Goal: Information Seeking & Learning: Learn about a topic

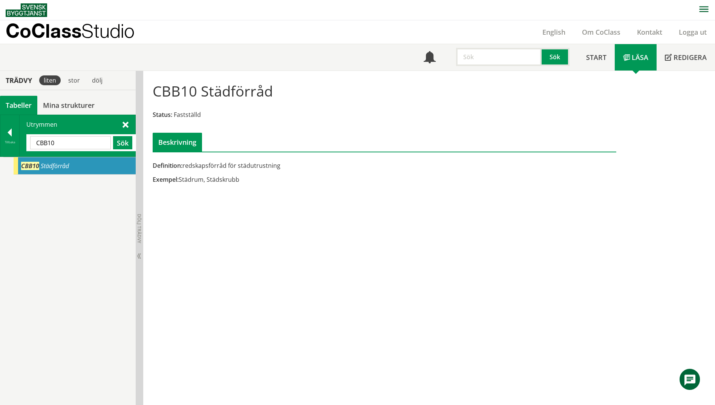
scroll to position [0, 0]
click at [5, 141] on div "Tillbaka" at bounding box center [9, 142] width 19 height 6
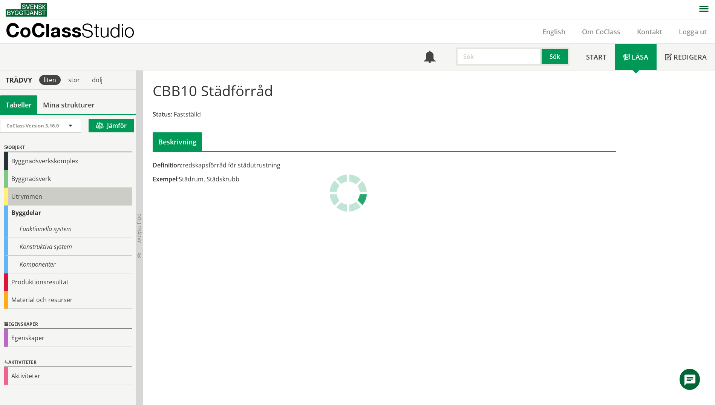
click at [18, 200] on div "Utrymmen" at bounding box center [68, 197] width 128 height 18
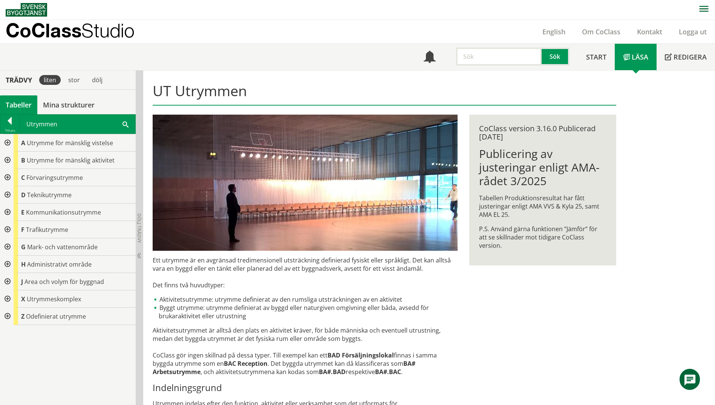
click at [7, 162] on div at bounding box center [7, 159] width 14 height 17
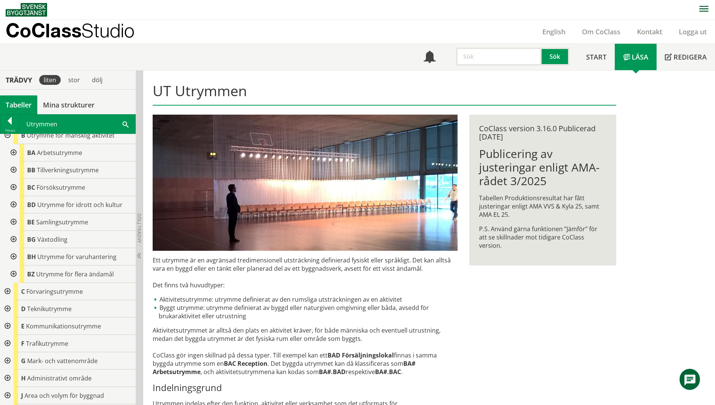
scroll to position [38, 0]
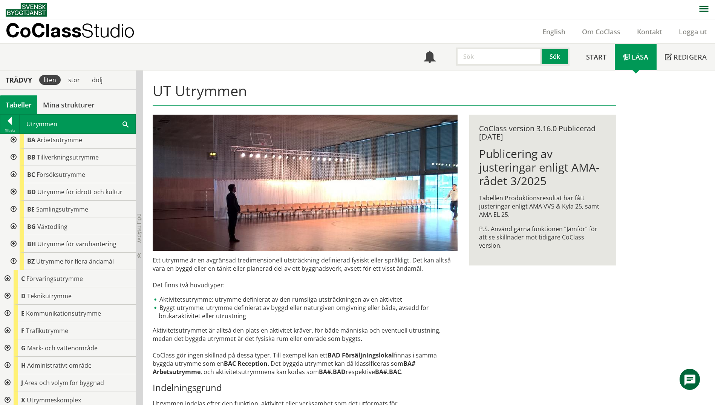
click at [13, 261] on div at bounding box center [13, 260] width 14 height 17
click at [13, 245] on div at bounding box center [13, 243] width 14 height 17
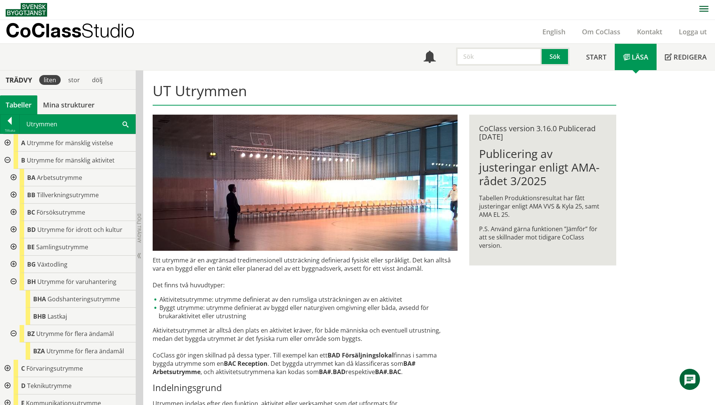
click at [13, 264] on div at bounding box center [13, 263] width 14 height 17
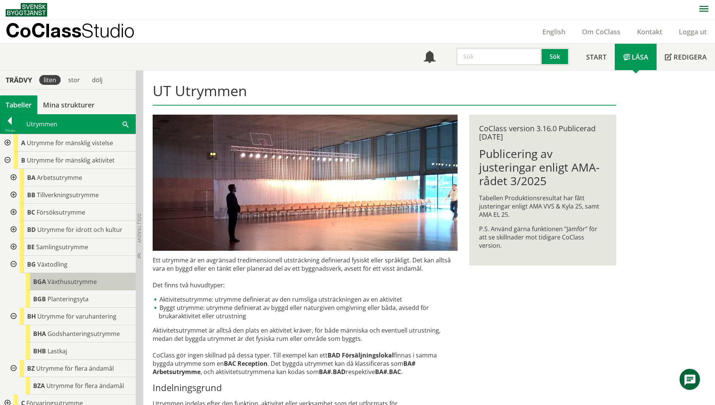
click at [69, 286] on div "BGA Växthusutrymme" at bounding box center [81, 281] width 110 height 17
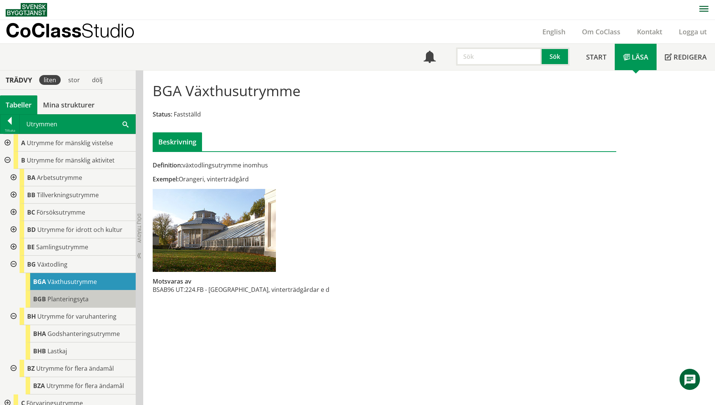
click at [68, 301] on span "Planteringsyta" at bounding box center [67, 299] width 41 height 8
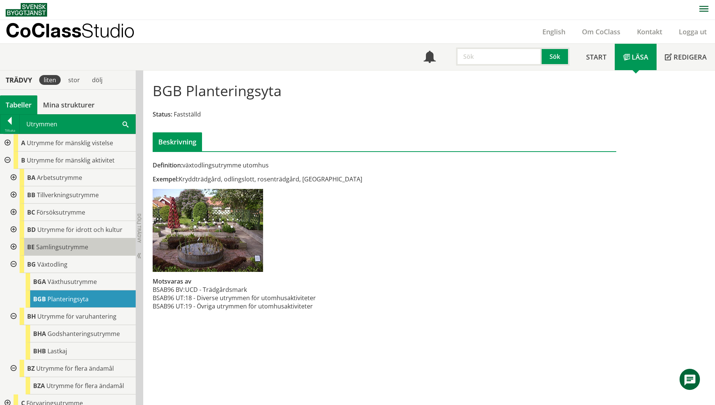
click at [50, 245] on span "Samlingsutrymme" at bounding box center [62, 247] width 52 height 8
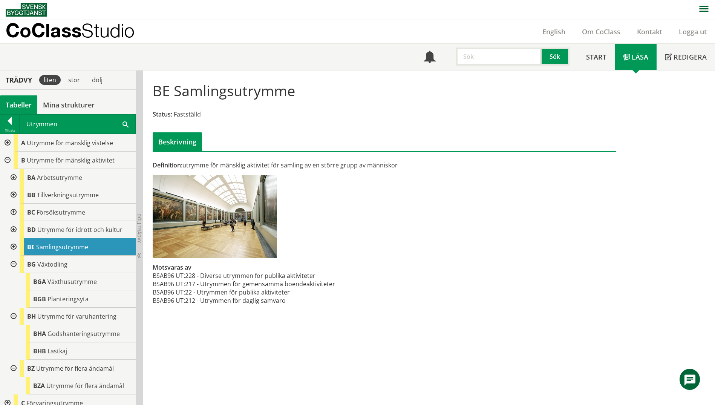
click at [11, 245] on div at bounding box center [13, 246] width 14 height 17
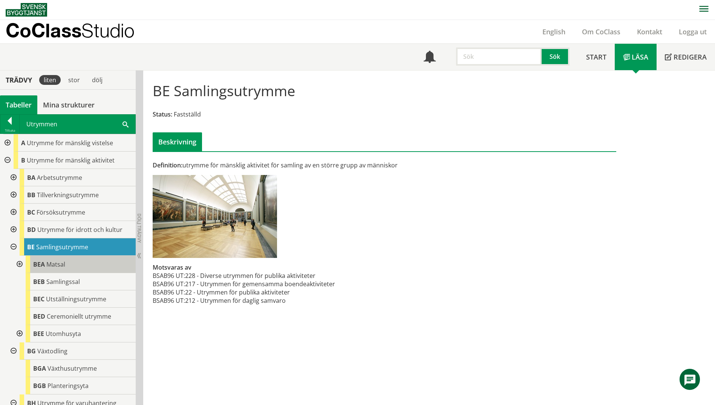
click at [40, 262] on span "BEA" at bounding box center [39, 264] width 12 height 8
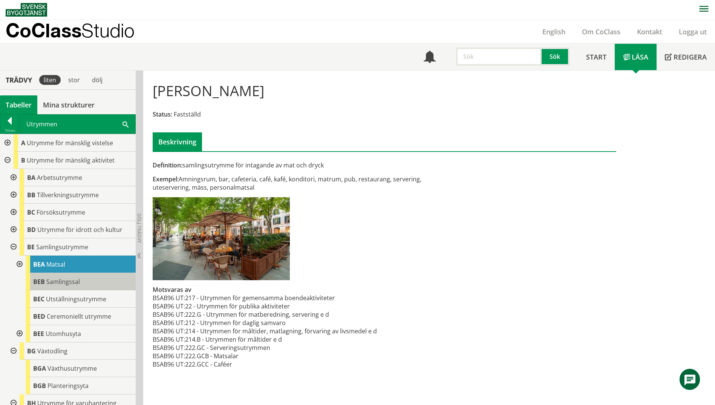
click at [52, 280] on span "Samlingssal" at bounding box center [63, 281] width 34 height 8
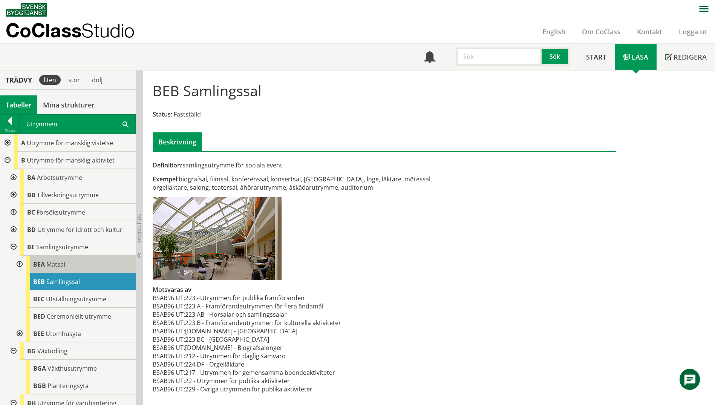
click at [67, 268] on div "[PERSON_NAME]" at bounding box center [81, 263] width 110 height 17
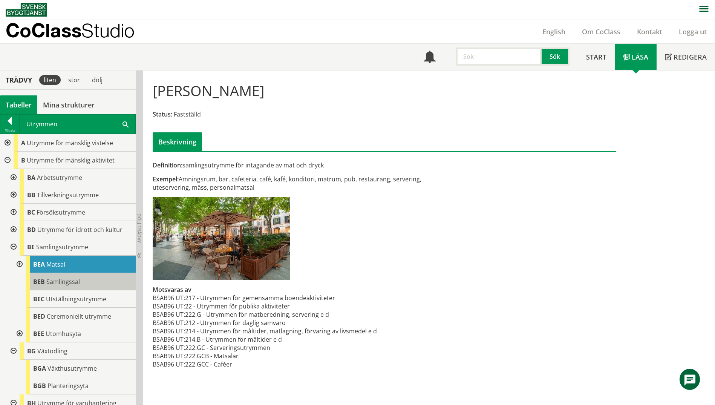
click at [60, 284] on span "Samlingssal" at bounding box center [63, 281] width 34 height 8
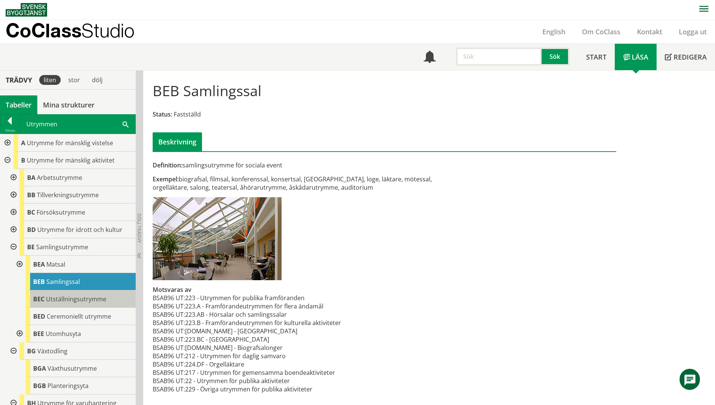
click at [50, 302] on span "Utställningsutrymme" at bounding box center [76, 299] width 60 height 8
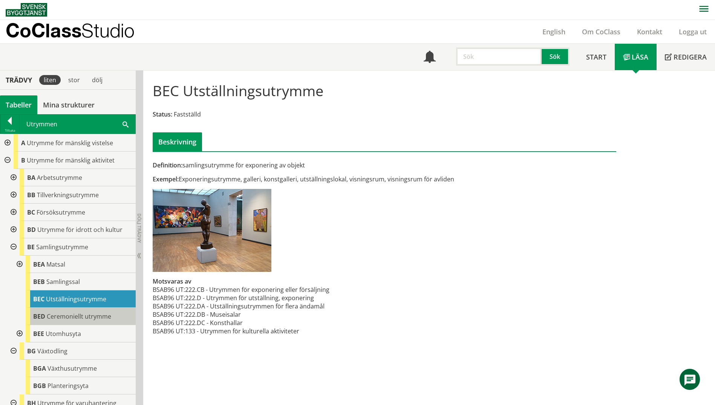
click at [44, 313] on span "BED" at bounding box center [39, 316] width 12 height 8
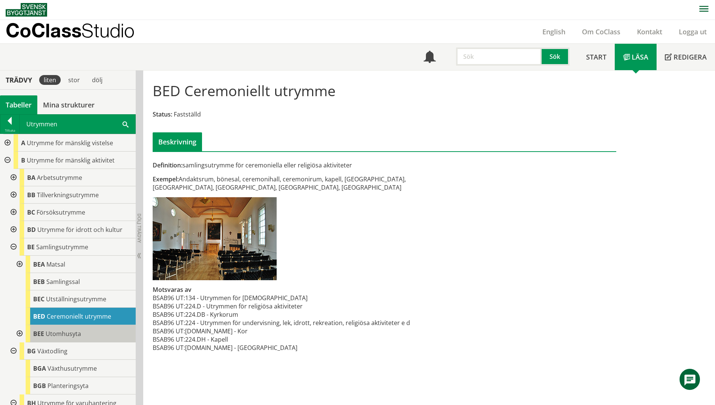
click at [41, 328] on div "BEE Utomhusyta" at bounding box center [81, 333] width 110 height 17
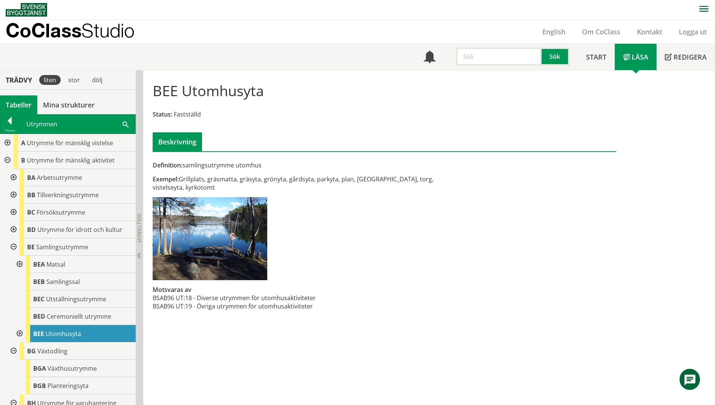
click at [13, 231] on div at bounding box center [13, 229] width 14 height 17
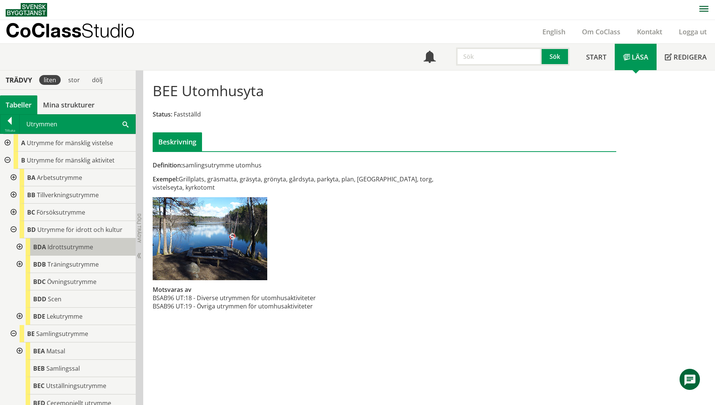
click at [58, 249] on span "Idrottsutrymme" at bounding box center [70, 247] width 46 height 8
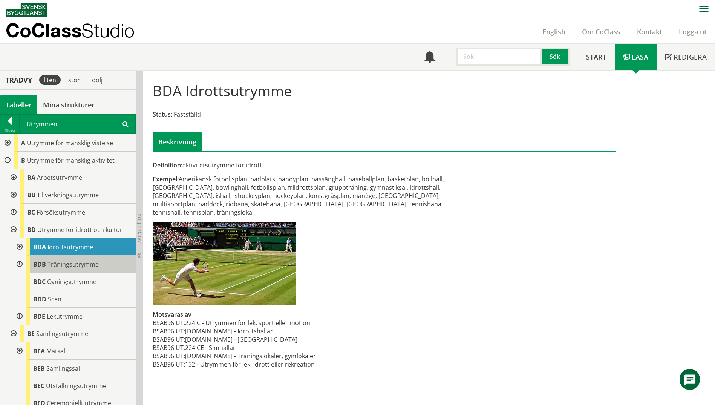
click at [67, 270] on div "BDB Träningsutrymme" at bounding box center [81, 263] width 110 height 17
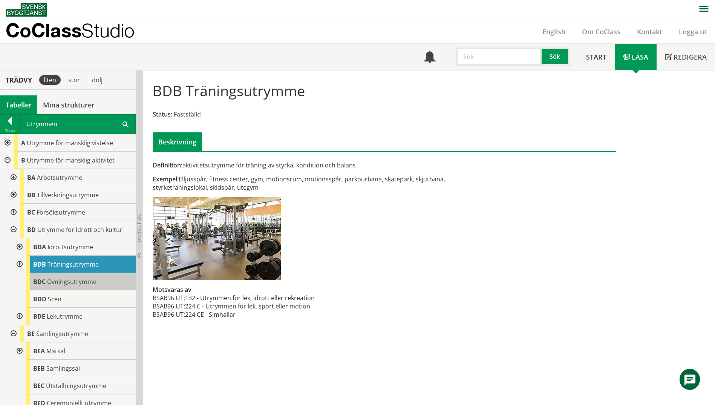
click at [88, 286] on div "BDC Övningsutrymme" at bounding box center [81, 281] width 110 height 17
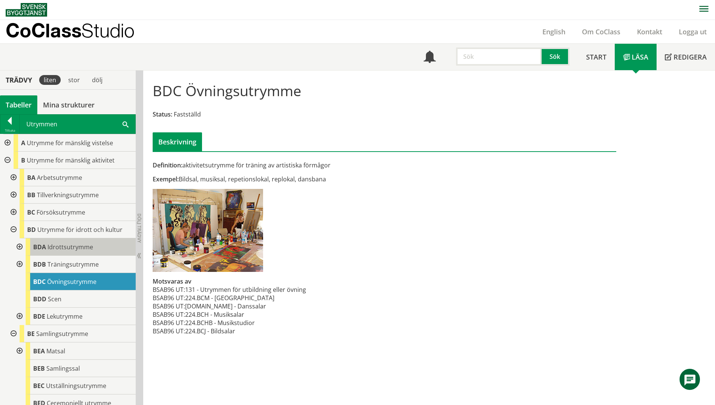
click at [63, 251] on span "Idrottsutrymme" at bounding box center [70, 247] width 46 height 8
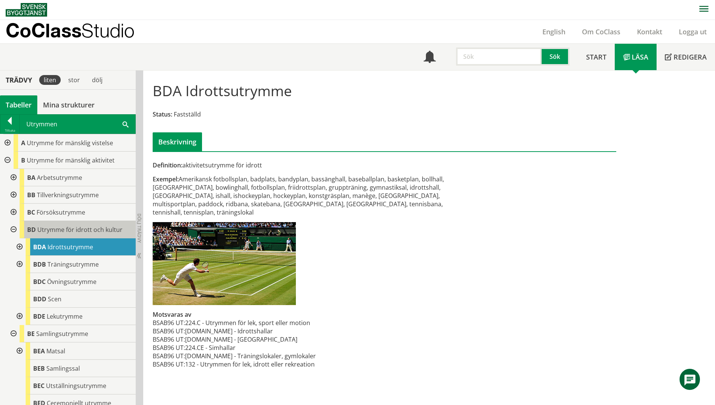
click at [64, 231] on span "Utrymme för idrott och kultur" at bounding box center [79, 229] width 85 height 8
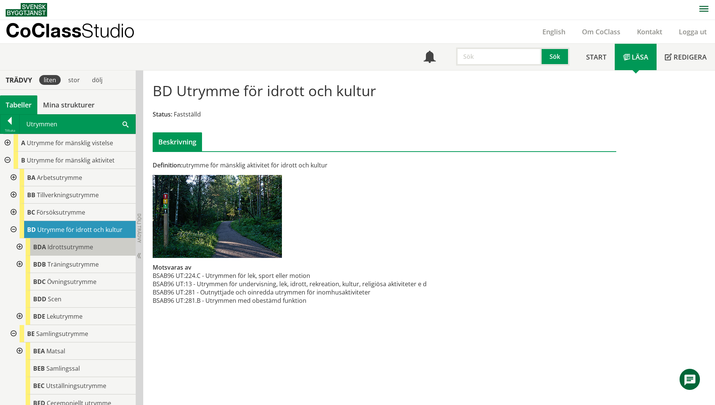
click at [27, 248] on div "BDA Idrottsutrymme" at bounding box center [81, 246] width 110 height 17
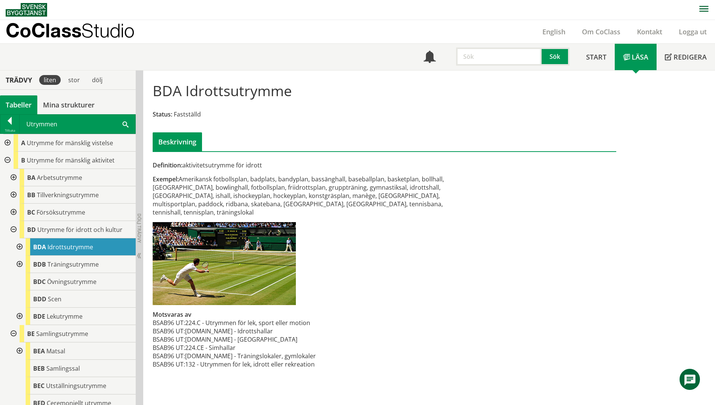
click at [22, 247] on div at bounding box center [19, 246] width 14 height 17
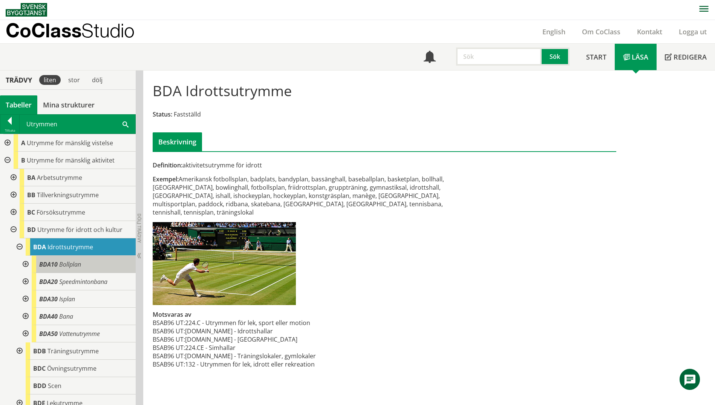
click at [76, 266] on span "Bollplan" at bounding box center [70, 264] width 22 height 8
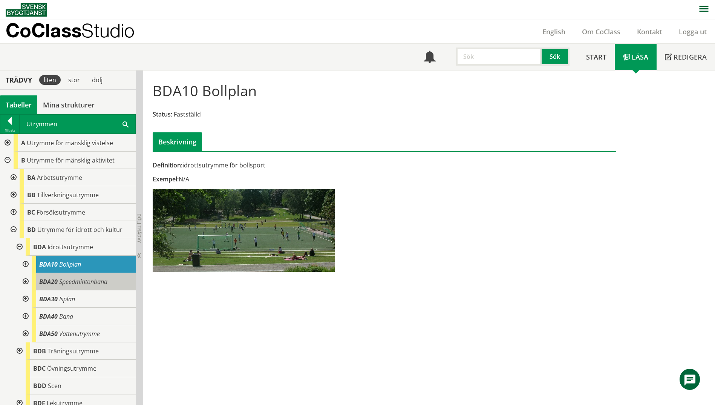
click at [83, 281] on span "Speedmintonbana" at bounding box center [83, 281] width 48 height 8
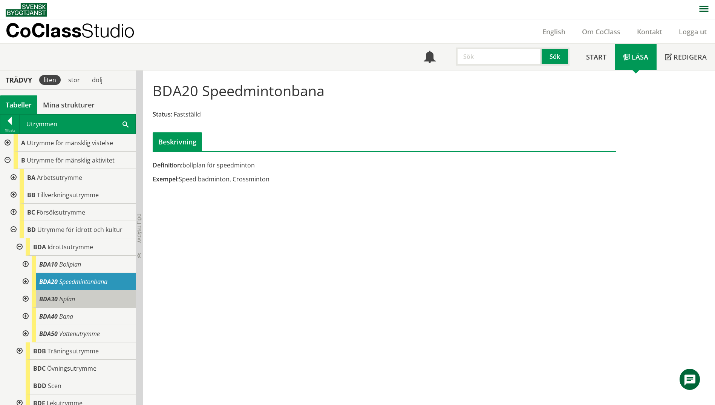
click at [87, 292] on div "BDA30 Isplan" at bounding box center [84, 298] width 104 height 17
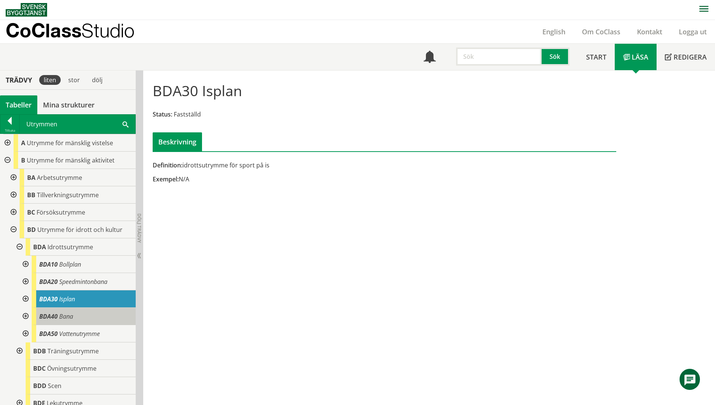
click at [86, 311] on div "BDA40 Bana" at bounding box center [84, 315] width 104 height 17
click at [90, 320] on div "BDA40 Bana" at bounding box center [84, 315] width 104 height 17
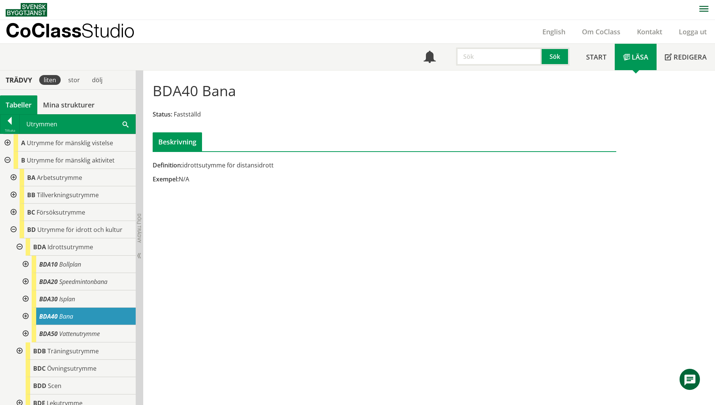
click at [27, 320] on div at bounding box center [25, 315] width 14 height 17
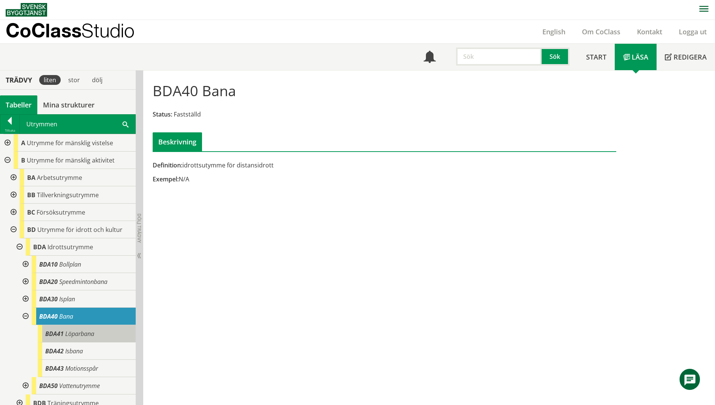
click at [77, 335] on span "Löparbana" at bounding box center [79, 333] width 29 height 8
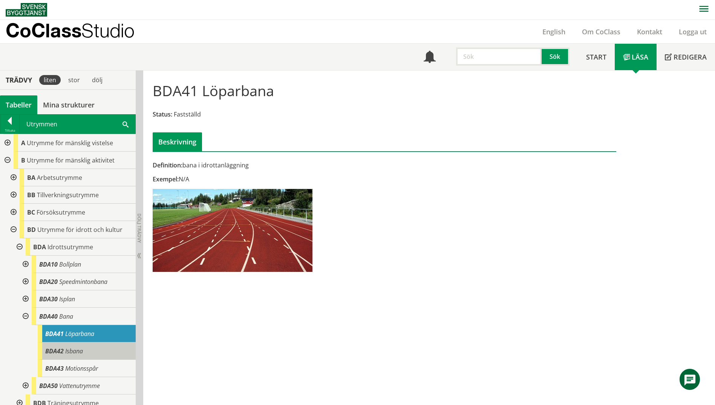
click at [76, 349] on span "Isbana" at bounding box center [74, 351] width 18 height 8
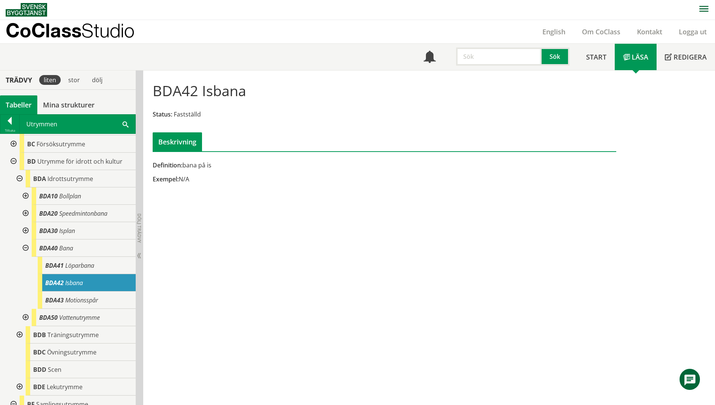
scroll to position [75, 0]
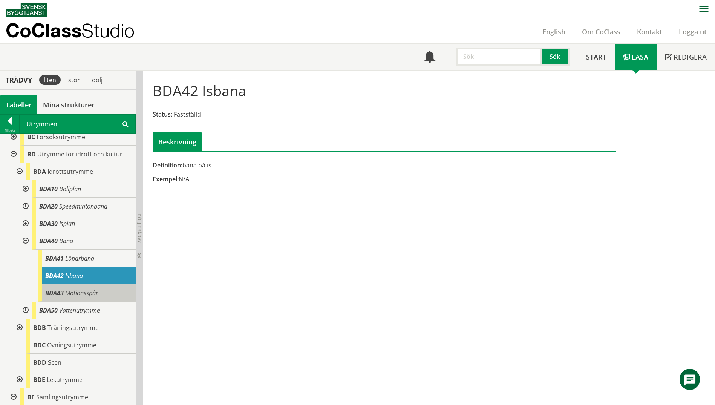
click at [84, 292] on span "Motionsspår" at bounding box center [81, 293] width 33 height 8
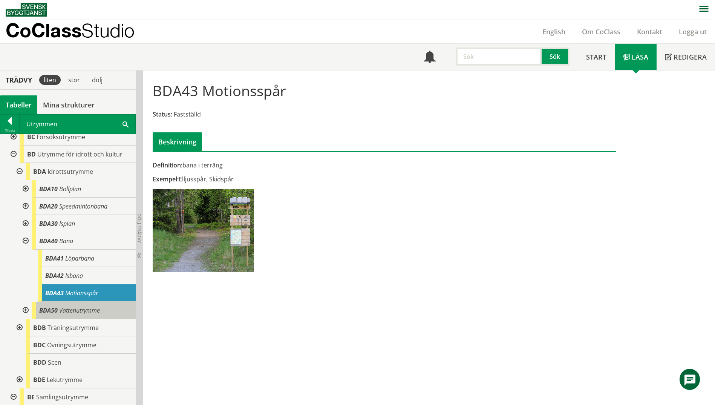
click at [82, 310] on span "Vattenutrymme" at bounding box center [79, 310] width 41 height 8
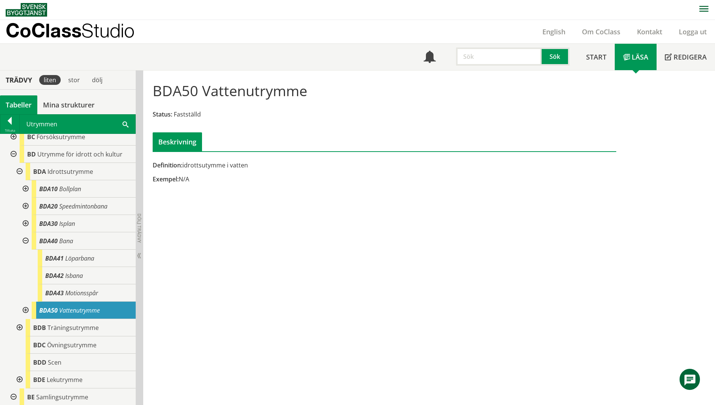
click at [24, 310] on div at bounding box center [25, 309] width 14 height 17
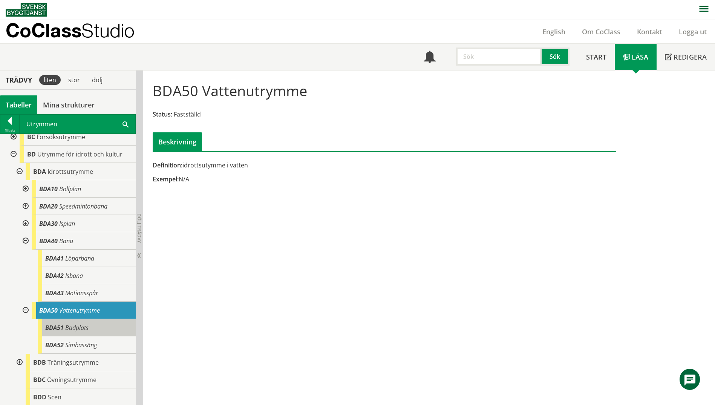
click at [85, 327] on span "Badplats" at bounding box center [76, 327] width 23 height 8
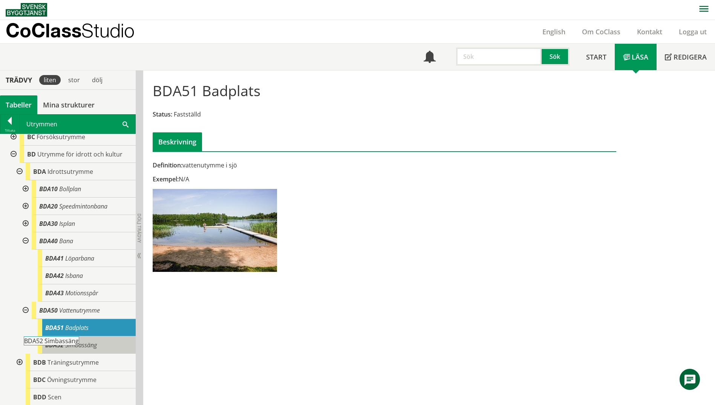
click at [87, 341] on span "Simbassäng" at bounding box center [81, 345] width 32 height 8
click at [82, 342] on span "Simbassäng" at bounding box center [81, 345] width 32 height 8
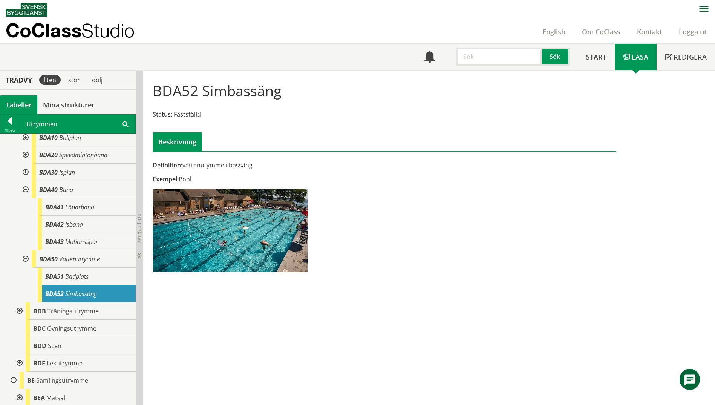
scroll to position [151, 0]
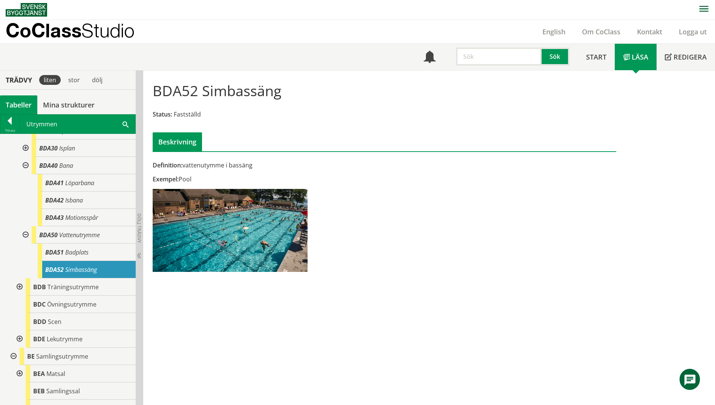
click at [20, 284] on div at bounding box center [19, 286] width 14 height 17
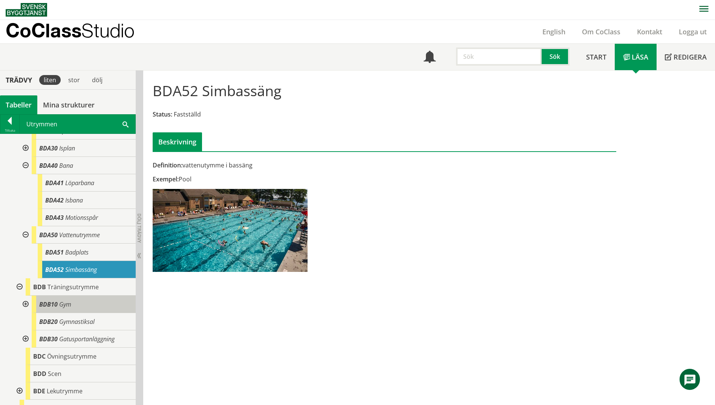
click at [66, 310] on div "BDB10 Gym" at bounding box center [84, 303] width 104 height 17
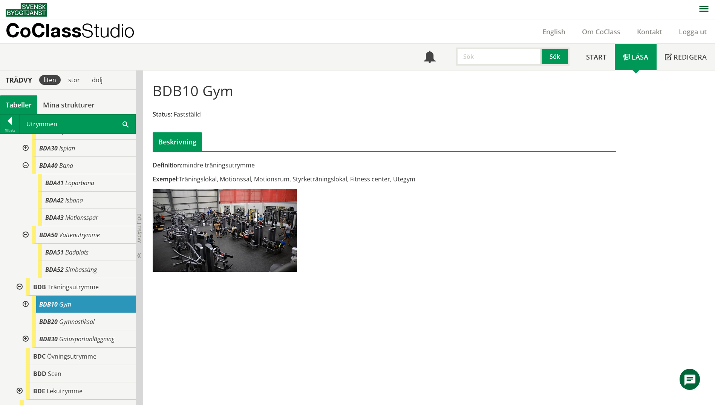
click at [30, 305] on div at bounding box center [25, 303] width 14 height 17
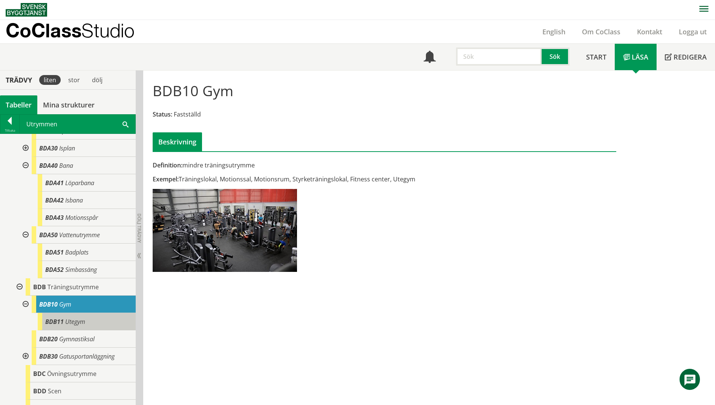
click at [69, 327] on div "BDB11 Utegym" at bounding box center [87, 321] width 98 height 17
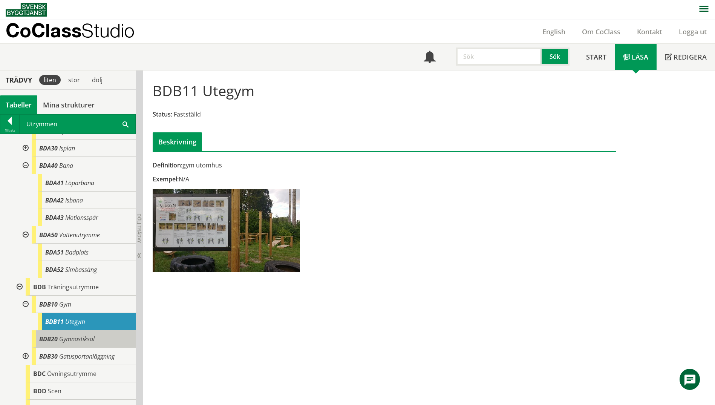
click at [81, 339] on span "Gymnastiksal" at bounding box center [76, 339] width 35 height 8
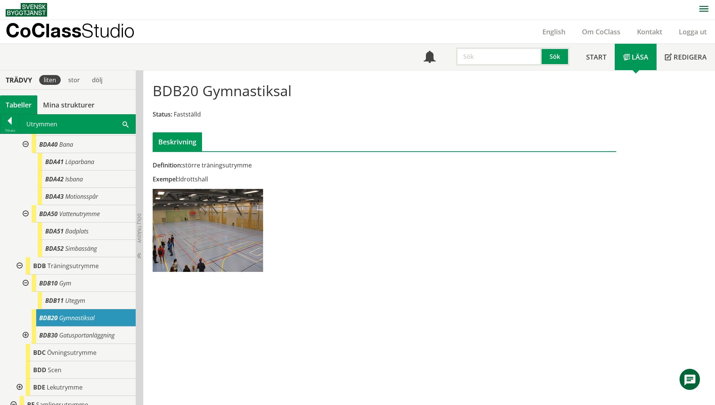
scroll to position [188, 0]
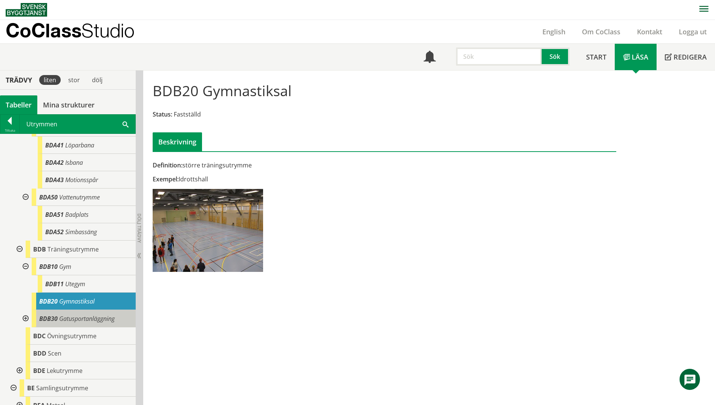
click at [77, 321] on span "Gatusportanläggning" at bounding box center [86, 318] width 55 height 8
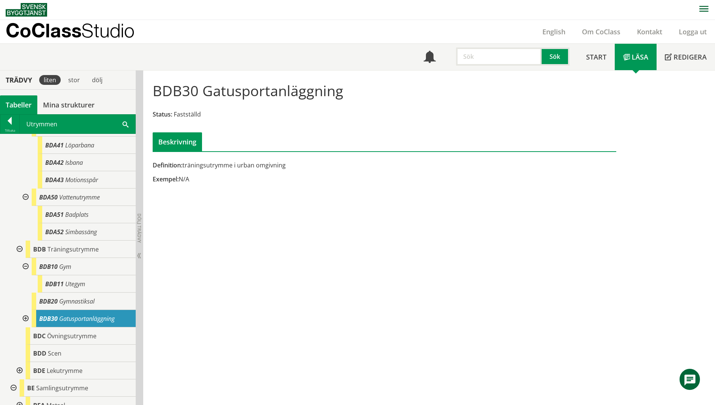
click at [26, 320] on div at bounding box center [25, 318] width 14 height 17
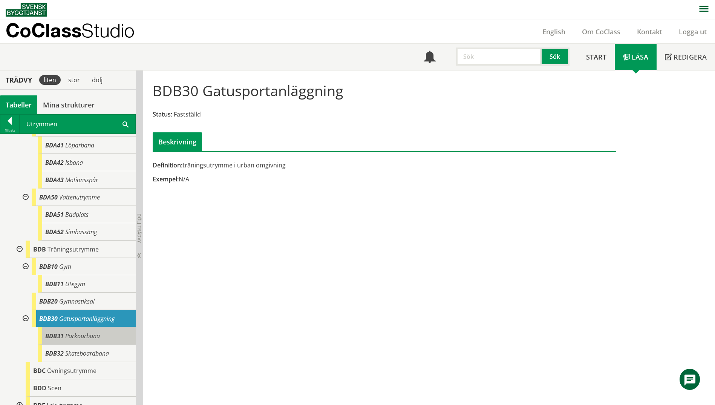
click at [67, 335] on span "Parkourbana" at bounding box center [82, 336] width 35 height 8
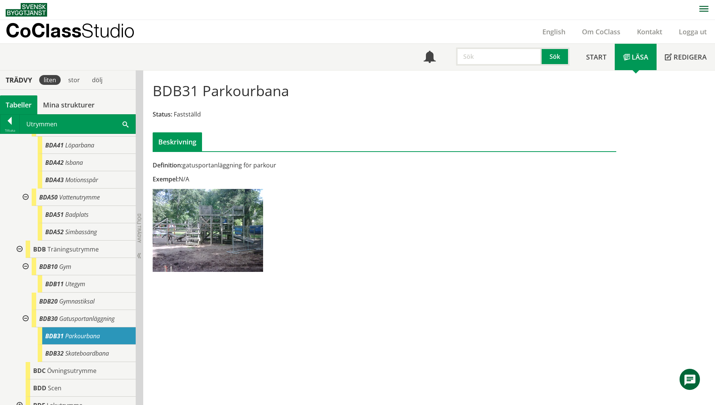
scroll to position [226, 0]
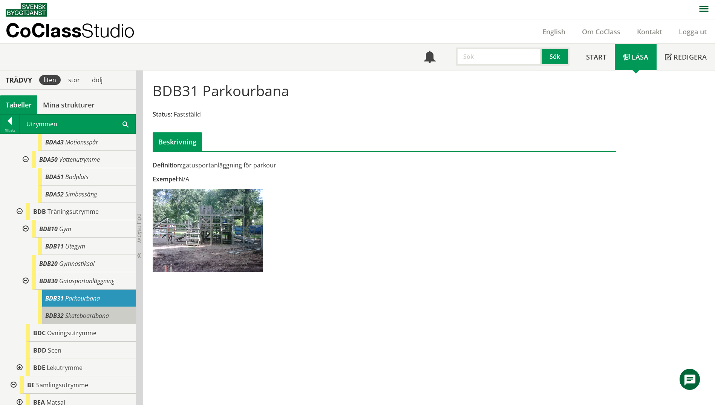
click at [77, 318] on span "Skateboardbana" at bounding box center [87, 315] width 44 height 8
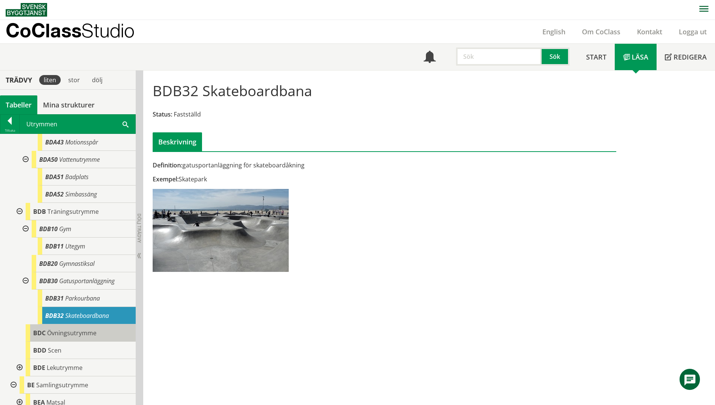
click at [38, 333] on span "BDC" at bounding box center [39, 333] width 12 height 8
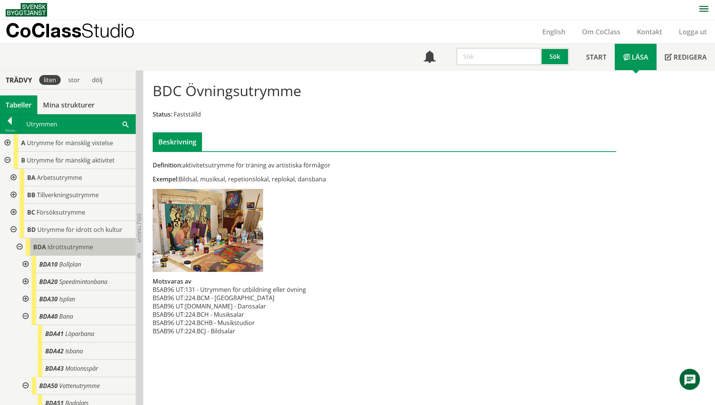
click at [58, 246] on span "Idrottsutrymme" at bounding box center [70, 247] width 46 height 8
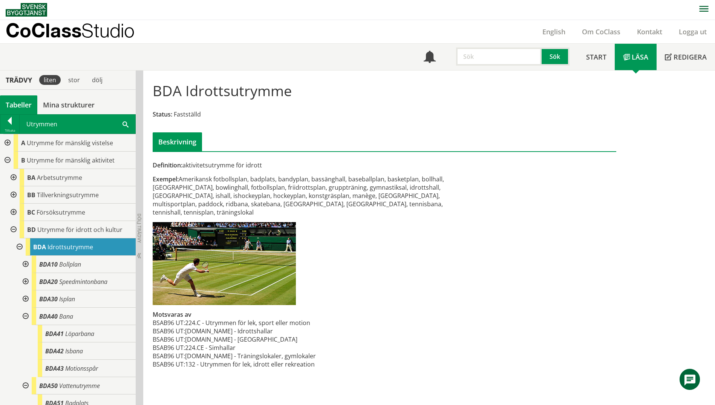
click at [20, 243] on div at bounding box center [19, 246] width 14 height 17
click at [64, 249] on span "Idrottsutrymme" at bounding box center [70, 247] width 46 height 8
click at [17, 245] on div at bounding box center [19, 246] width 14 height 17
click at [124, 122] on span at bounding box center [125, 124] width 6 height 8
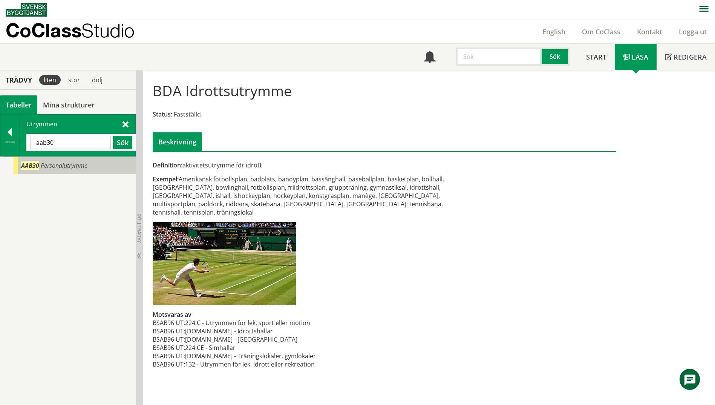
click at [91, 171] on div "AAB30 Personalutrymme" at bounding box center [75, 165] width 122 height 17
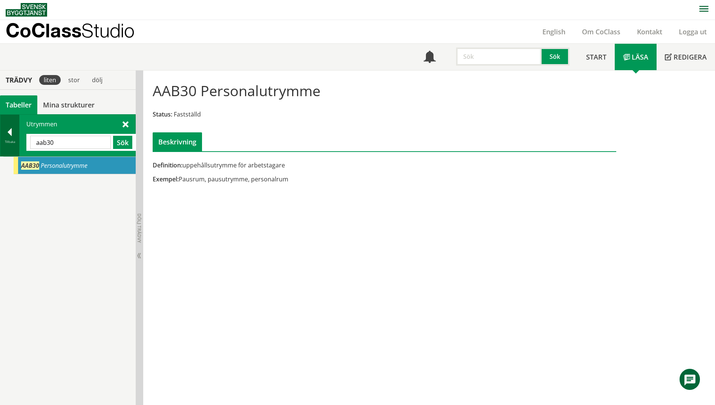
drag, startPoint x: 86, startPoint y: 142, endPoint x: 10, endPoint y: 142, distance: 75.7
click at [10, 142] on div "Tillbaka Utrymmen aab30 Sök" at bounding box center [68, 135] width 136 height 42
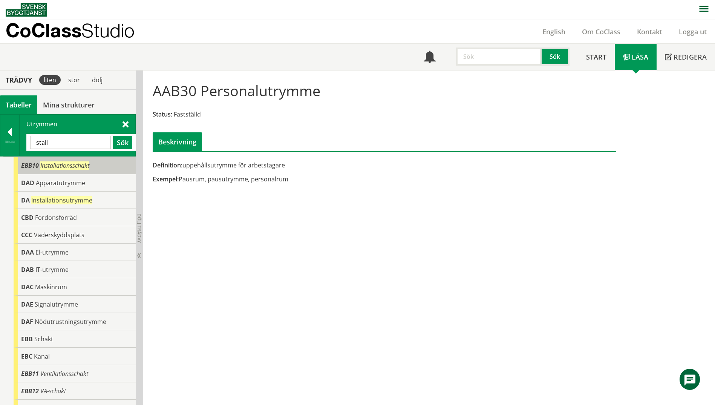
click at [48, 161] on span "Installationsschakt" at bounding box center [64, 165] width 49 height 8
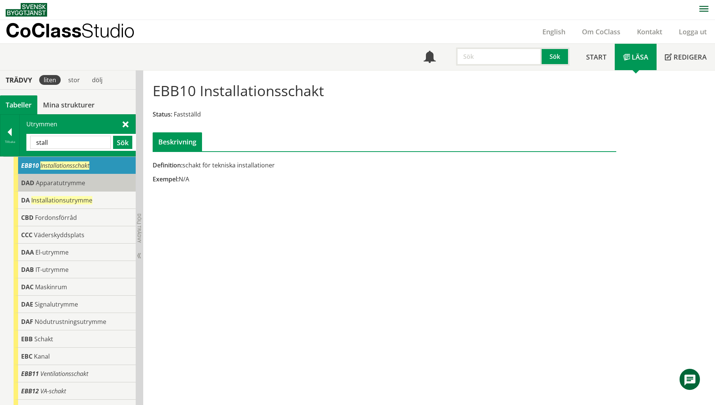
click at [56, 184] on span "Apparatutrymme" at bounding box center [60, 183] width 49 height 8
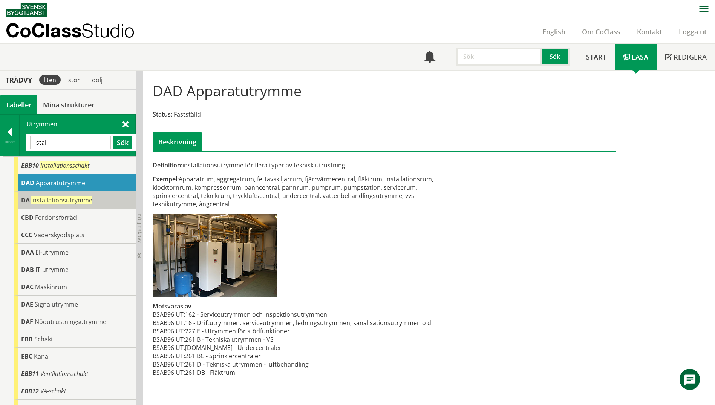
click at [54, 205] on div "DA Installationsutrymme" at bounding box center [75, 199] width 122 height 17
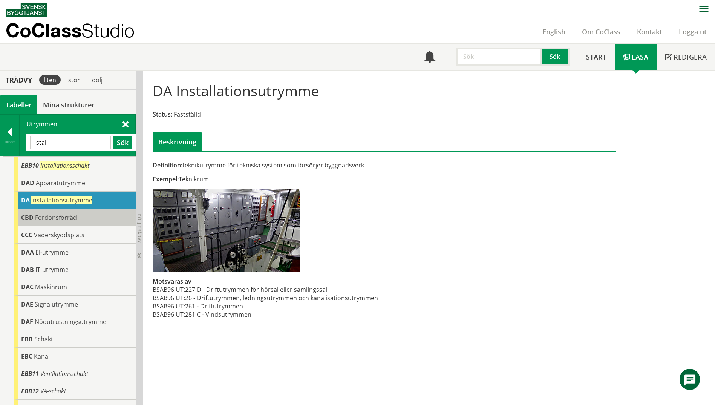
click at [51, 216] on span "Fordonsförråd" at bounding box center [56, 217] width 42 height 8
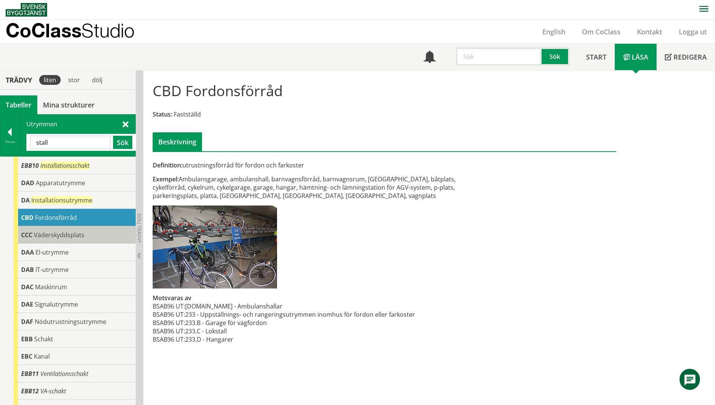
click at [55, 232] on span "Väderskyddsplats" at bounding box center [59, 235] width 50 height 8
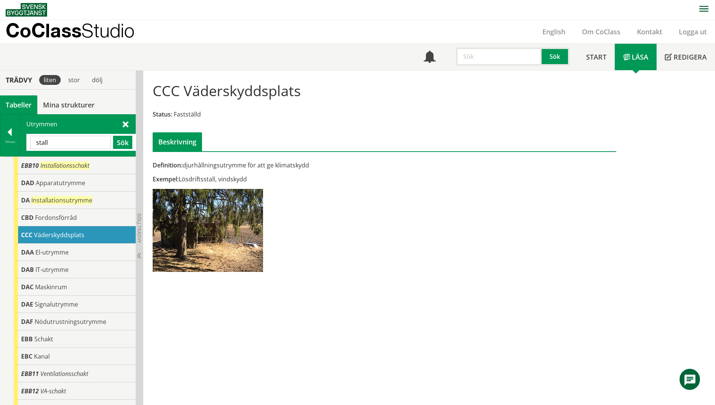
drag, startPoint x: 60, startPoint y: 145, endPoint x: 22, endPoint y: 142, distance: 38.1
click at [22, 142] on div "Utrymmen stall Sök" at bounding box center [78, 135] width 116 height 41
type input "häst"
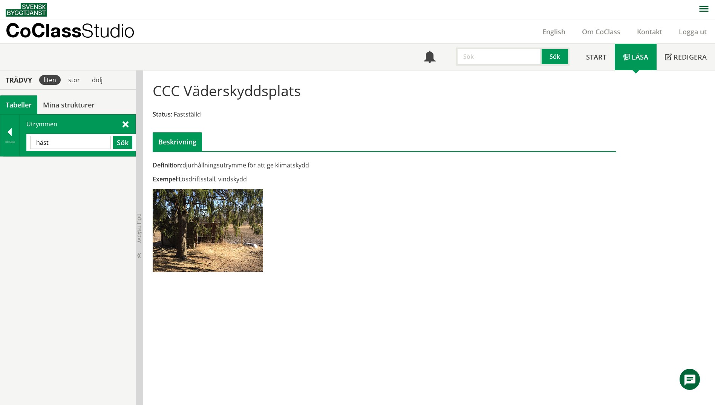
drag, startPoint x: 71, startPoint y: 142, endPoint x: 28, endPoint y: 139, distance: 43.0
click at [28, 139] on div "häst Sök" at bounding box center [81, 142] width 110 height 17
click at [5, 132] on div at bounding box center [9, 133] width 19 height 11
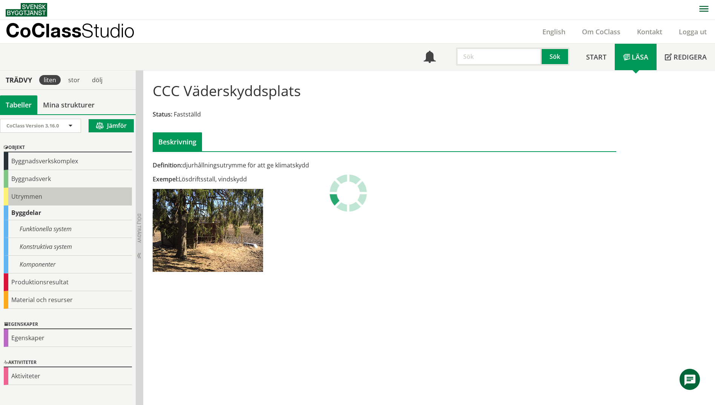
click at [36, 197] on div "Utrymmen" at bounding box center [68, 197] width 128 height 18
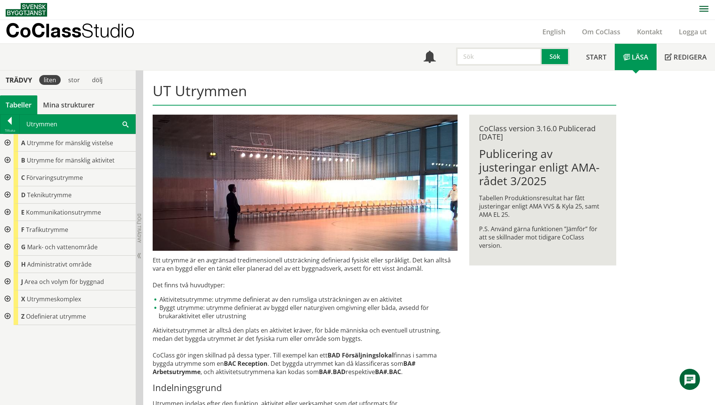
click at [7, 158] on div at bounding box center [7, 159] width 14 height 17
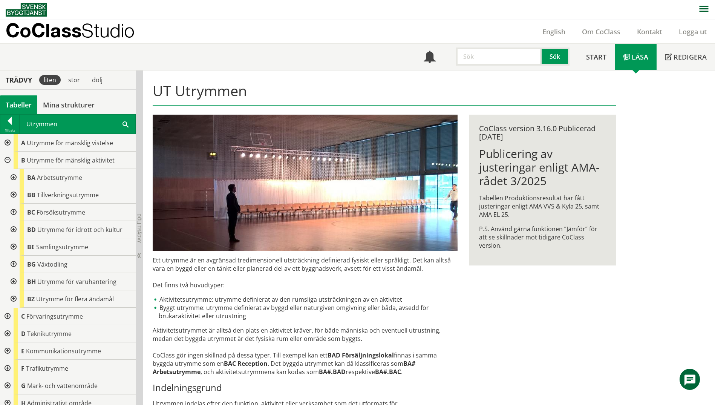
click at [14, 247] on div at bounding box center [13, 246] width 14 height 17
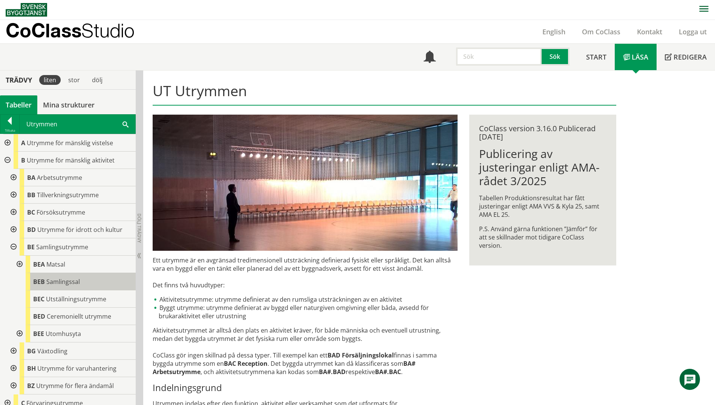
click at [60, 287] on div "BEB Samlingssal" at bounding box center [81, 281] width 110 height 17
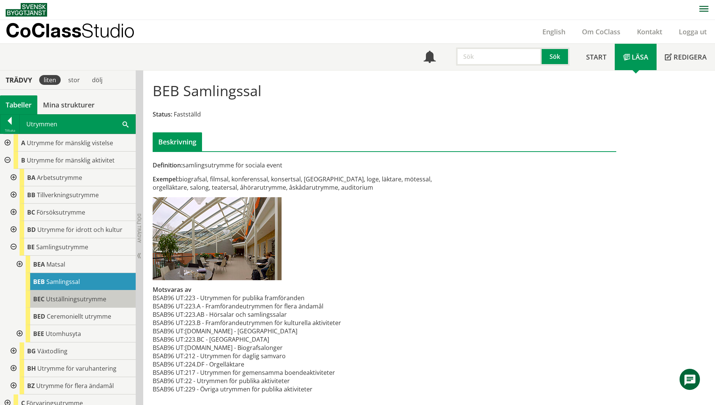
click at [66, 295] on span "Utställningsutrymme" at bounding box center [76, 299] width 60 height 8
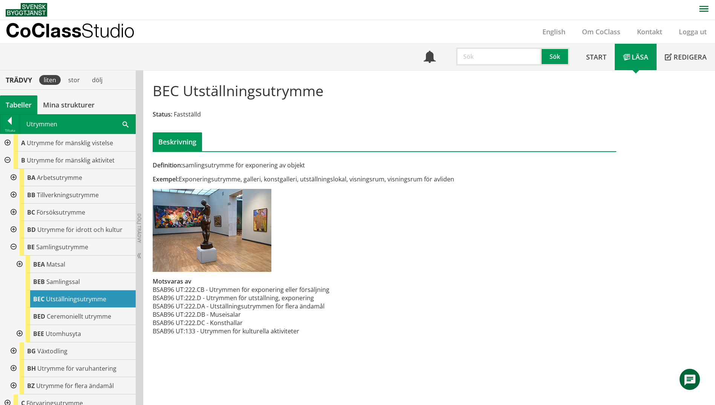
click at [14, 245] on div at bounding box center [13, 246] width 14 height 17
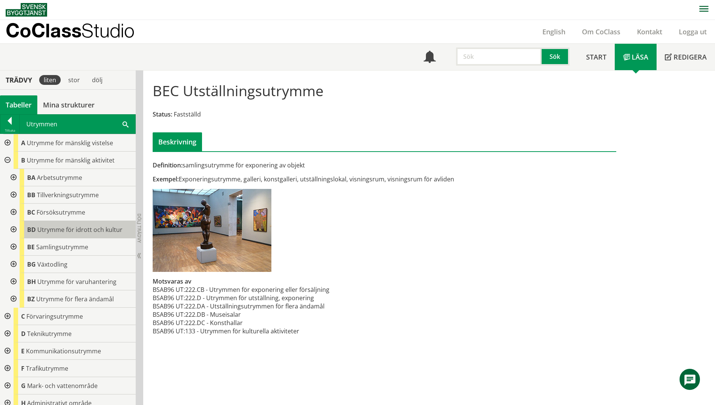
click at [49, 229] on span "Utrymme för idrott och kultur" at bounding box center [79, 229] width 85 height 8
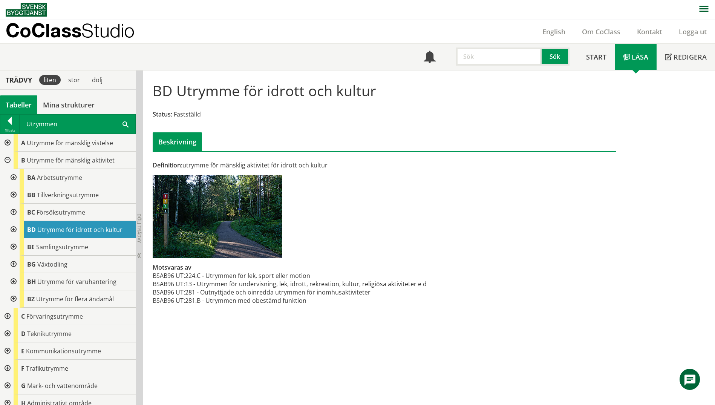
click at [13, 228] on div at bounding box center [13, 229] width 14 height 17
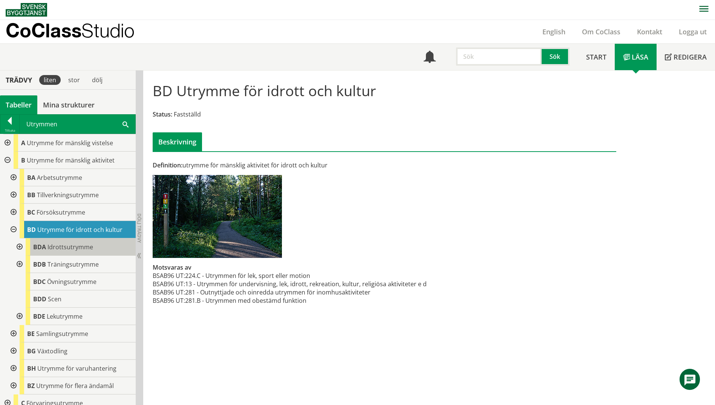
click at [70, 248] on span "Idrottsutrymme" at bounding box center [70, 247] width 46 height 8
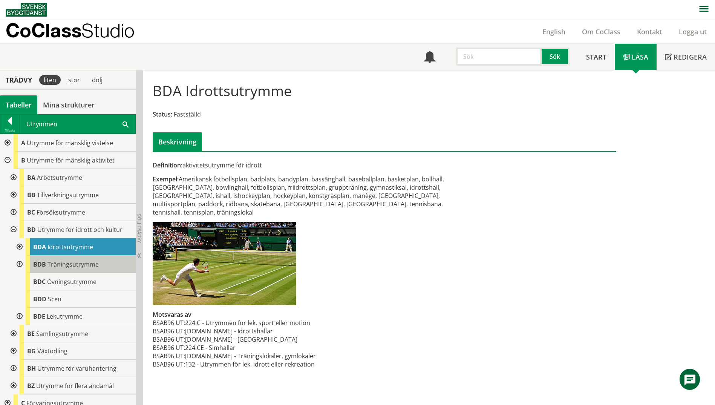
click at [69, 266] on span "Träningsutrymme" at bounding box center [72, 264] width 51 height 8
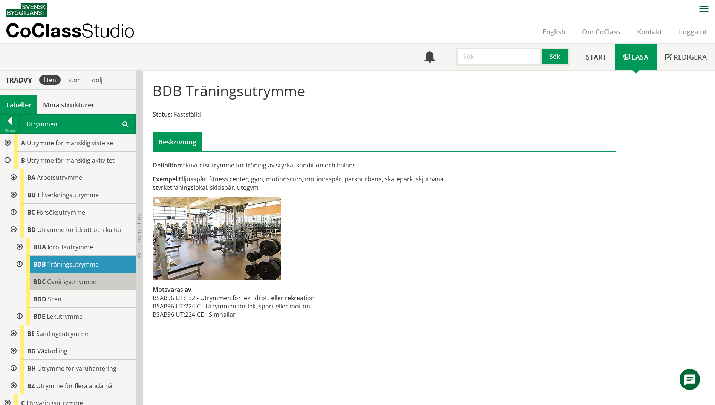
click at [69, 276] on div "BDC Övningsutrymme" at bounding box center [81, 281] width 110 height 17
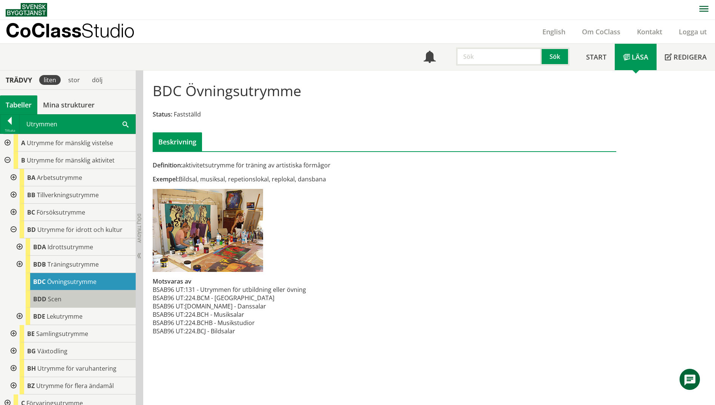
click at [64, 300] on div "BDD Scen" at bounding box center [81, 298] width 110 height 17
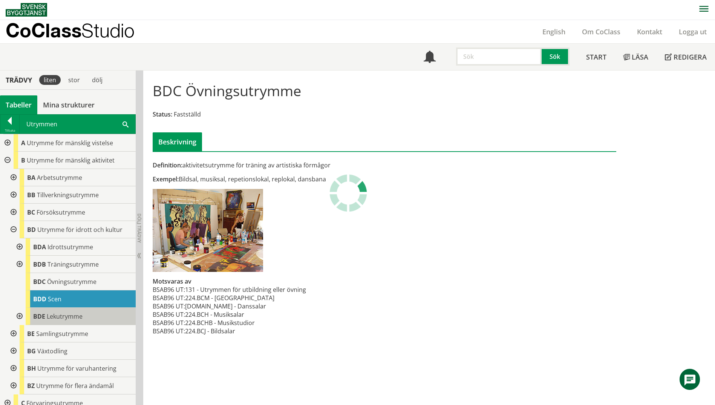
click at [62, 315] on span "Lekutrymme" at bounding box center [65, 316] width 36 height 8
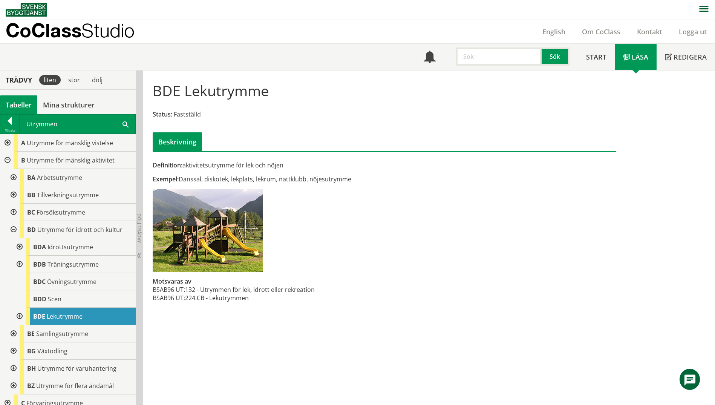
click at [124, 127] on span at bounding box center [125, 124] width 6 height 8
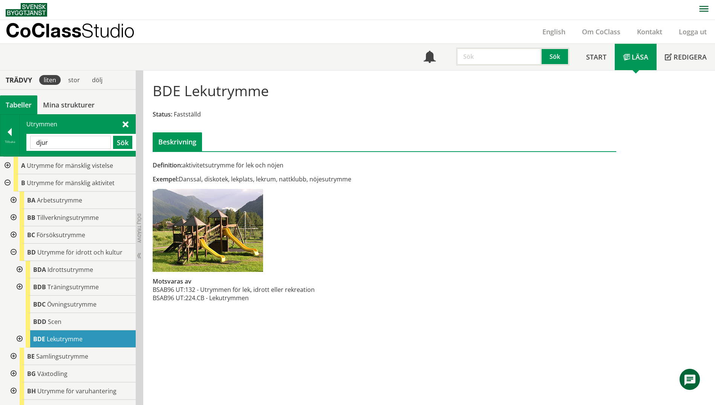
type input "djur"
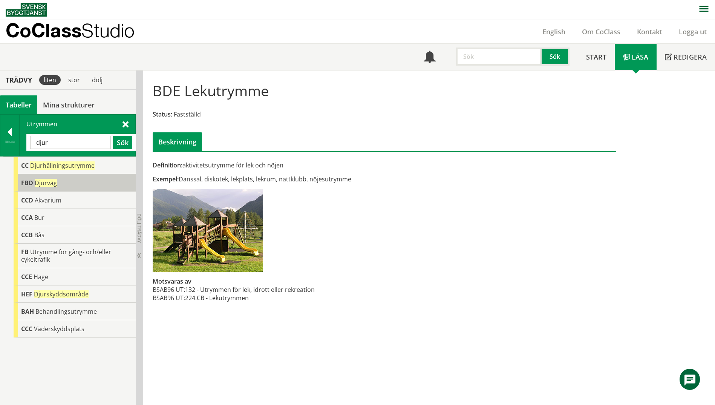
click at [25, 182] on span "FBD" at bounding box center [27, 183] width 12 height 8
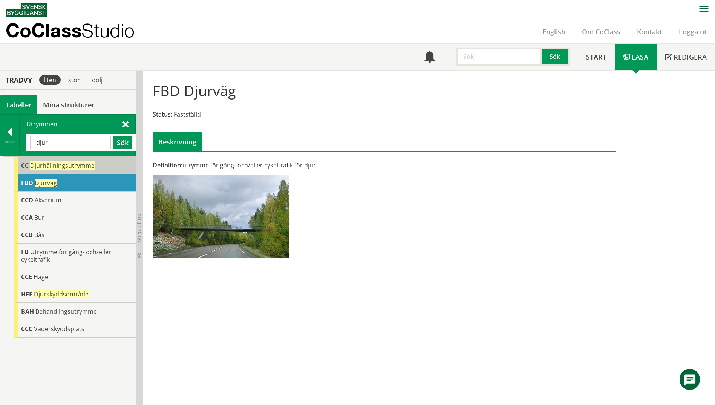
click at [33, 170] on div "CC Djurhållningsutrymme" at bounding box center [75, 165] width 122 height 17
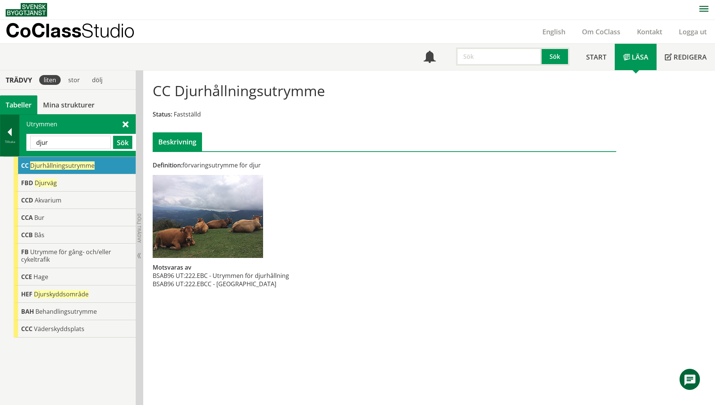
click at [10, 144] on div "Tillbaka" at bounding box center [9, 142] width 19 height 6
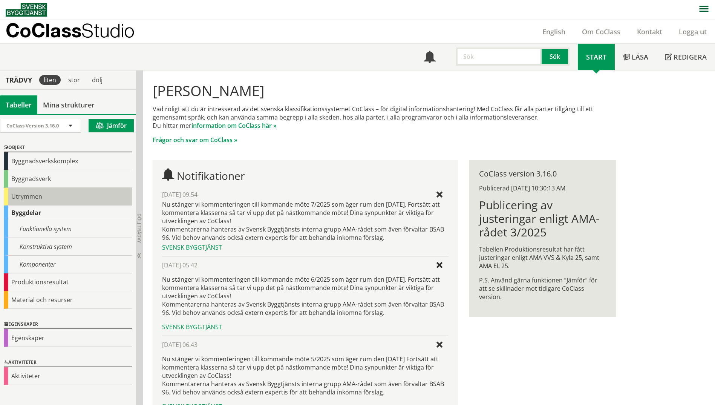
click at [11, 197] on div "Utrymmen" at bounding box center [68, 197] width 128 height 18
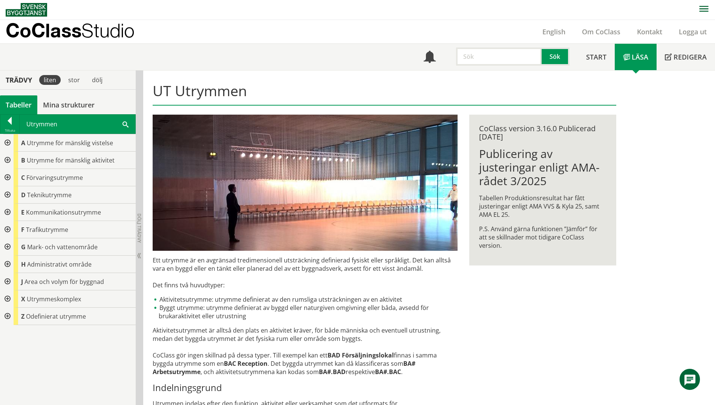
click at [7, 176] on div at bounding box center [7, 177] width 14 height 17
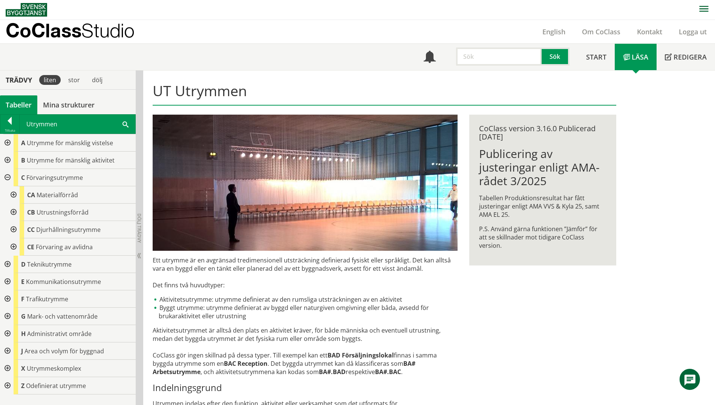
click at [14, 229] on div at bounding box center [13, 229] width 14 height 17
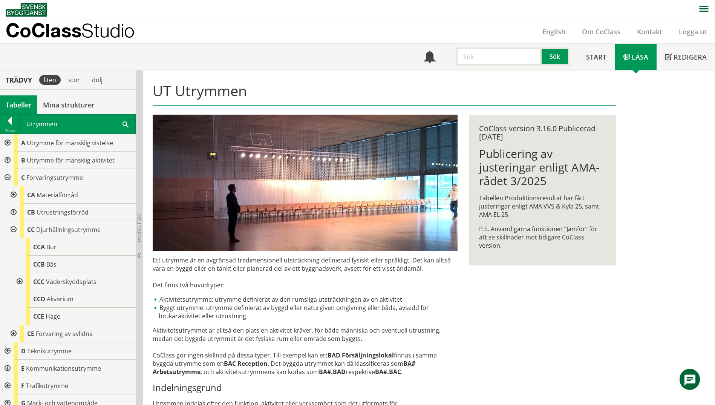
click at [14, 229] on div at bounding box center [13, 229] width 14 height 17
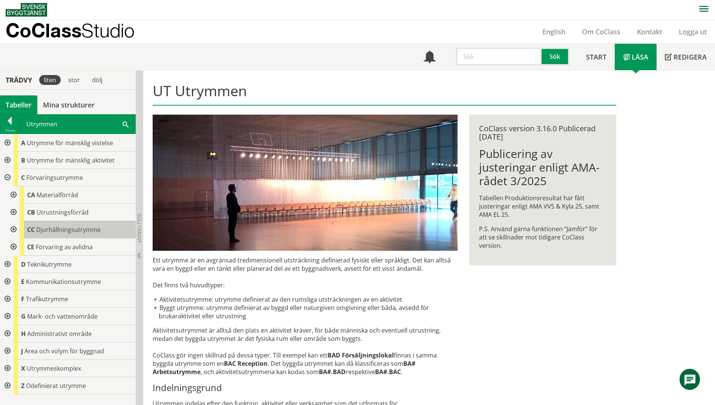
click at [46, 230] on span "Djurhållningsutrymme" at bounding box center [68, 229] width 64 height 8
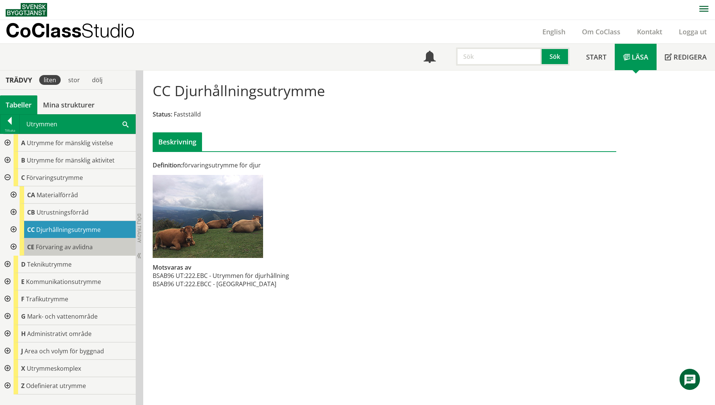
click at [49, 247] on span "Förvaring av avlidna" at bounding box center [64, 247] width 57 height 8
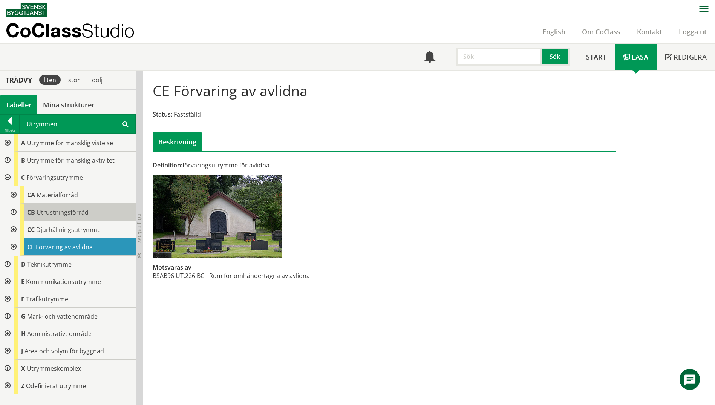
click at [50, 213] on span "Utrustningsförråd" at bounding box center [63, 212] width 52 height 8
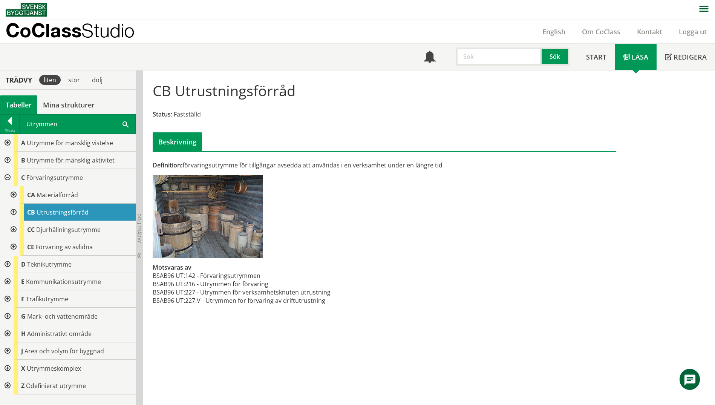
click at [121, 124] on div "Utrymmen Sök" at bounding box center [78, 124] width 116 height 19
click at [126, 123] on span at bounding box center [125, 124] width 6 height 8
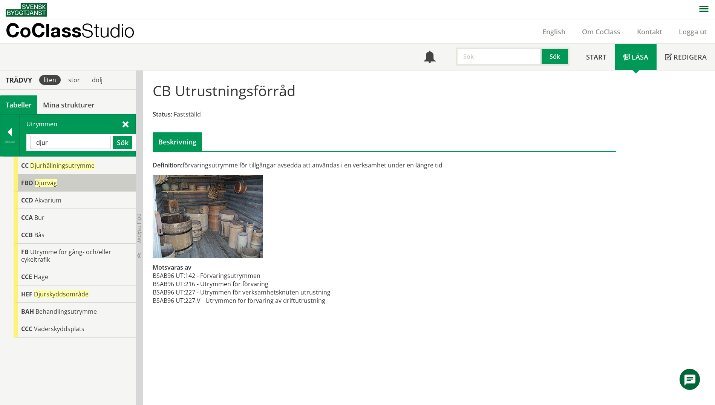
click at [79, 182] on div "FBD Djurväg" at bounding box center [75, 182] width 122 height 17
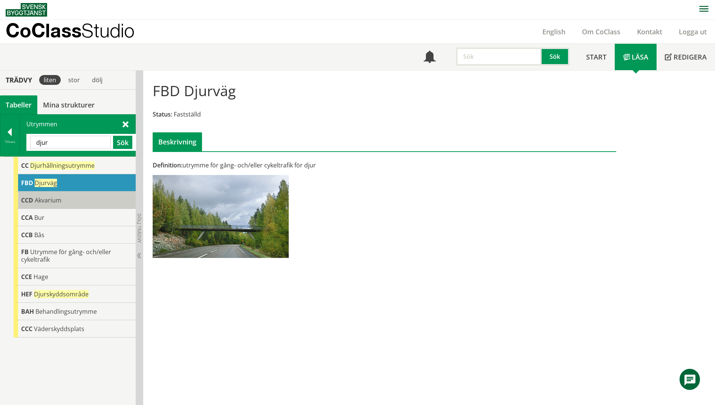
click at [65, 199] on div "CCD Akvarium" at bounding box center [75, 199] width 122 height 17
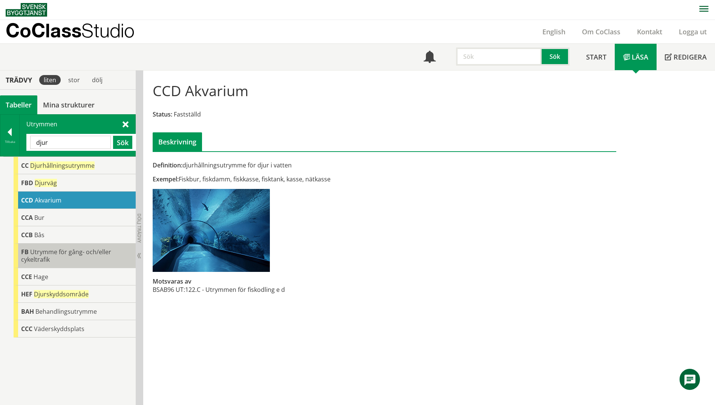
click at [64, 259] on div "FB Utrymme för gång- och/eller cykeltrafik" at bounding box center [75, 255] width 122 height 24
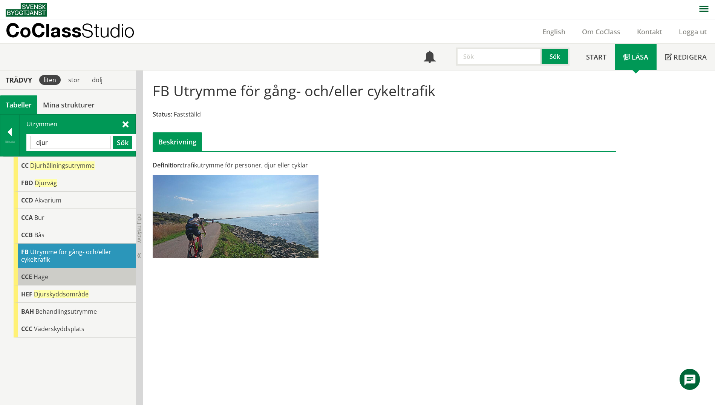
click at [64, 281] on div "CCE Hage" at bounding box center [75, 276] width 122 height 17
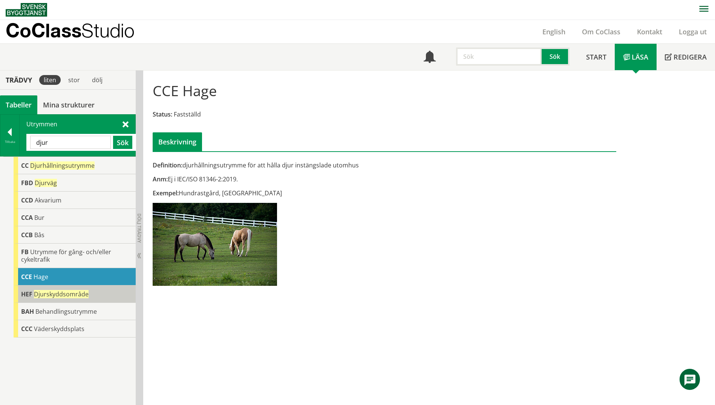
click at [80, 298] on span "Djurskyddsområde" at bounding box center [61, 294] width 55 height 8
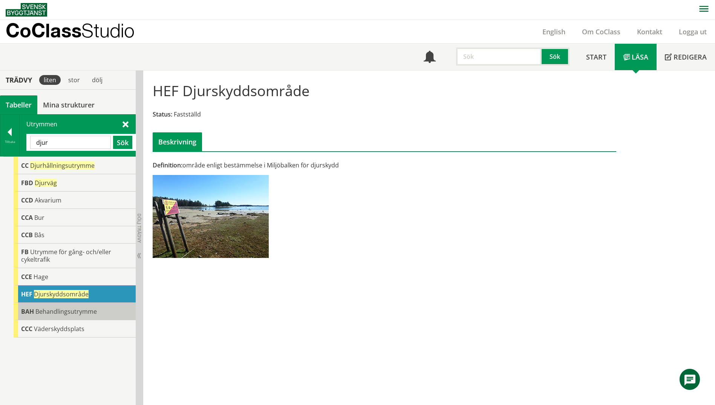
click at [74, 310] on span "Behandlingsutrymme" at bounding box center [65, 311] width 61 height 8
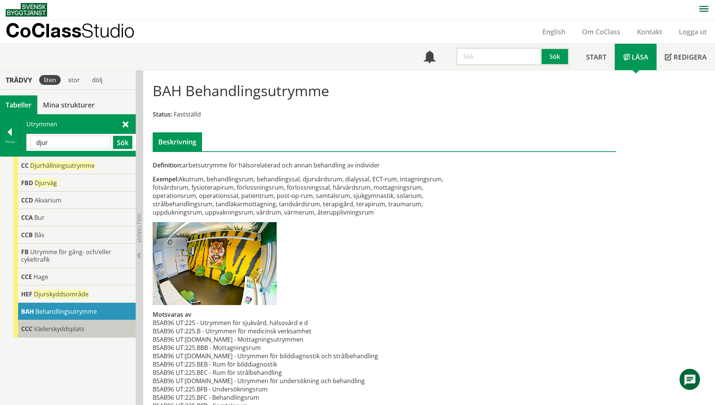
click at [72, 330] on span "Väderskyddsplats" at bounding box center [59, 328] width 50 height 8
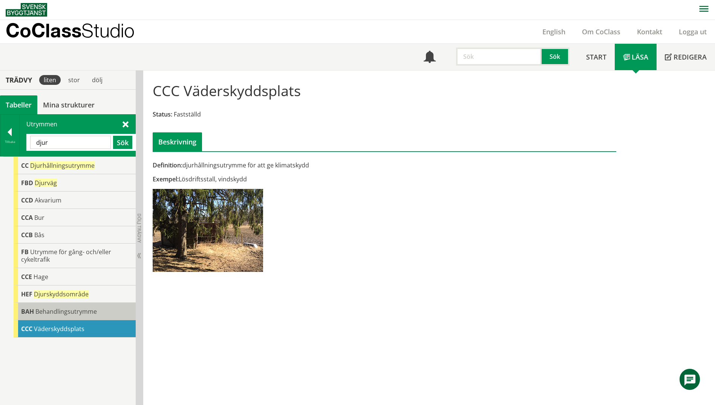
click at [74, 312] on span "Behandlingsutrymme" at bounding box center [65, 311] width 61 height 8
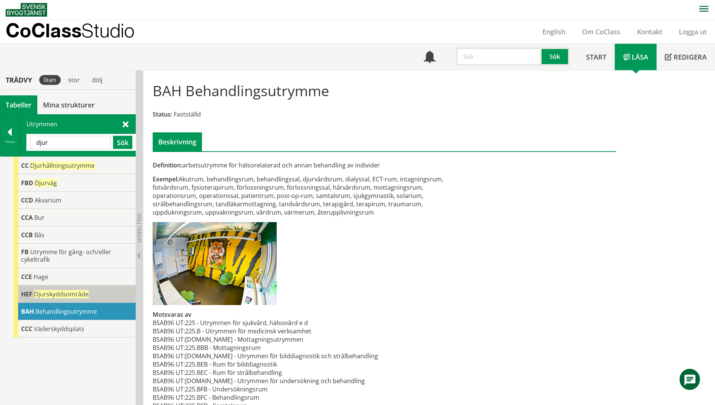
click at [75, 294] on span "Djurskyddsområde" at bounding box center [61, 294] width 55 height 8
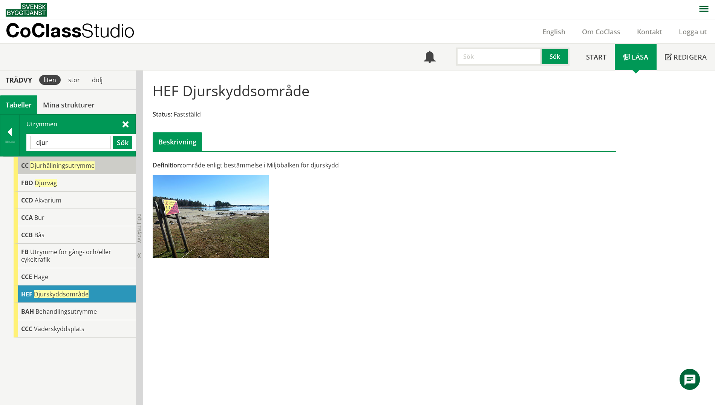
click at [71, 169] on span "Djurhållningsutrymme" at bounding box center [62, 165] width 64 height 8
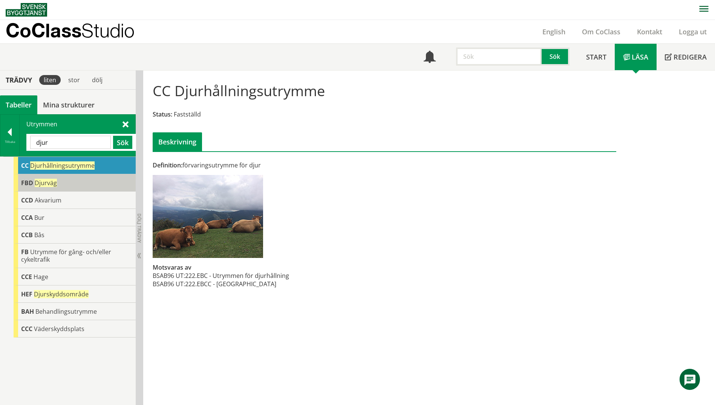
click at [70, 183] on div "FBD Djurväg" at bounding box center [75, 182] width 122 height 17
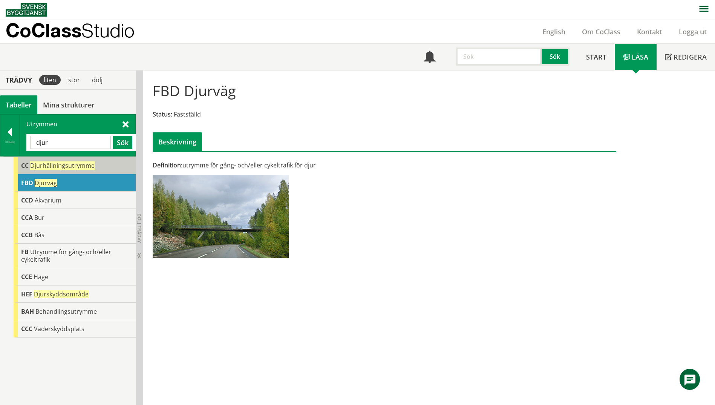
click at [98, 170] on div "CC Djurhållningsutrymme" at bounding box center [75, 165] width 122 height 17
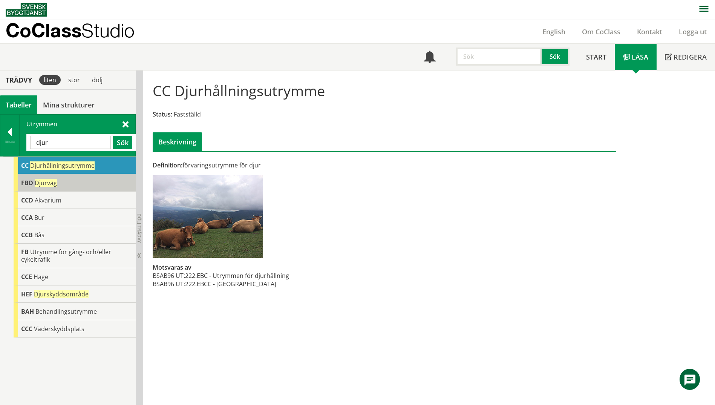
click at [95, 181] on div "FBD Djurväg" at bounding box center [75, 182] width 122 height 17
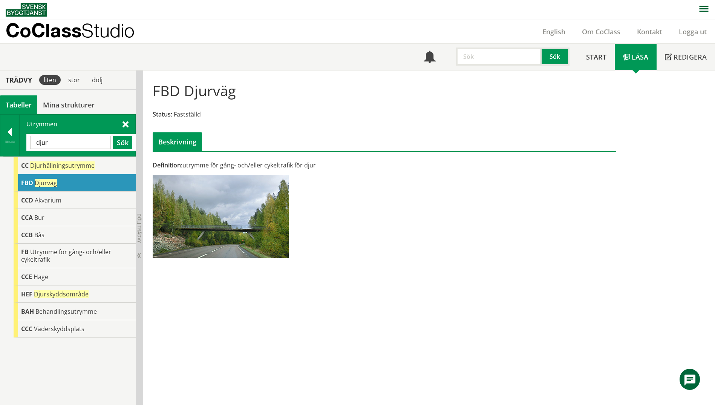
drag, startPoint x: 57, startPoint y: 139, endPoint x: 23, endPoint y: 139, distance: 34.3
click at [23, 139] on div "Utrymmen djur Sök" at bounding box center [78, 135] width 116 height 41
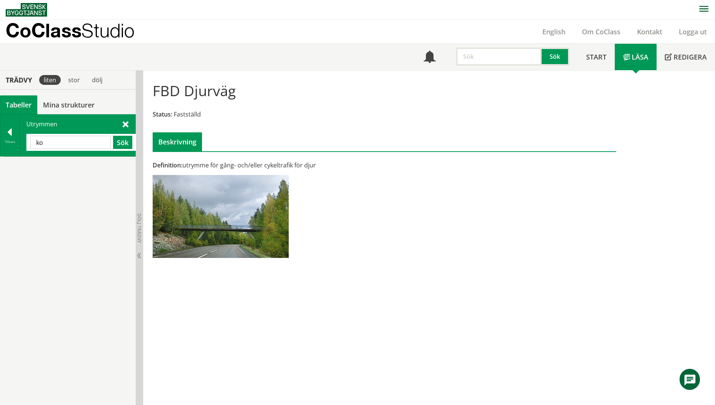
type input "k"
click at [12, 138] on div at bounding box center [9, 133] width 19 height 11
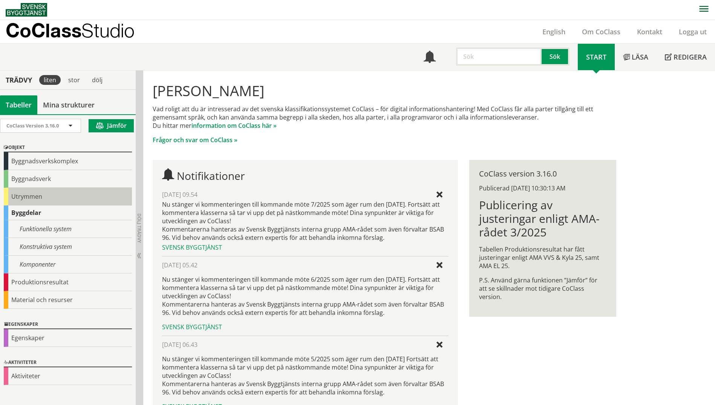
click at [27, 199] on div "Utrymmen" at bounding box center [68, 197] width 128 height 18
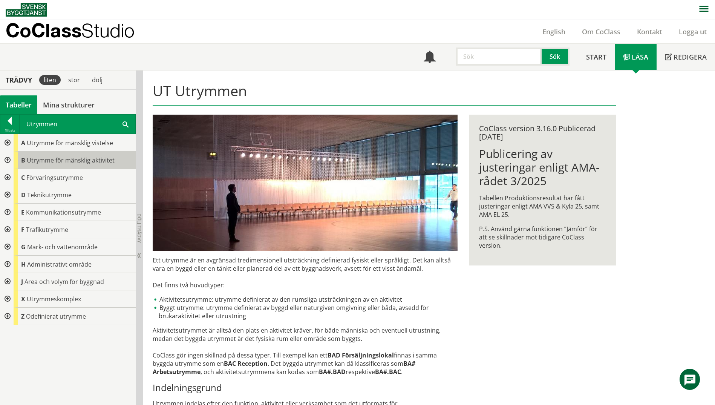
click at [36, 161] on span "Utrymme för mänsklig aktivitet" at bounding box center [71, 160] width 88 height 8
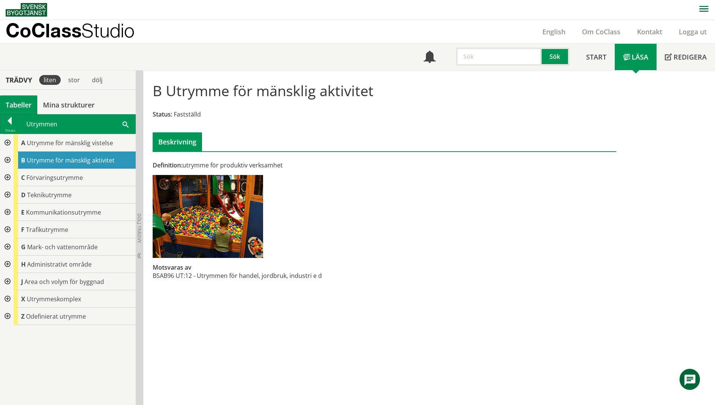
click at [7, 161] on div at bounding box center [7, 159] width 14 height 17
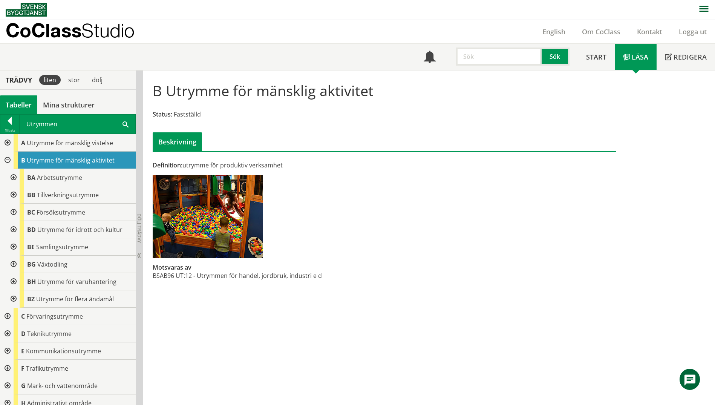
click at [14, 179] on div at bounding box center [13, 177] width 14 height 17
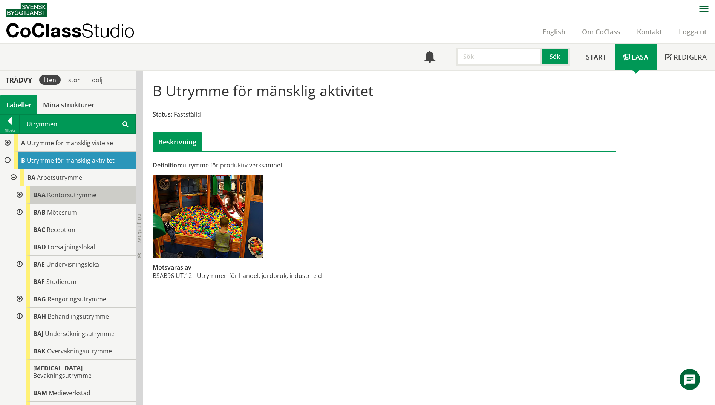
click at [69, 194] on span "Kontorsutrymme" at bounding box center [71, 195] width 49 height 8
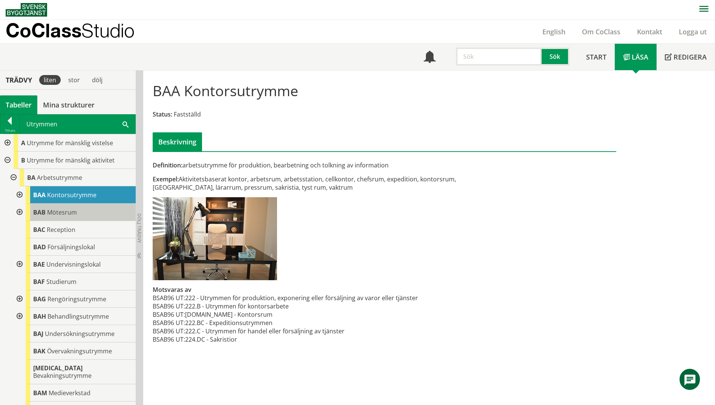
click at [58, 213] on span "Mötesrum" at bounding box center [62, 212] width 30 height 8
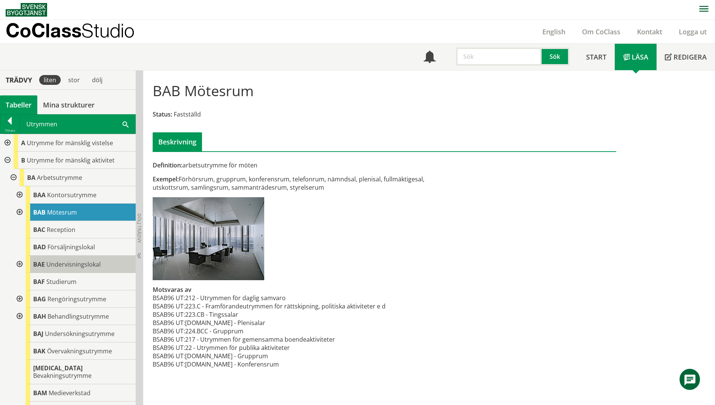
click at [64, 262] on span "Undervisningslokal" at bounding box center [73, 264] width 54 height 8
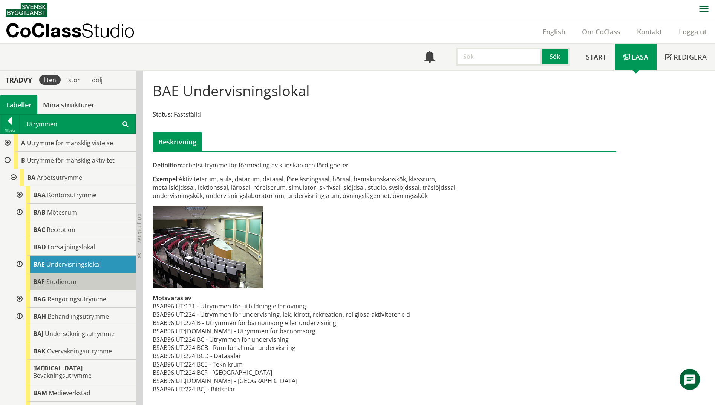
click at [61, 286] on div "BAF Studierum" at bounding box center [81, 281] width 110 height 17
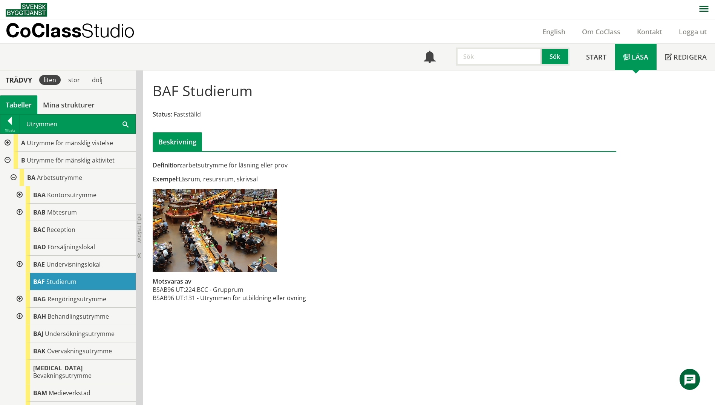
click at [21, 265] on div at bounding box center [19, 263] width 14 height 17
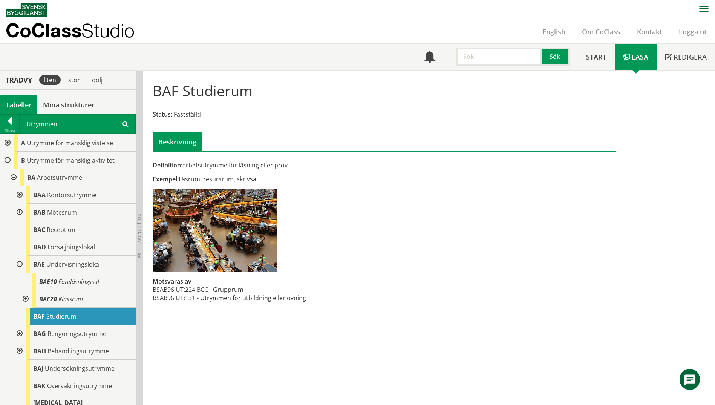
click at [21, 265] on div at bounding box center [19, 263] width 14 height 17
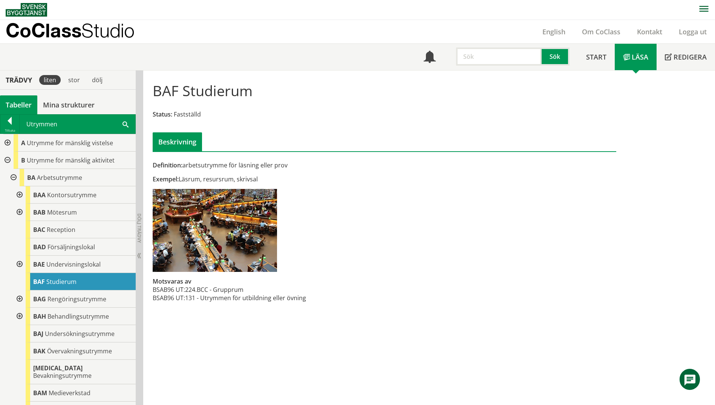
click at [18, 211] on div at bounding box center [19, 211] width 14 height 17
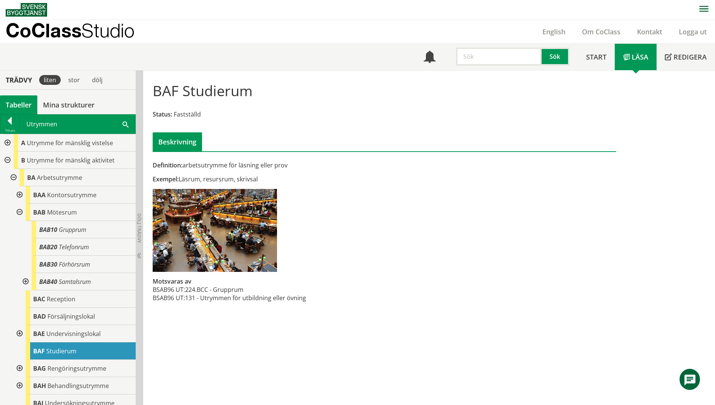
click at [18, 210] on div at bounding box center [19, 211] width 14 height 17
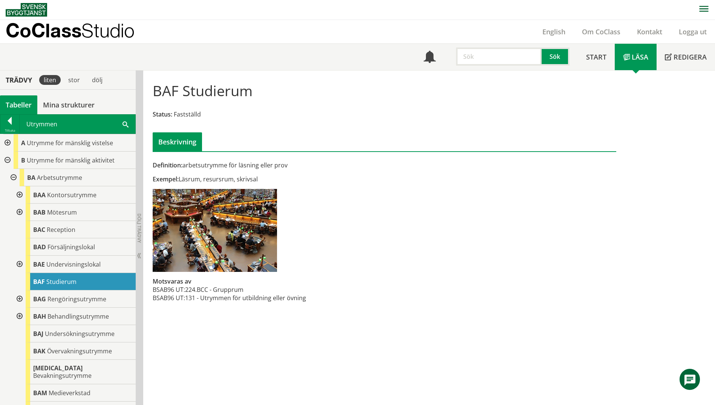
click at [18, 197] on div at bounding box center [19, 194] width 14 height 17
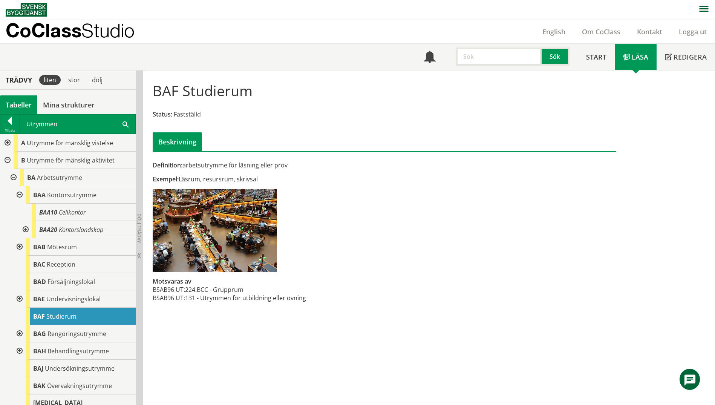
click at [18, 197] on div at bounding box center [19, 194] width 14 height 17
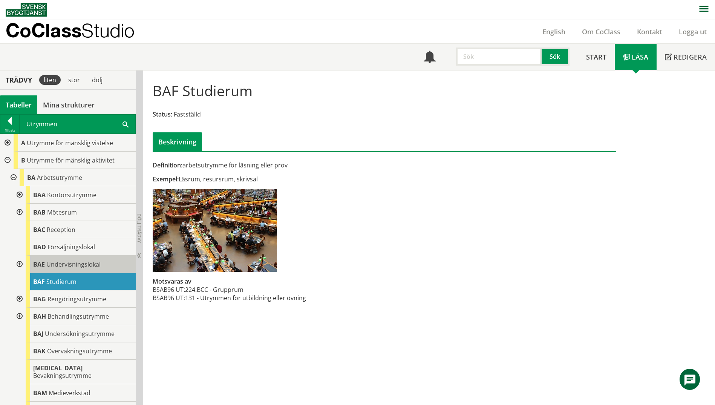
click at [48, 262] on span "Undervisningslokal" at bounding box center [73, 264] width 54 height 8
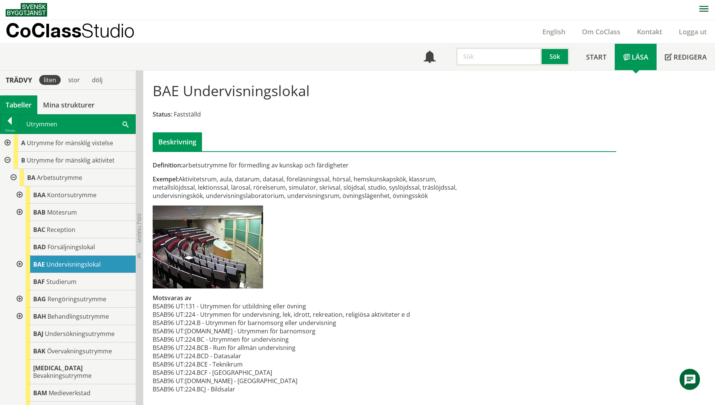
drag, startPoint x: 179, startPoint y: 90, endPoint x: 156, endPoint y: 92, distance: 23.0
click at [156, 92] on h1 "BAE Undervisningslokal" at bounding box center [231, 90] width 157 height 17
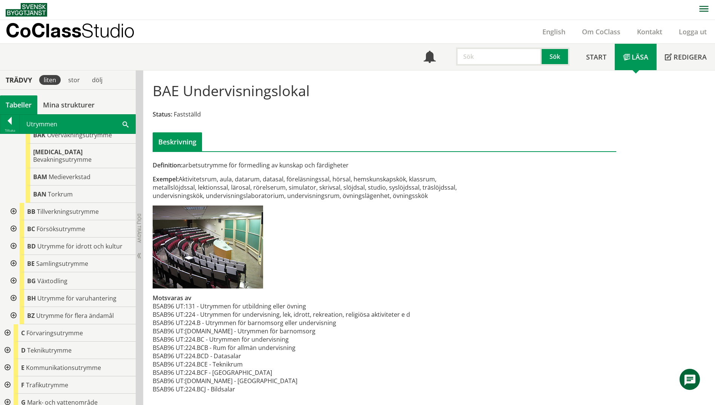
scroll to position [226, 0]
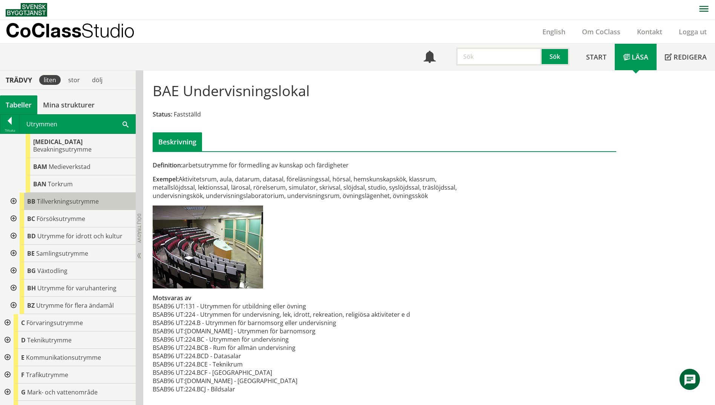
click at [22, 193] on div "BB Tillverkningsutrymme" at bounding box center [78, 201] width 116 height 17
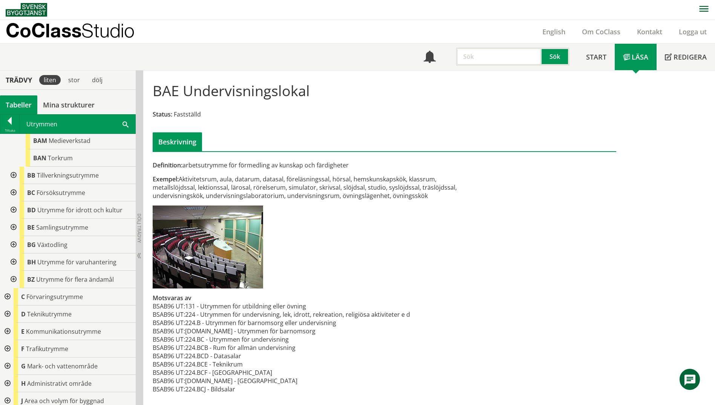
scroll to position [264, 0]
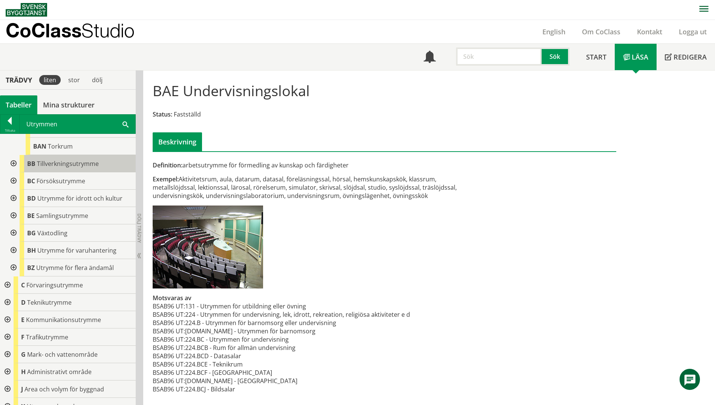
click at [63, 159] on span "Tillverkningsutrymme" at bounding box center [68, 163] width 62 height 8
click at [61, 159] on span "Tillverkningsutrymme" at bounding box center [68, 163] width 62 height 8
click at [50, 159] on span "Tillverkningsutrymme" at bounding box center [68, 163] width 62 height 8
click at [99, 155] on div "BB Tillverkningsutrymme" at bounding box center [78, 163] width 116 height 17
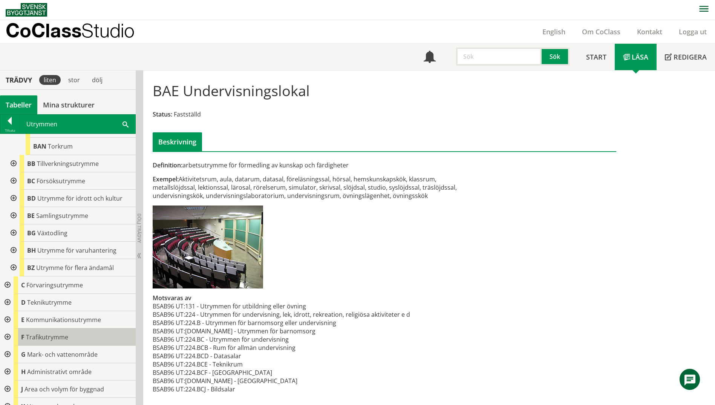
scroll to position [284, 0]
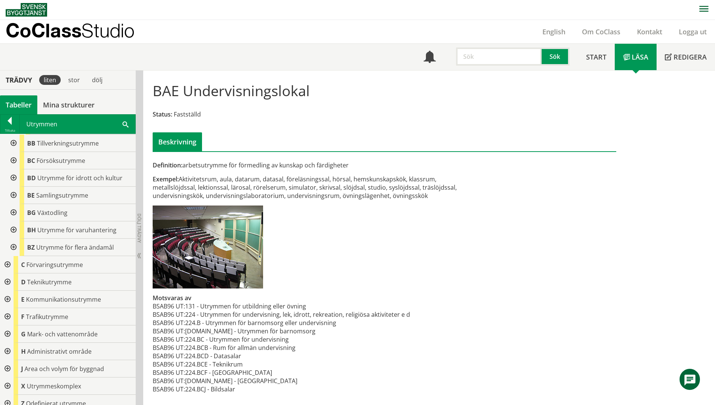
click at [8, 308] on div at bounding box center [7, 316] width 14 height 17
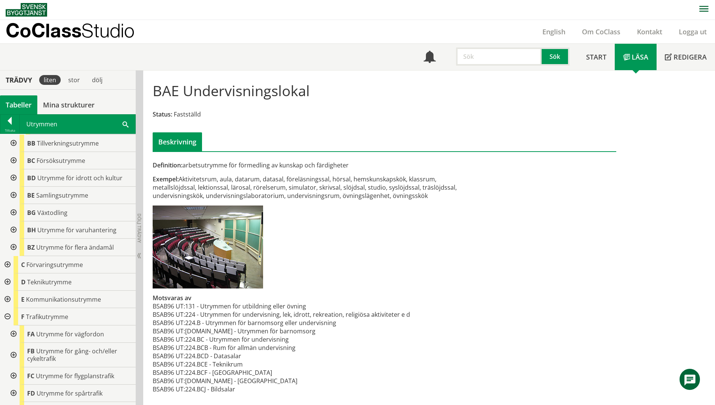
click at [5, 309] on div at bounding box center [7, 316] width 14 height 17
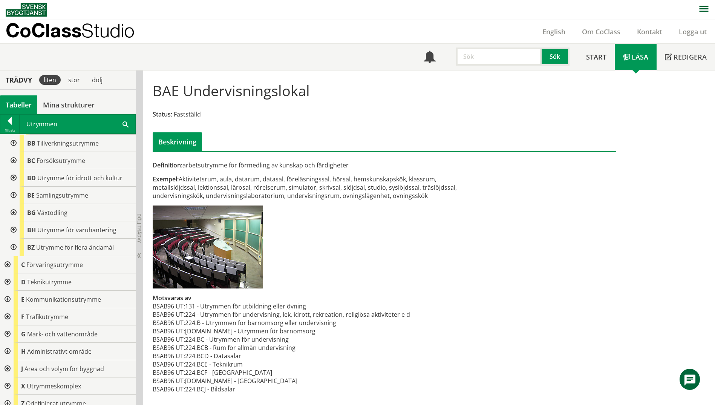
click at [4, 290] on div at bounding box center [7, 298] width 14 height 17
click at [5, 277] on div at bounding box center [7, 281] width 14 height 17
click at [7, 258] on div at bounding box center [7, 264] width 14 height 17
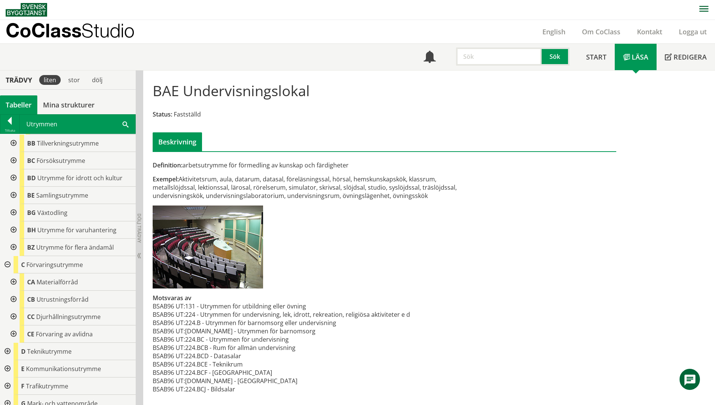
click at [14, 310] on div at bounding box center [13, 316] width 14 height 17
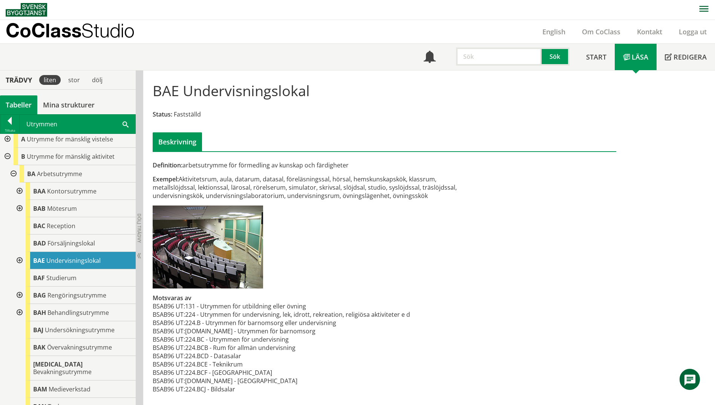
scroll to position [0, 0]
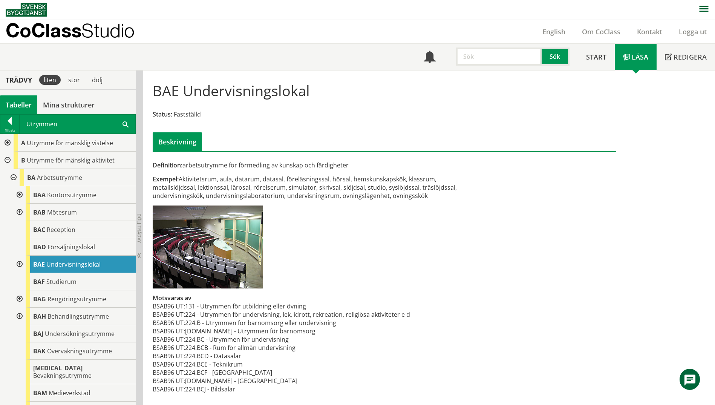
click at [7, 144] on div at bounding box center [7, 142] width 14 height 17
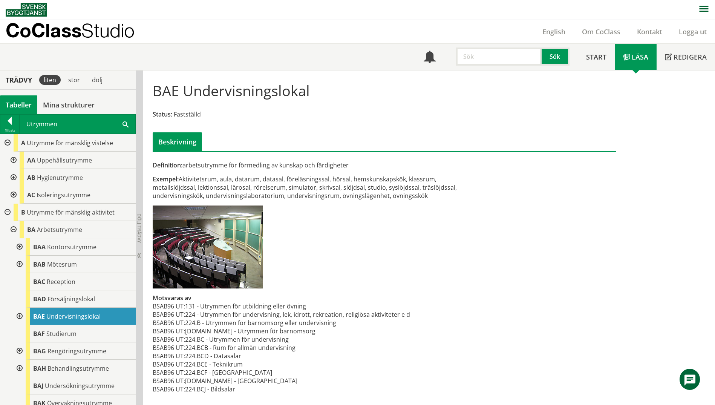
click at [14, 160] on div at bounding box center [13, 159] width 14 height 17
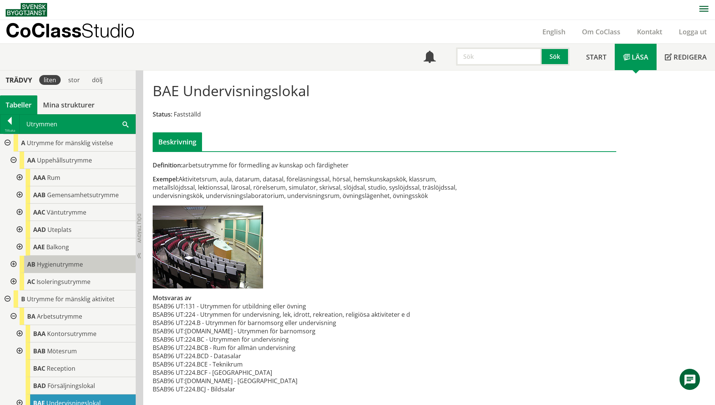
click at [58, 269] on div "AB Hygienutrymme" at bounding box center [78, 263] width 116 height 17
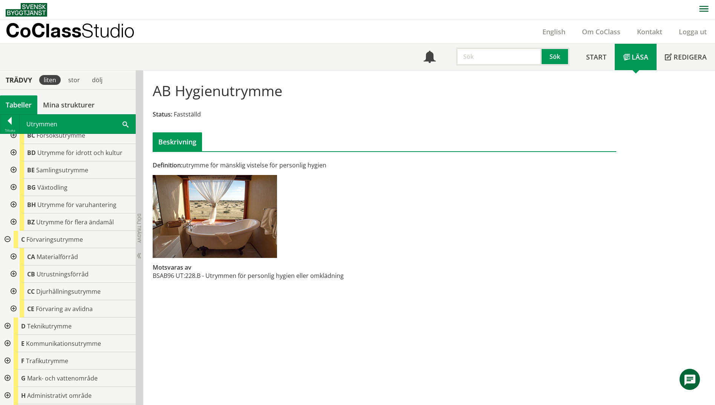
scroll to position [452, 0]
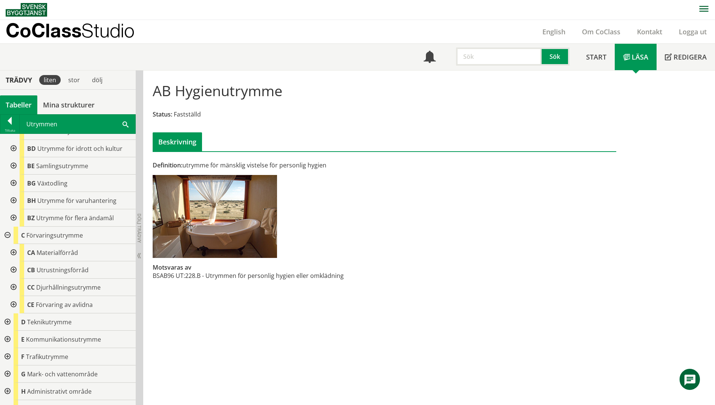
click at [125, 123] on span at bounding box center [125, 124] width 6 height 8
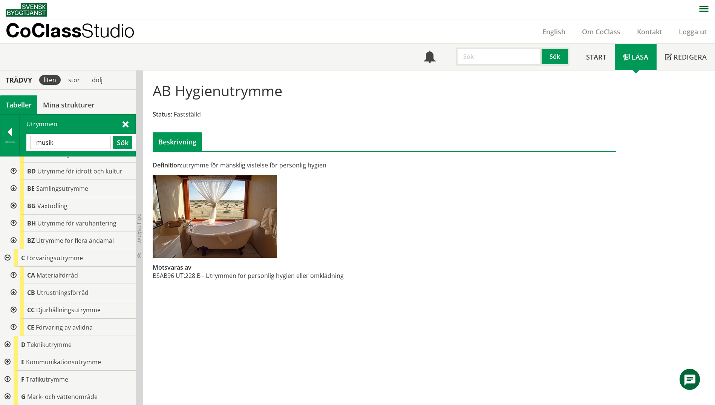
type input "musik"
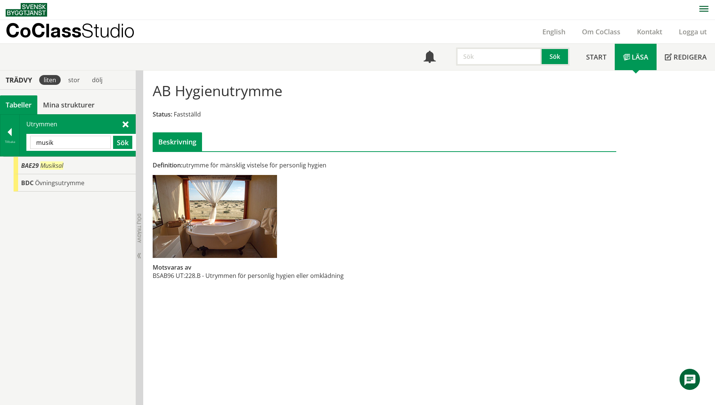
scroll to position [0, 0]
click at [39, 167] on div "BAE29 Musiksal" at bounding box center [75, 165] width 122 height 17
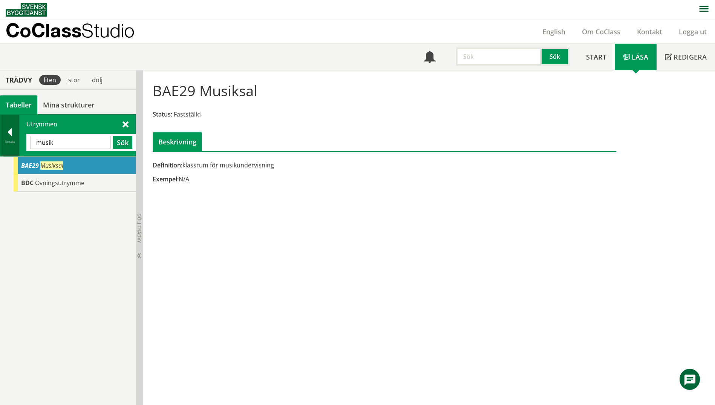
click at [8, 133] on div at bounding box center [9, 133] width 19 height 11
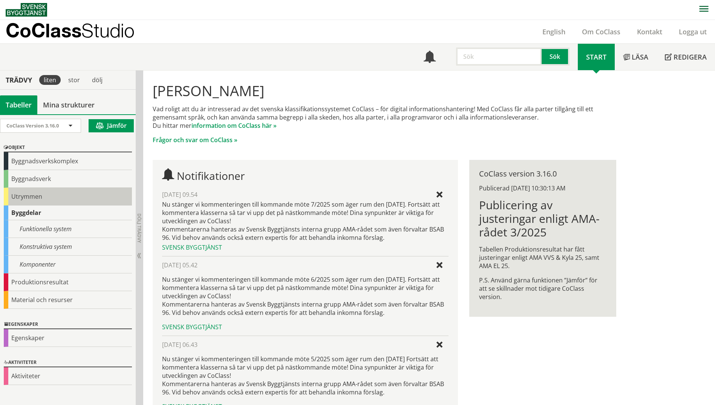
click at [11, 203] on div "Utrymmen" at bounding box center [68, 197] width 128 height 18
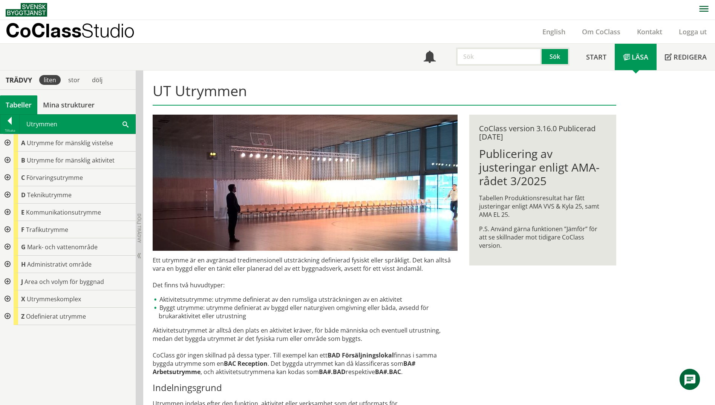
click at [10, 159] on div at bounding box center [7, 159] width 14 height 17
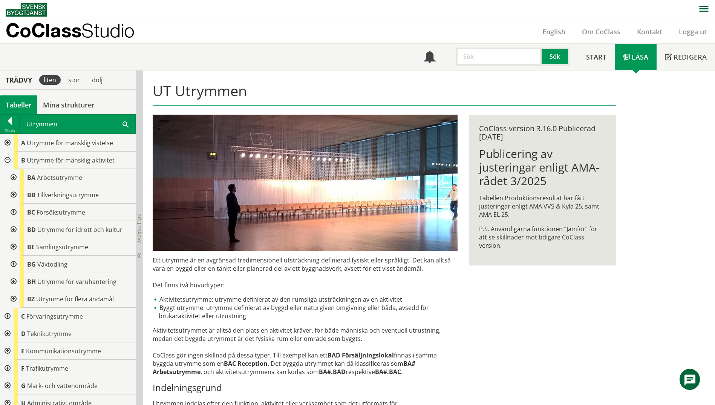
click at [14, 248] on div at bounding box center [13, 246] width 14 height 17
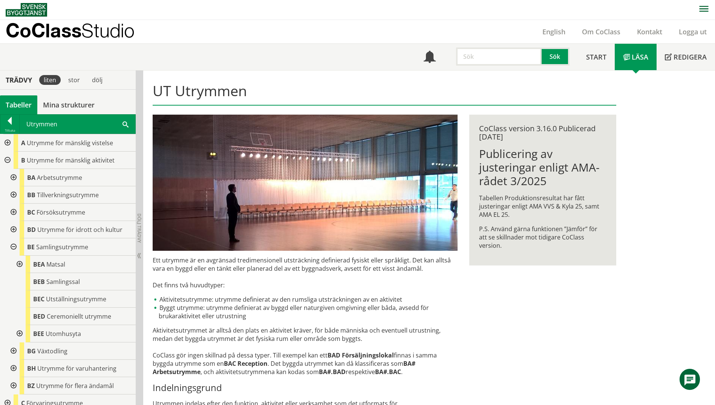
click at [17, 265] on div at bounding box center [19, 263] width 14 height 17
click at [21, 333] on div at bounding box center [19, 333] width 14 height 17
click at [12, 177] on div at bounding box center [13, 177] width 14 height 17
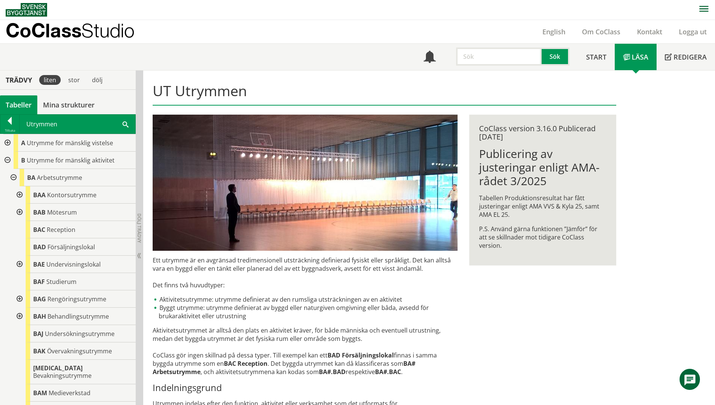
click at [18, 264] on div at bounding box center [19, 263] width 14 height 17
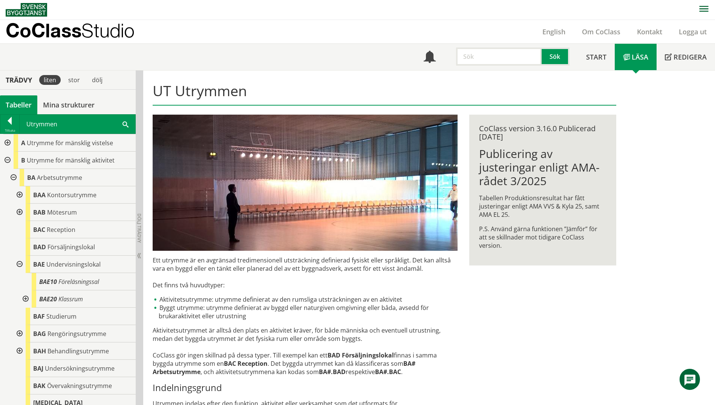
click at [26, 300] on div at bounding box center [25, 298] width 14 height 17
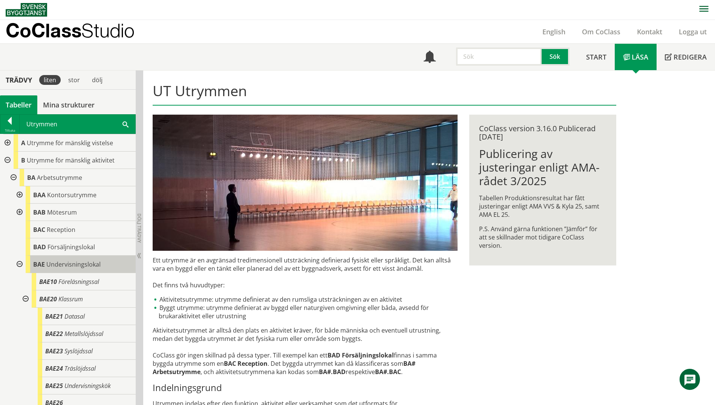
click at [105, 265] on div "BAE Undervisningslokal" at bounding box center [81, 263] width 110 height 17
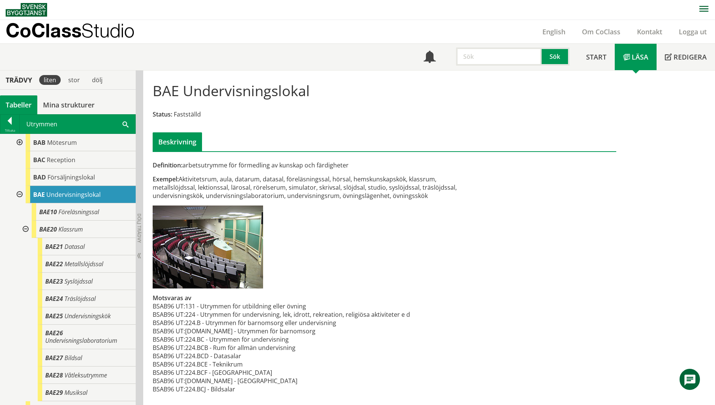
scroll to position [75, 0]
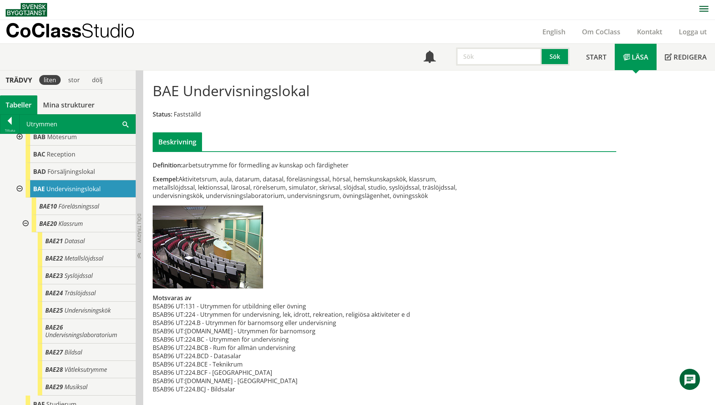
click at [23, 221] on div at bounding box center [25, 223] width 14 height 17
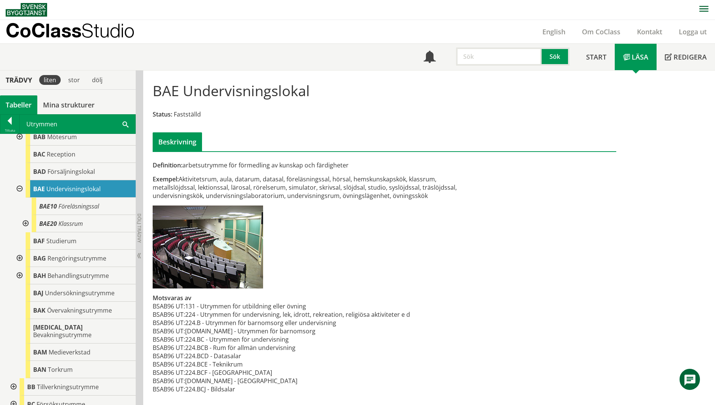
click at [23, 222] on div at bounding box center [25, 223] width 14 height 17
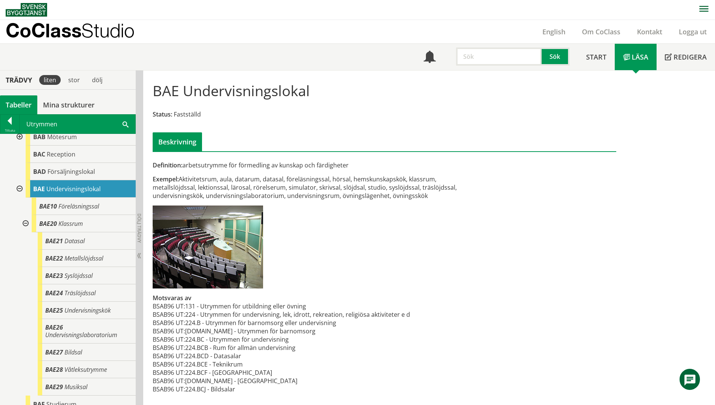
click at [23, 223] on div at bounding box center [25, 223] width 14 height 17
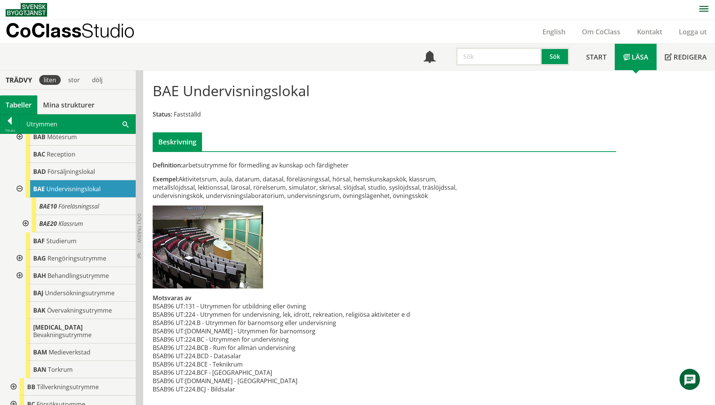
click at [23, 223] on div at bounding box center [25, 223] width 14 height 17
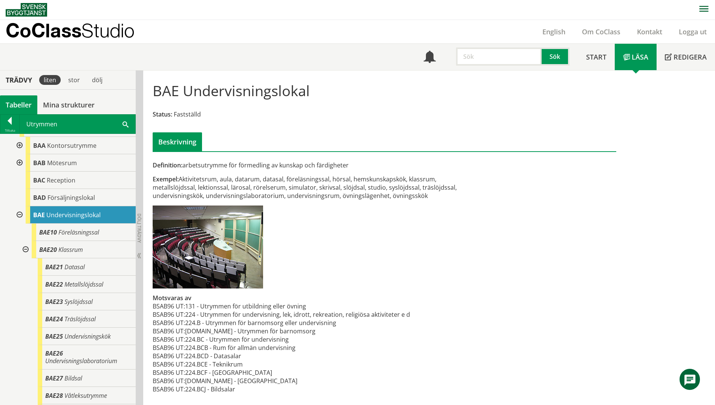
scroll to position [38, 0]
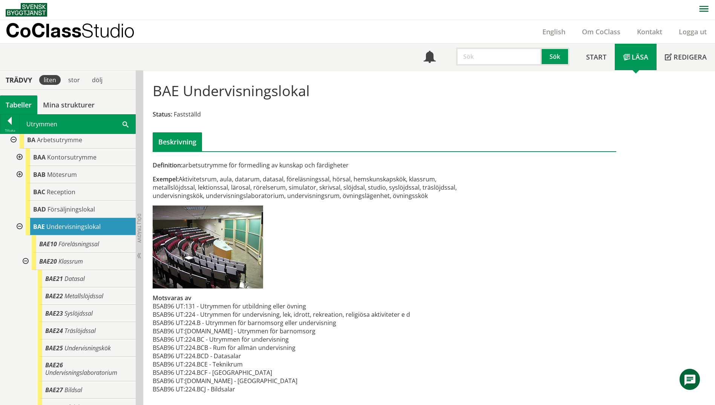
click at [129, 124] on div "Utrymmen Sök" at bounding box center [78, 124] width 116 height 19
click at [124, 124] on span at bounding box center [125, 124] width 6 height 8
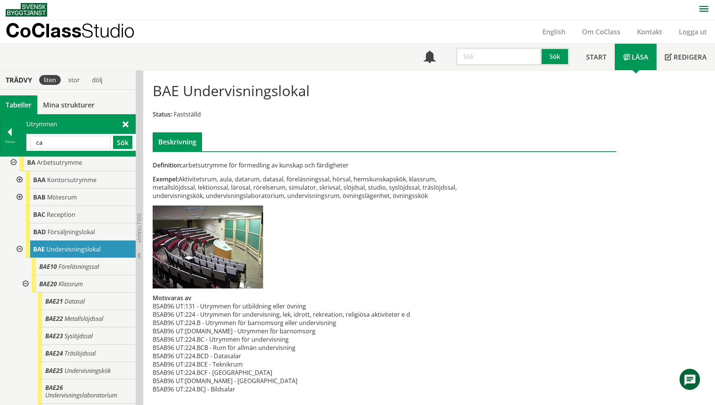
type input "ca"
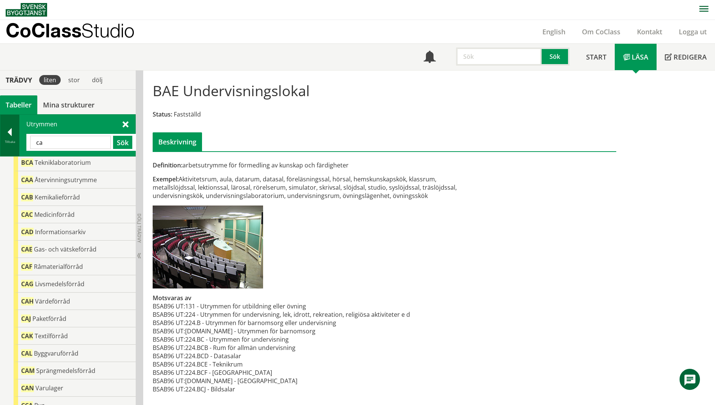
click at [16, 144] on div "Tillbaka" at bounding box center [9, 142] width 19 height 6
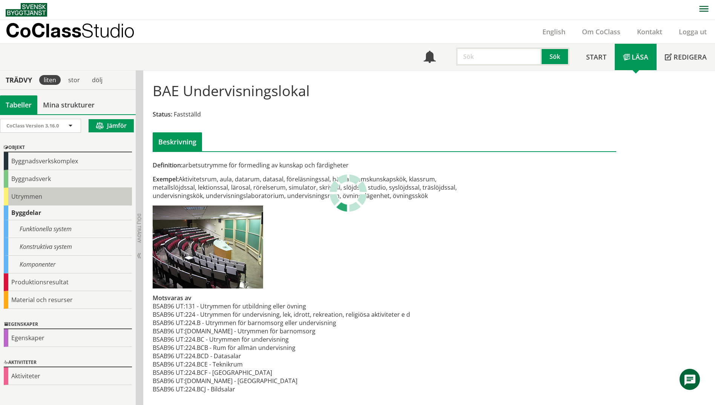
click at [15, 196] on div "Utrymmen" at bounding box center [68, 197] width 128 height 18
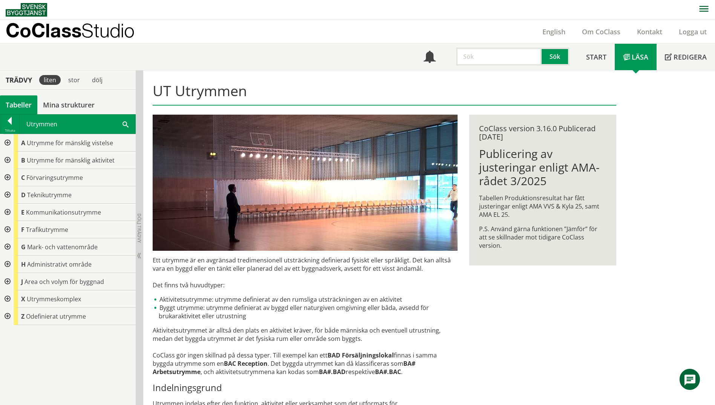
click at [9, 176] on div at bounding box center [7, 177] width 14 height 17
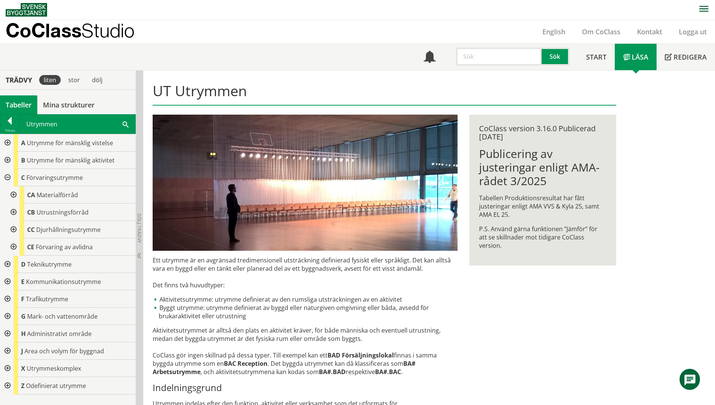
click at [6, 162] on div at bounding box center [7, 159] width 14 height 17
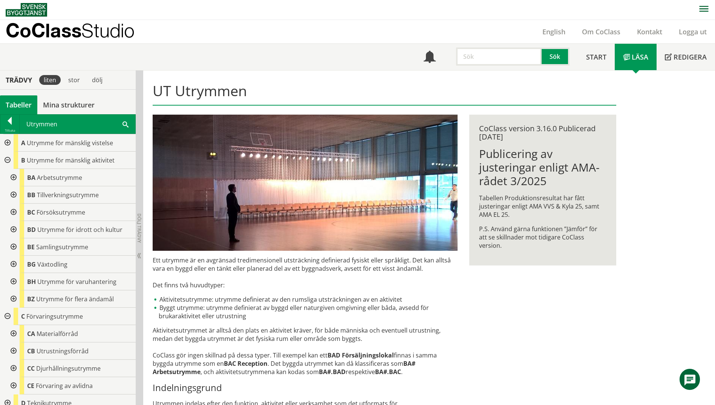
click at [14, 281] on div at bounding box center [13, 281] width 14 height 17
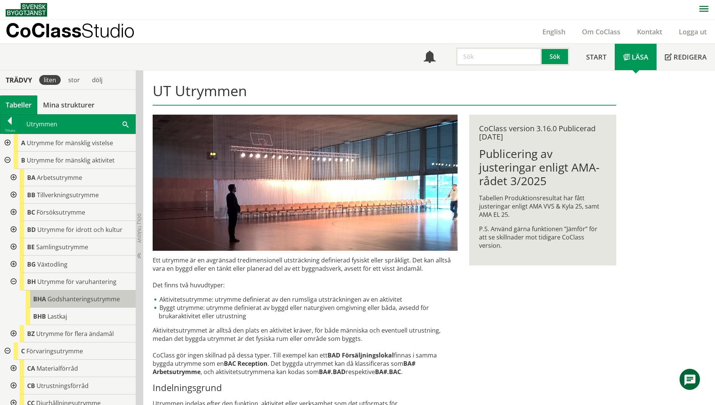
click at [58, 302] on span "Godshanteringsutrymme" at bounding box center [83, 299] width 72 height 8
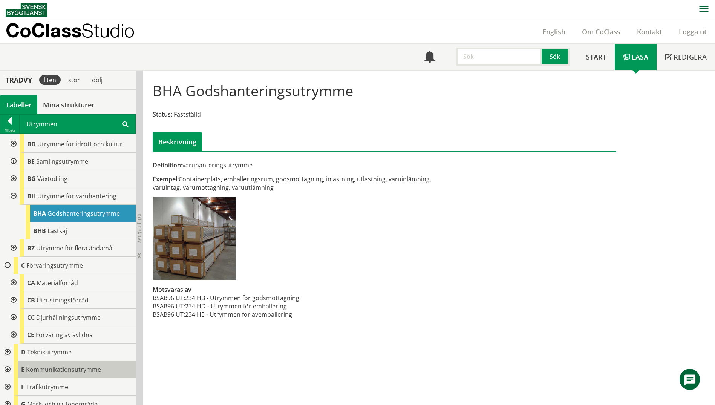
scroll to position [113, 0]
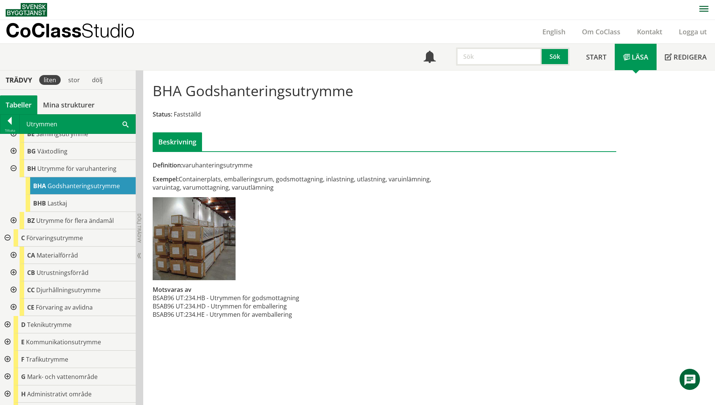
click at [14, 255] on div at bounding box center [13, 254] width 14 height 17
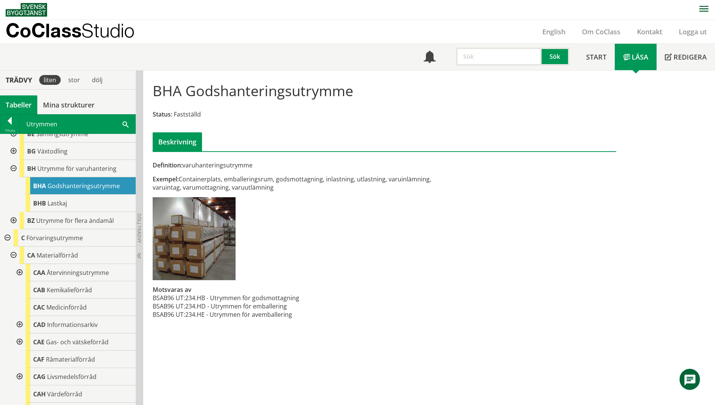
click at [22, 273] on div at bounding box center [19, 272] width 14 height 17
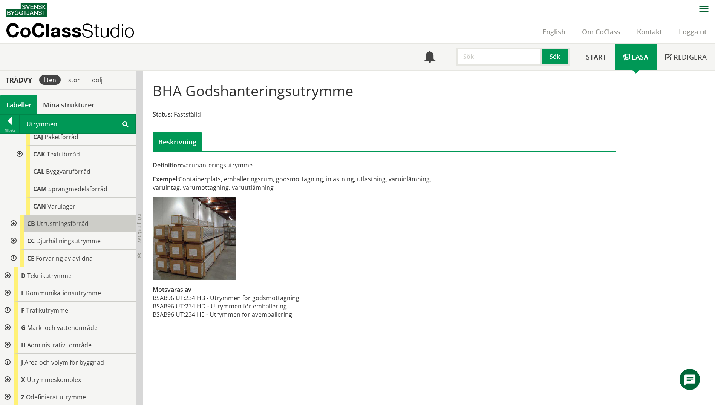
scroll to position [475, 0]
click at [13, 223] on div at bounding box center [13, 222] width 14 height 17
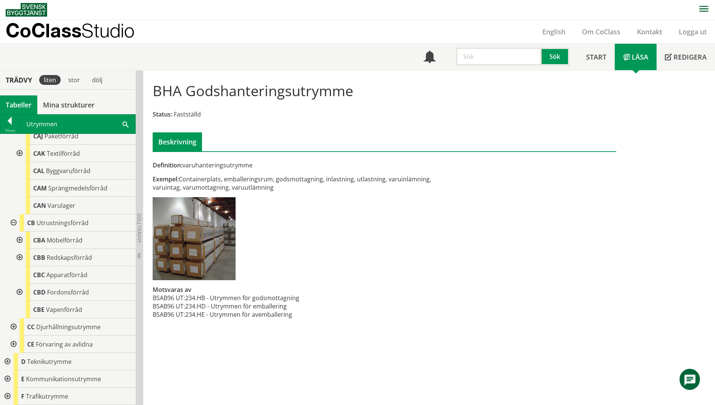
click at [18, 255] on div at bounding box center [19, 257] width 14 height 17
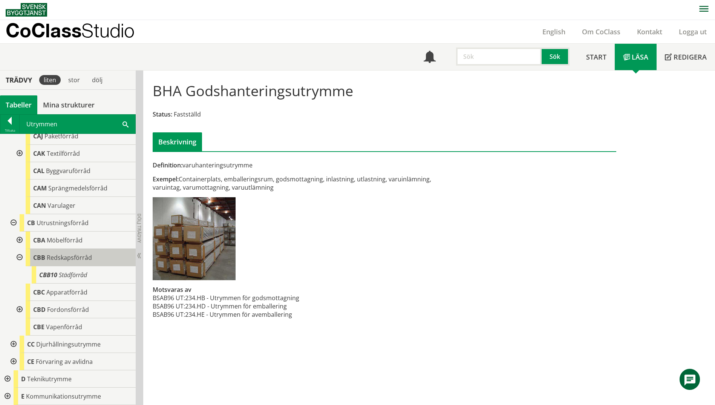
click at [81, 258] on span "Redskapsförråd" at bounding box center [69, 257] width 45 height 8
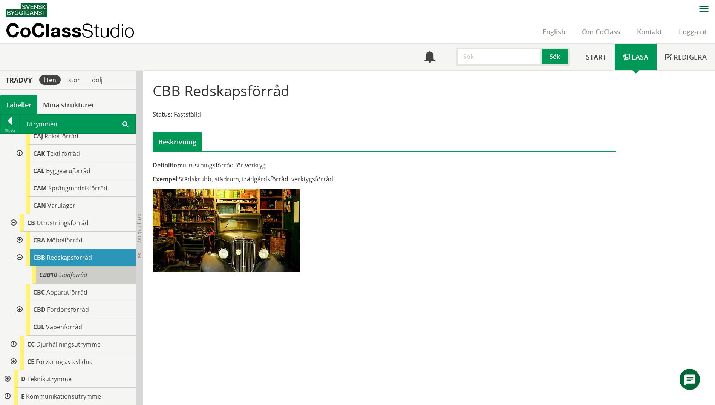
click at [62, 273] on span "Städförråd" at bounding box center [73, 275] width 28 height 8
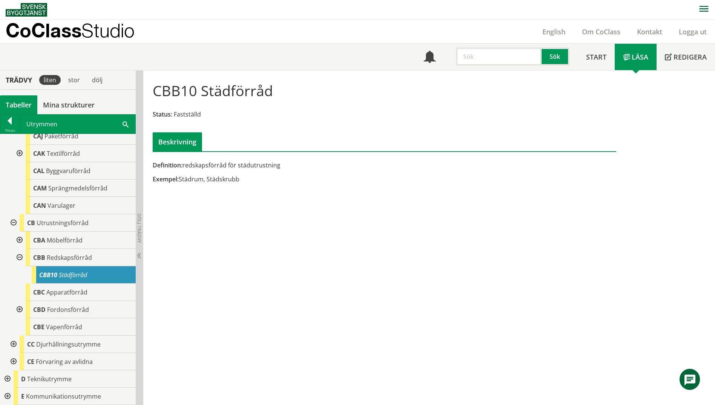
click at [126, 123] on span at bounding box center [125, 124] width 6 height 8
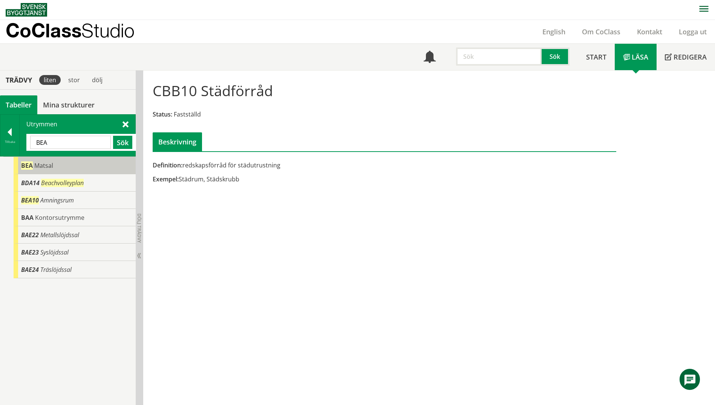
click at [66, 168] on div "[PERSON_NAME]" at bounding box center [75, 165] width 122 height 17
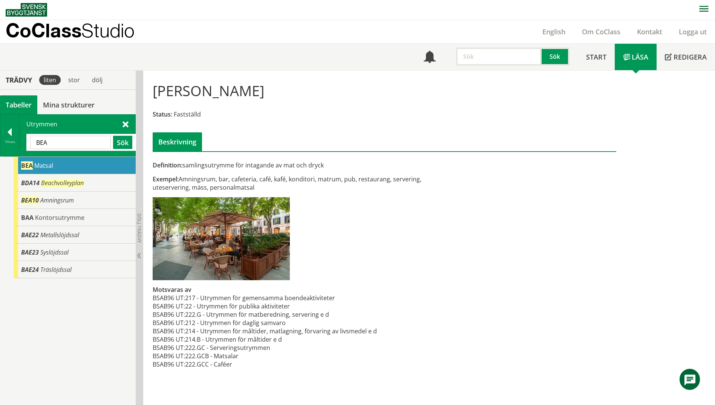
drag, startPoint x: 58, startPoint y: 142, endPoint x: 41, endPoint y: 142, distance: 16.6
click at [41, 142] on input "BEA" at bounding box center [70, 142] width 81 height 13
click at [125, 145] on button "Sök" at bounding box center [122, 142] width 19 height 13
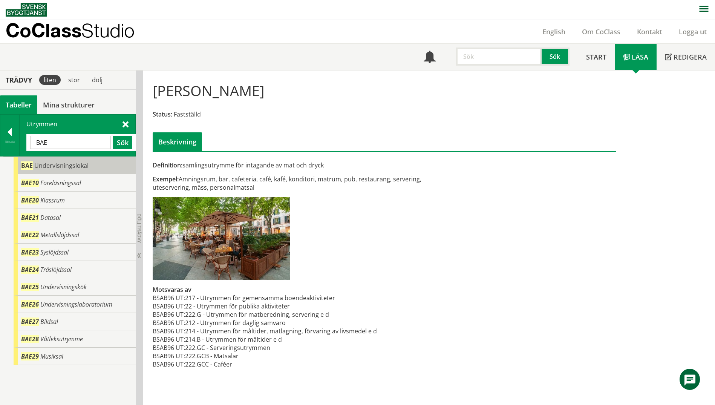
click at [64, 166] on span "Undervisningslokal" at bounding box center [61, 165] width 54 height 8
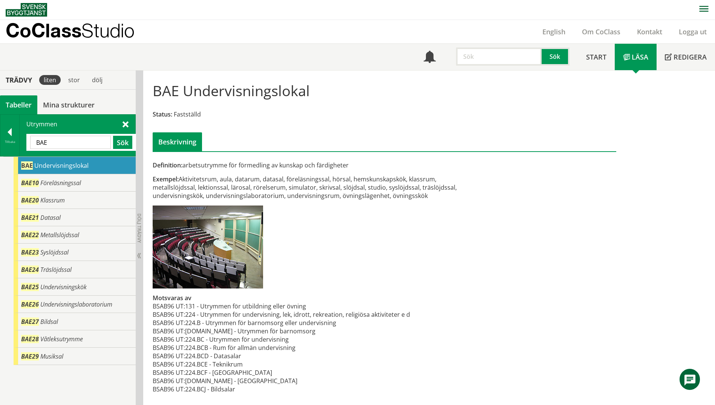
drag, startPoint x: 68, startPoint y: 143, endPoint x: -1, endPoint y: 137, distance: 68.9
click at [0, 137] on html "AMA AMA Beskrivningsverktyg AMA Funktion BSAB Bygginfo Byggjura Byggkatalogen […" at bounding box center [357, 202] width 715 height 405
paste input "ledning och samordning"
type input "ledning och samordning"
click at [124, 144] on button "Sök" at bounding box center [122, 142] width 19 height 13
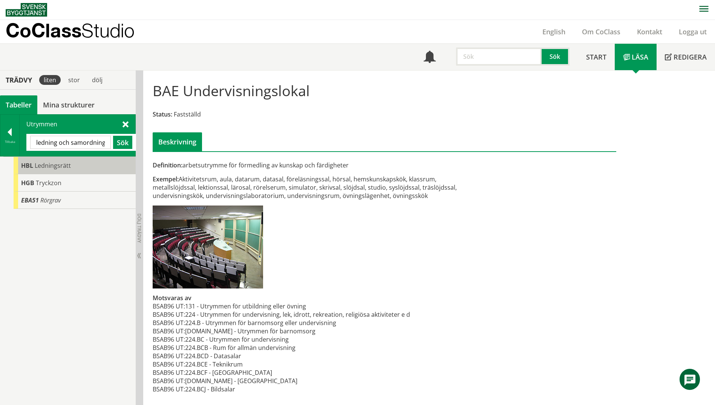
click at [83, 166] on div "HBL Ledningsrätt" at bounding box center [75, 165] width 122 height 17
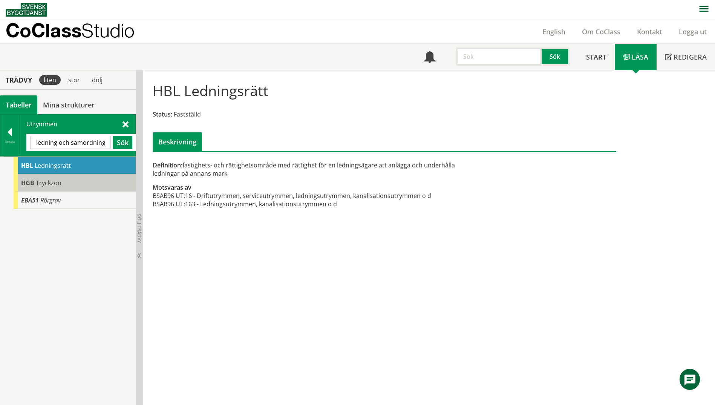
click at [65, 181] on div "HGB Tryckzon" at bounding box center [75, 182] width 122 height 17
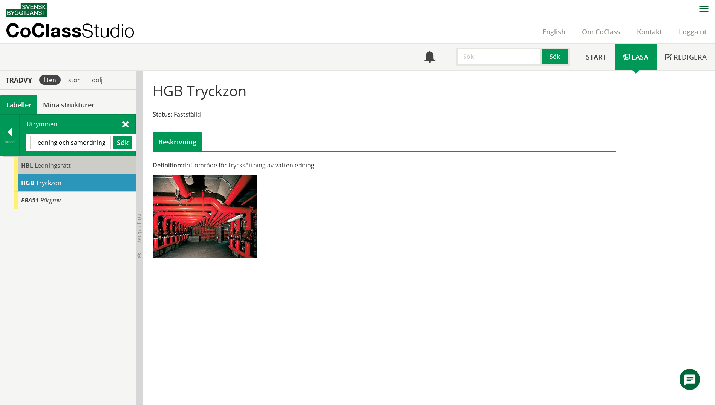
click at [75, 169] on div "HBL Ledningsrätt" at bounding box center [75, 165] width 122 height 17
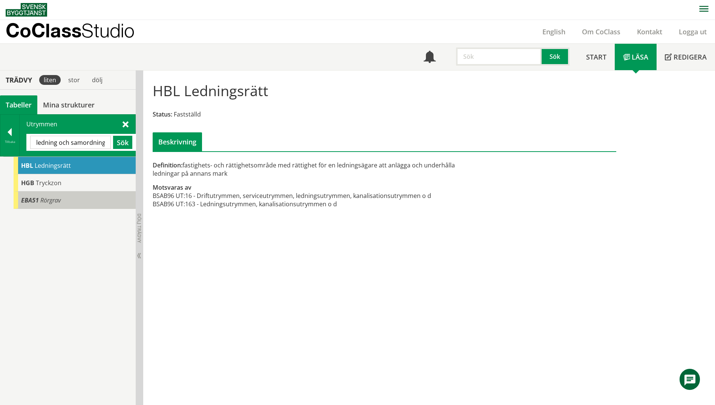
click at [69, 202] on div "EBA51 [PERSON_NAME]" at bounding box center [75, 199] width 122 height 17
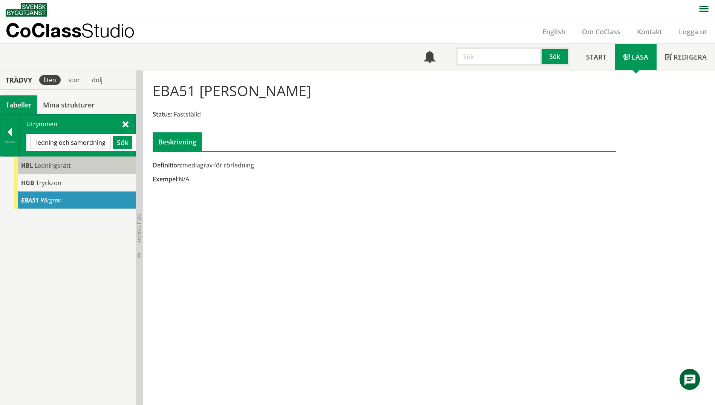
click at [95, 165] on div "HBL Ledningsrätt" at bounding box center [75, 165] width 122 height 17
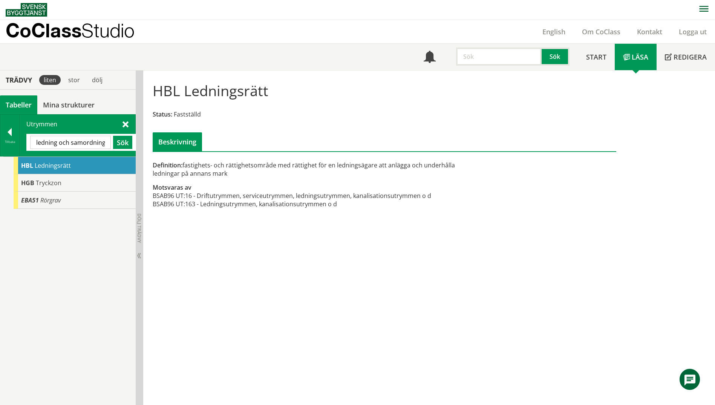
click at [96, 160] on div "HBL Ledningsrätt" at bounding box center [75, 165] width 122 height 17
click at [122, 145] on button "Sök" at bounding box center [122, 142] width 19 height 13
click at [55, 167] on span "Ledningsrätt" at bounding box center [53, 165] width 36 height 8
click at [54, 185] on span "Tryckzon" at bounding box center [49, 183] width 26 height 8
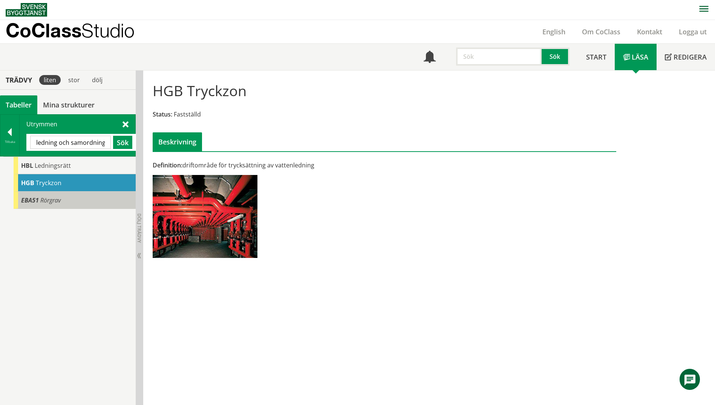
click at [54, 199] on span "Rörgrav" at bounding box center [50, 200] width 20 height 8
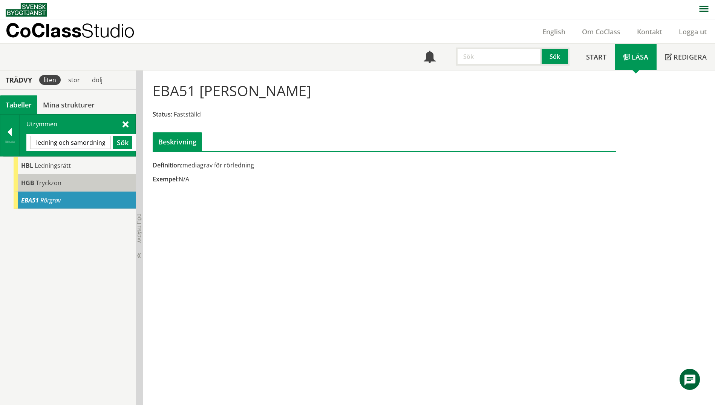
click at [57, 181] on span "Tryckzon" at bounding box center [49, 183] width 26 height 8
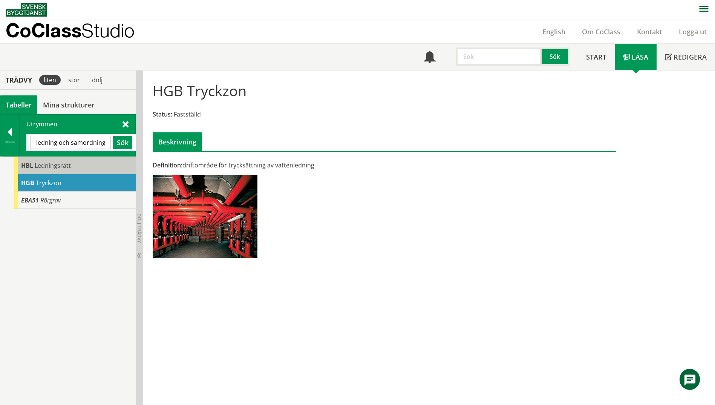
click at [61, 168] on span "Ledningsrätt" at bounding box center [53, 165] width 36 height 8
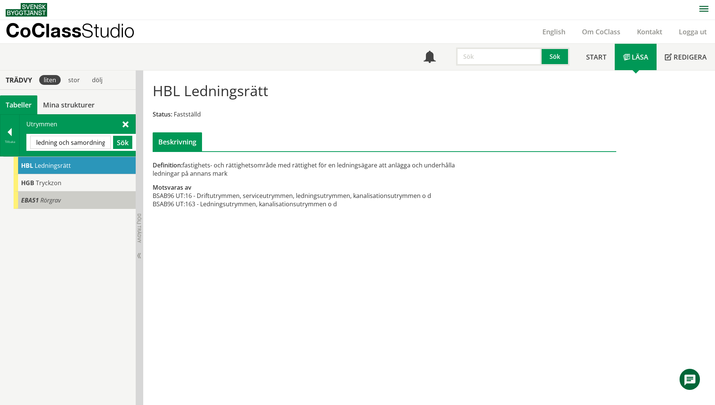
click at [62, 198] on div "EBA51 [PERSON_NAME]" at bounding box center [75, 199] width 122 height 17
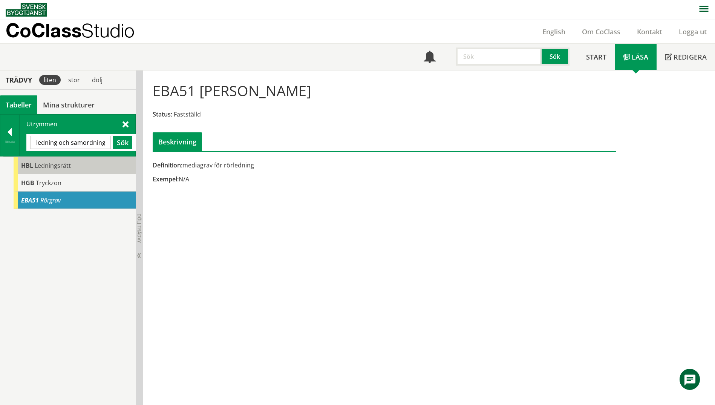
click at [74, 162] on div "HBL Ledningsrätt" at bounding box center [75, 165] width 122 height 17
click at [73, 163] on div "HBL Ledningsrätt" at bounding box center [75, 165] width 122 height 17
click at [63, 165] on span "Ledningsrätt" at bounding box center [53, 165] width 36 height 8
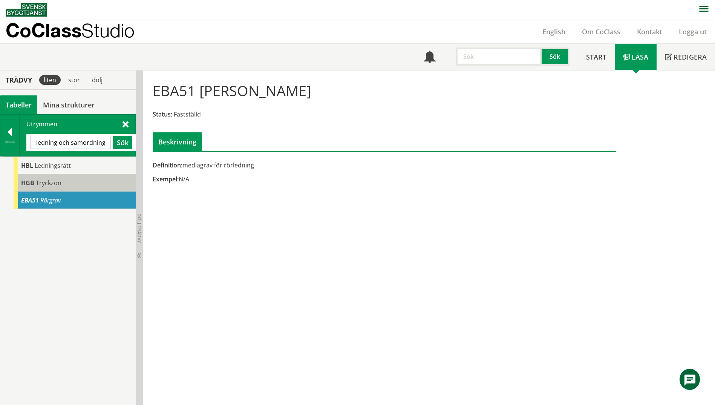
click at [50, 188] on div "HGB Tryckzon" at bounding box center [75, 182] width 122 height 17
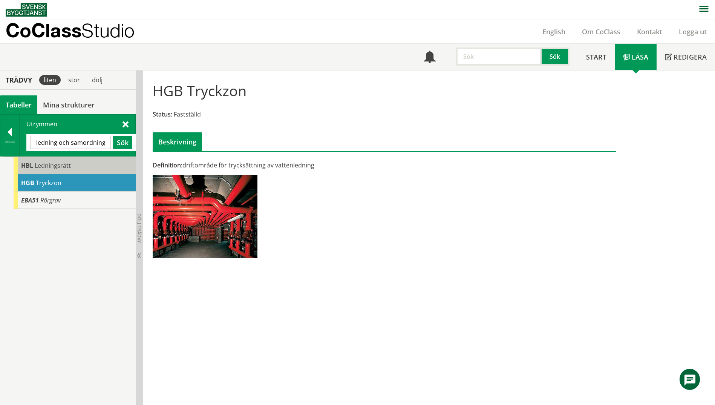
click at [48, 169] on span "Ledningsrätt" at bounding box center [53, 165] width 36 height 8
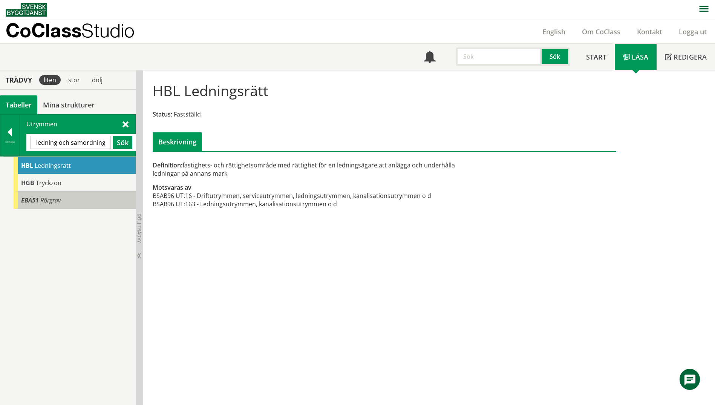
click at [44, 196] on span "Rörgrav" at bounding box center [50, 200] width 20 height 8
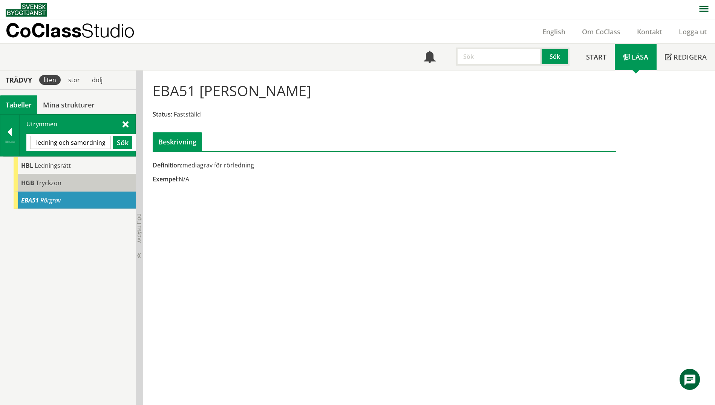
click at [44, 178] on div "HGB Tryckzon" at bounding box center [75, 182] width 122 height 17
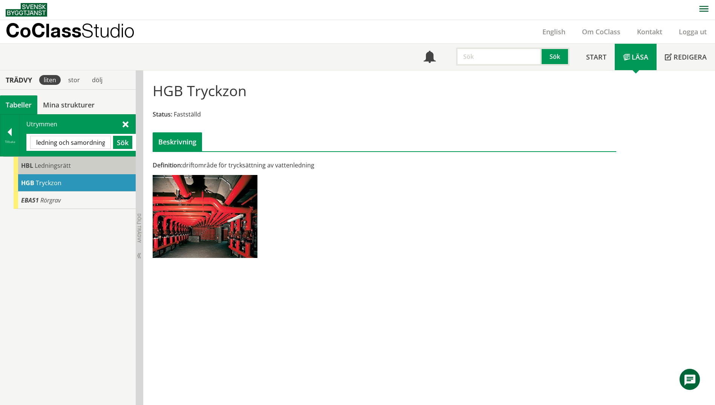
click at [46, 168] on span "Ledningsrätt" at bounding box center [53, 165] width 36 height 8
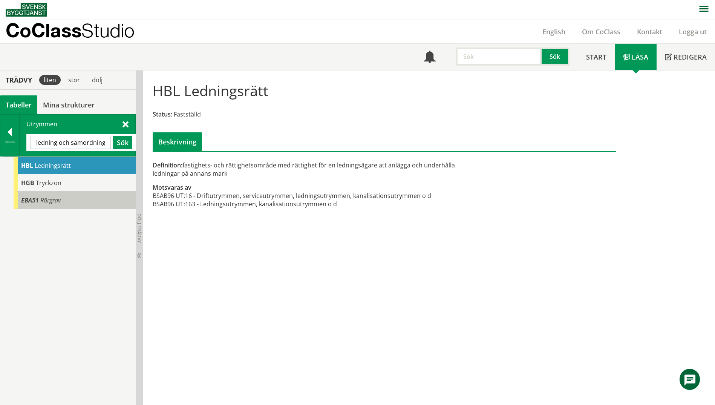
click at [43, 200] on span "Rörgrav" at bounding box center [50, 200] width 20 height 8
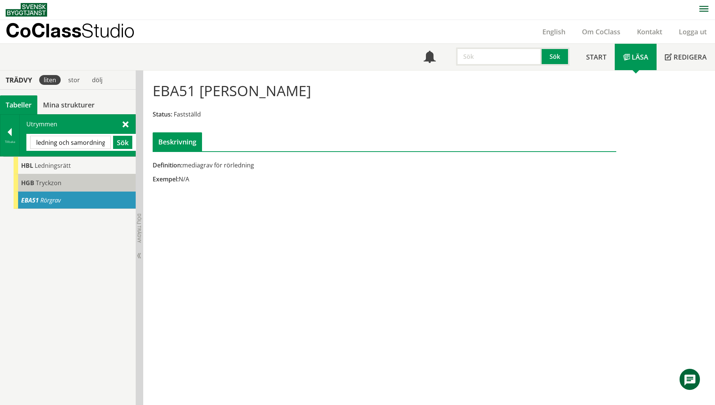
click at [36, 178] on div "HGB Tryckzon" at bounding box center [75, 182] width 122 height 17
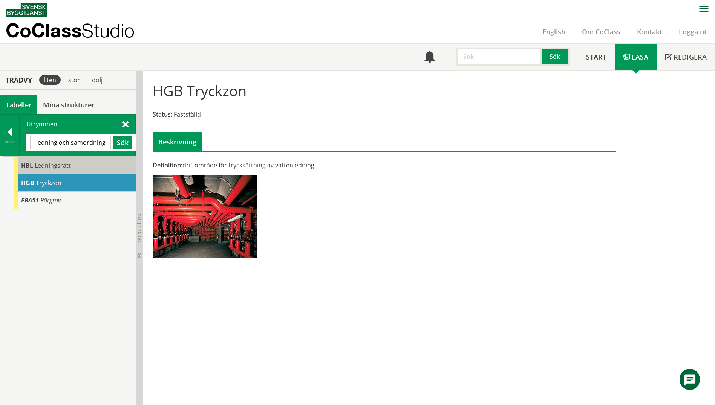
click at [38, 170] on div "HBL Ledningsrätt" at bounding box center [75, 165] width 122 height 17
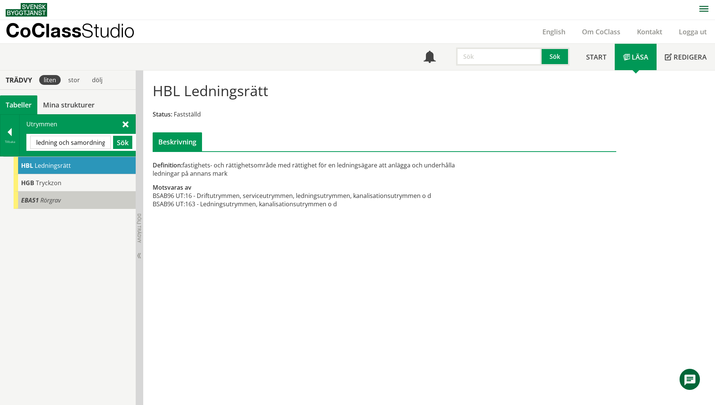
click at [40, 202] on span "Rörgrav" at bounding box center [50, 200] width 20 height 8
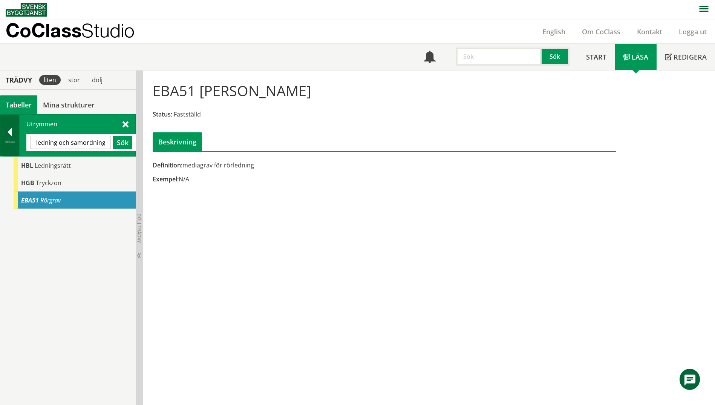
click at [12, 144] on div "Tillbaka" at bounding box center [9, 142] width 19 height 6
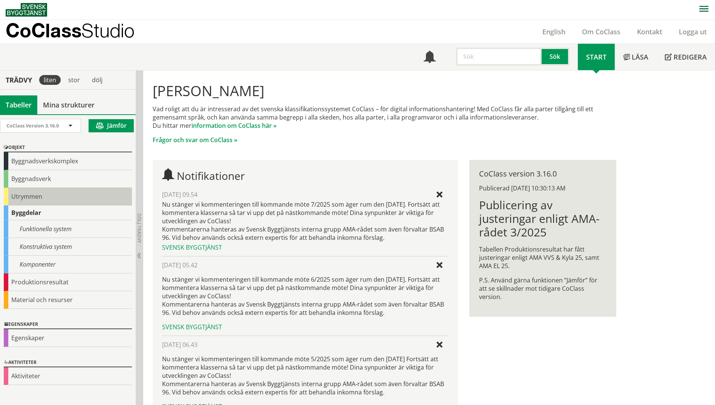
click at [23, 193] on div "Utrymmen" at bounding box center [68, 197] width 128 height 18
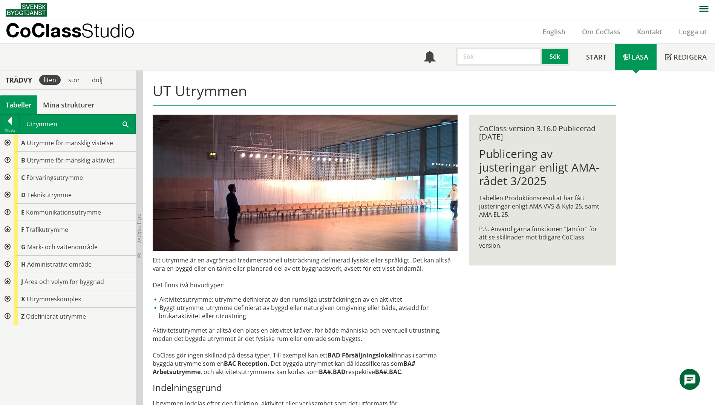
click at [4, 145] on div at bounding box center [7, 142] width 14 height 17
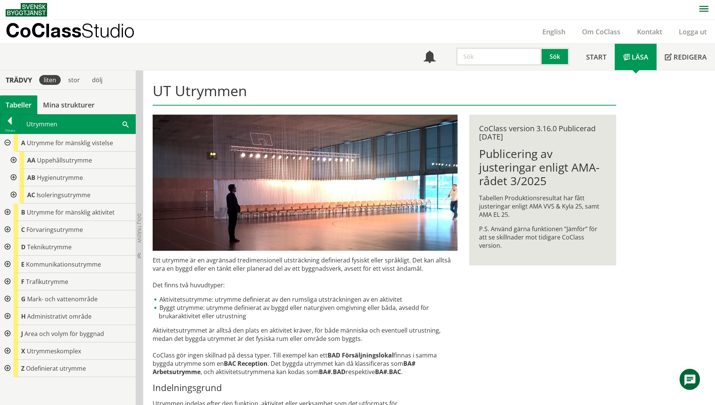
click at [11, 160] on div at bounding box center [13, 159] width 14 height 17
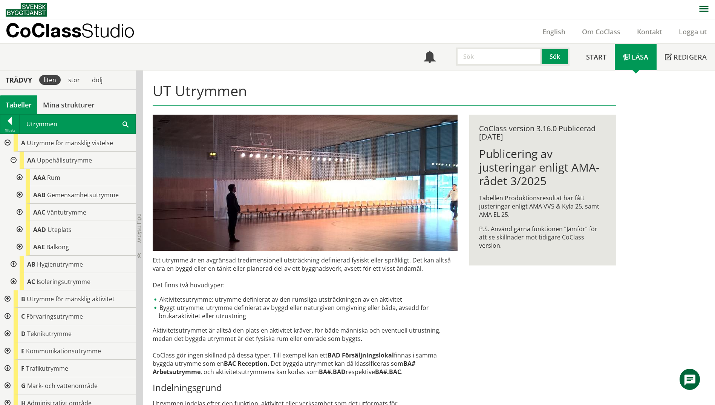
click at [15, 178] on div at bounding box center [19, 177] width 14 height 17
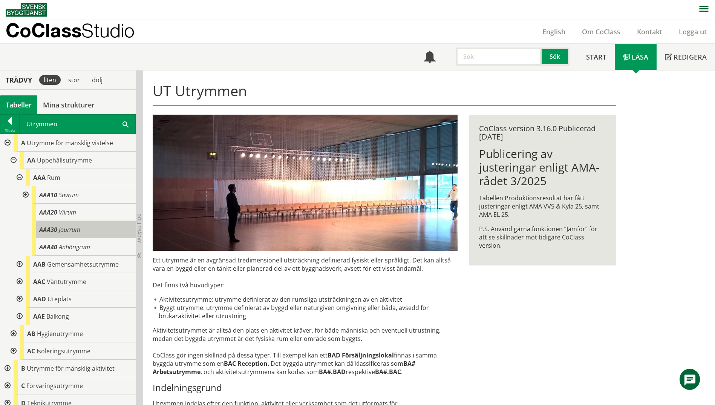
click at [88, 237] on div "AAA30 Jourrum" at bounding box center [84, 229] width 104 height 17
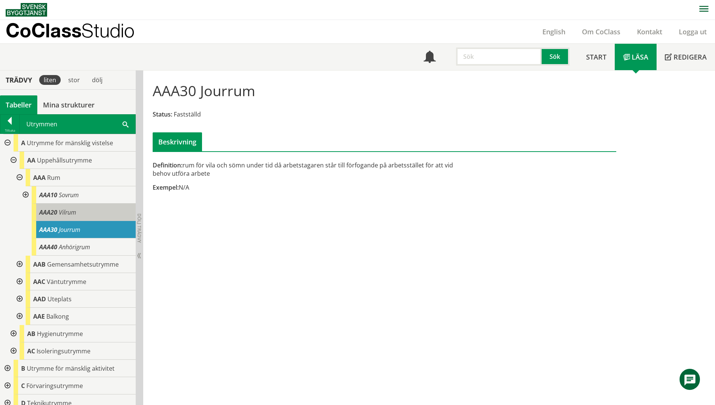
click at [66, 212] on span "Vilrum" at bounding box center [67, 212] width 17 height 8
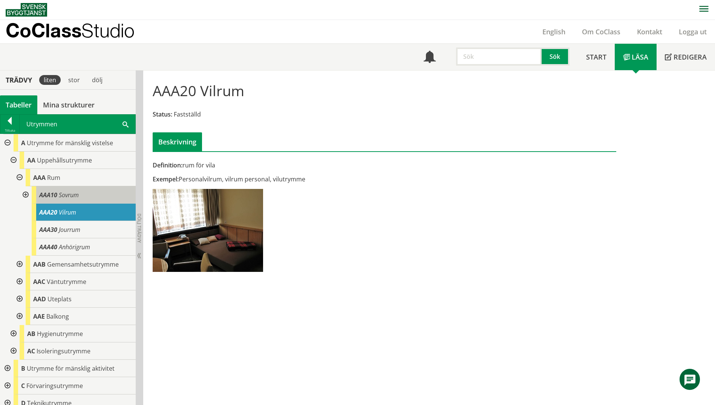
click at [70, 195] on span "Sovrum" at bounding box center [69, 195] width 20 height 8
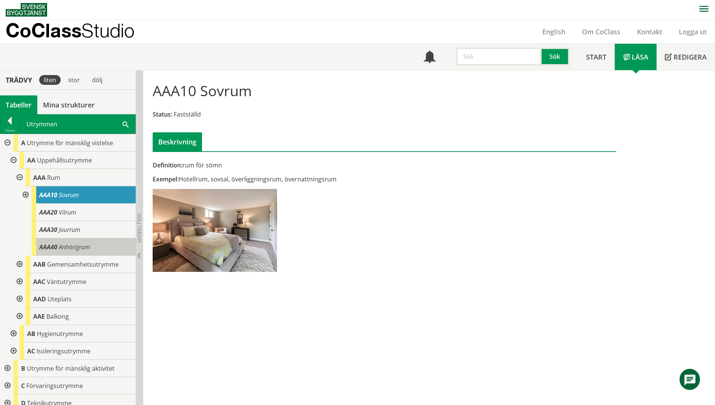
click at [69, 248] on span "Anhörigrum" at bounding box center [74, 247] width 31 height 8
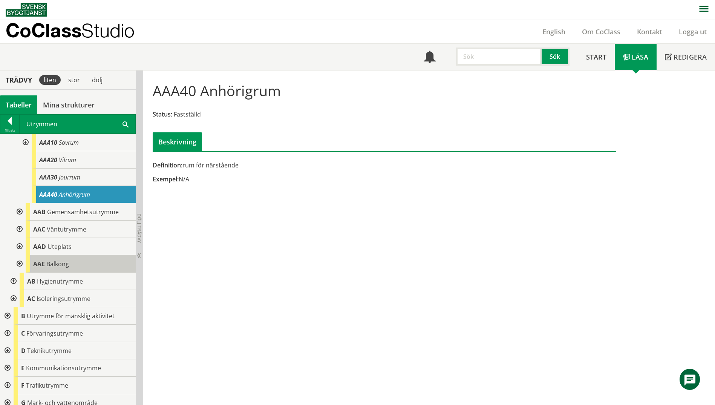
scroll to position [75, 0]
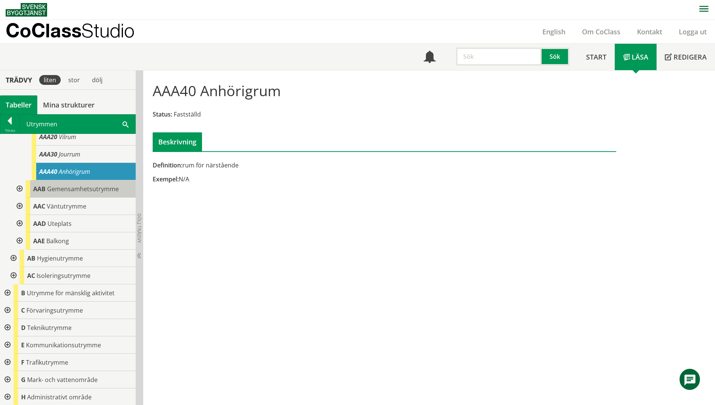
click at [89, 187] on span "Gemensamhetsutrymme" at bounding box center [83, 189] width 72 height 8
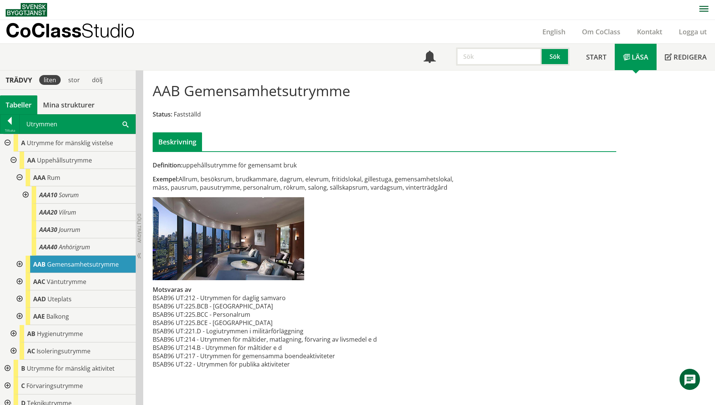
click at [50, 265] on span "Gemensamhetsutrymme" at bounding box center [83, 264] width 72 height 8
click at [16, 298] on div at bounding box center [19, 298] width 14 height 17
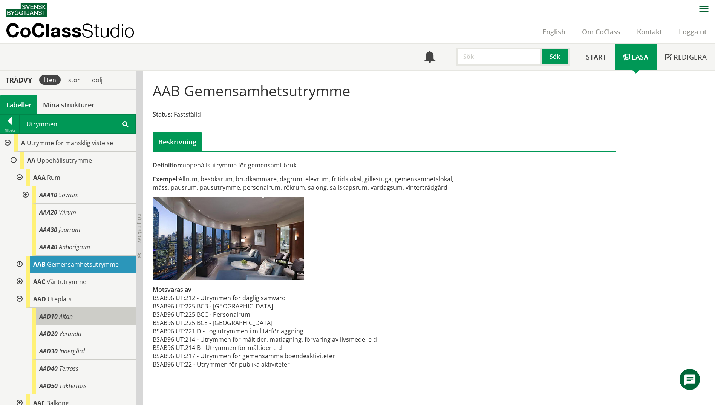
click at [67, 316] on span "Altan" at bounding box center [66, 316] width 14 height 8
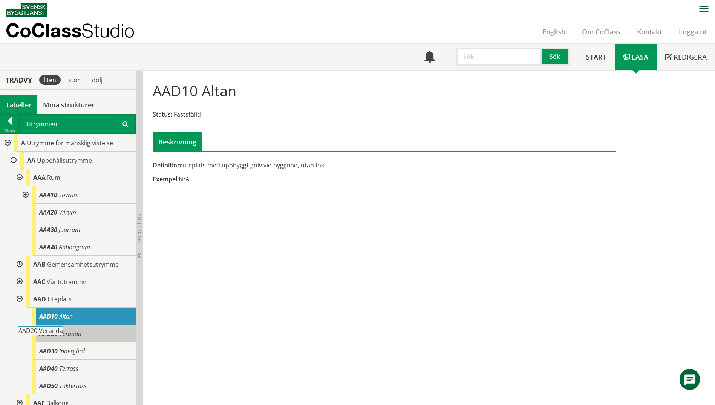
click at [77, 332] on span "Veranda" at bounding box center [70, 333] width 22 height 8
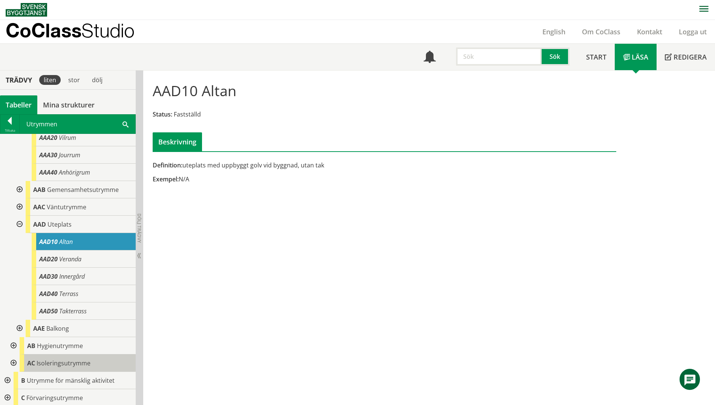
scroll to position [75, 0]
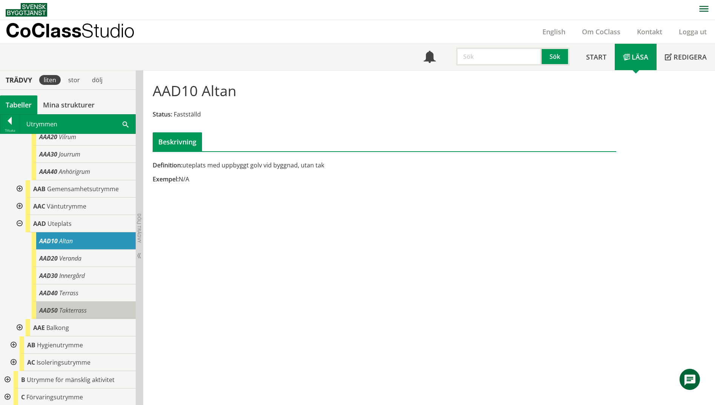
click at [80, 313] on span "Takterrass" at bounding box center [73, 310] width 28 height 8
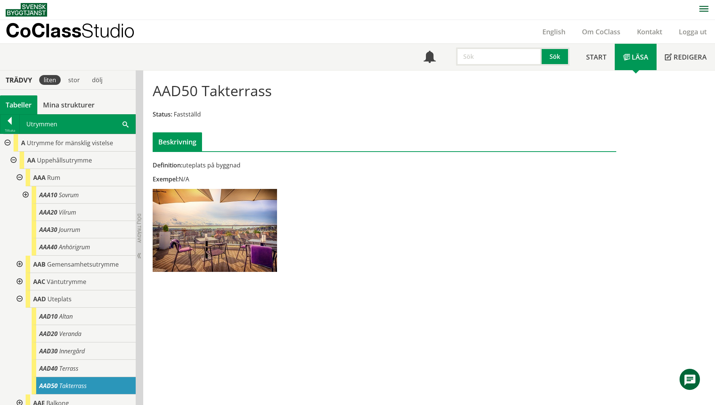
click at [21, 300] on div at bounding box center [19, 298] width 14 height 17
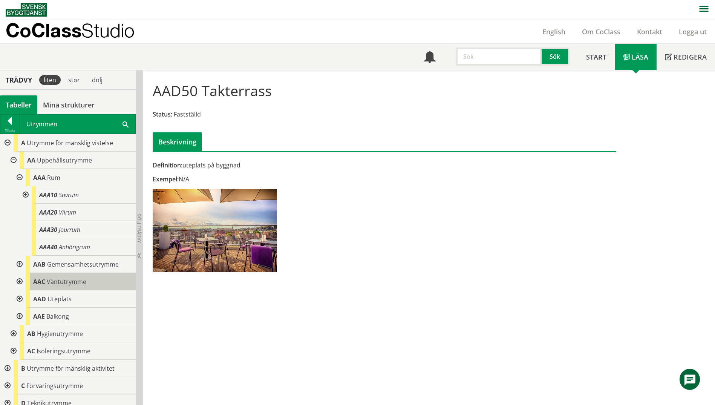
click at [49, 282] on span "Väntutrymme" at bounding box center [67, 281] width 40 height 8
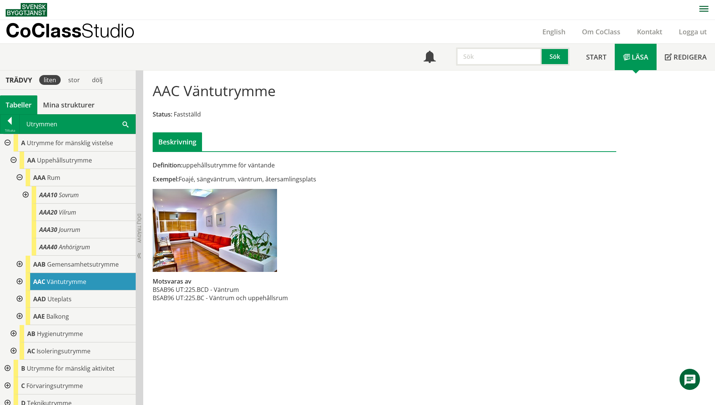
click at [20, 280] on div at bounding box center [19, 281] width 14 height 17
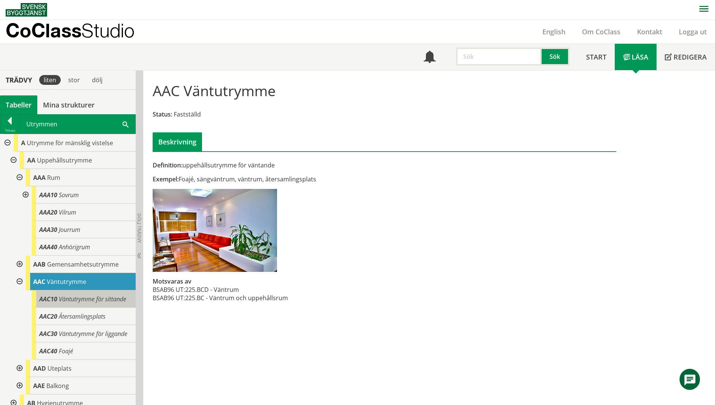
click at [86, 300] on span "Väntutrymme för sittande" at bounding box center [92, 299] width 67 height 8
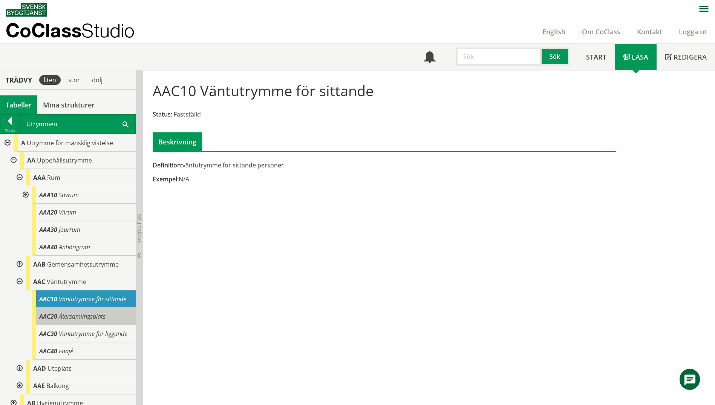
click at [99, 320] on span "Återsamlingsplats" at bounding box center [82, 316] width 47 height 8
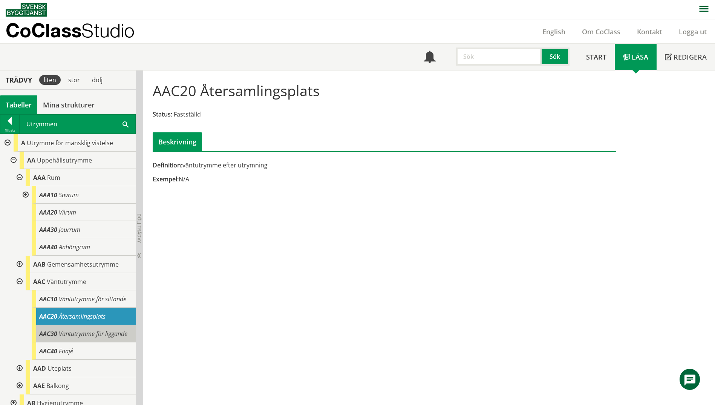
click at [94, 342] on div "AAC30 Väntutrymme för liggande" at bounding box center [84, 333] width 104 height 17
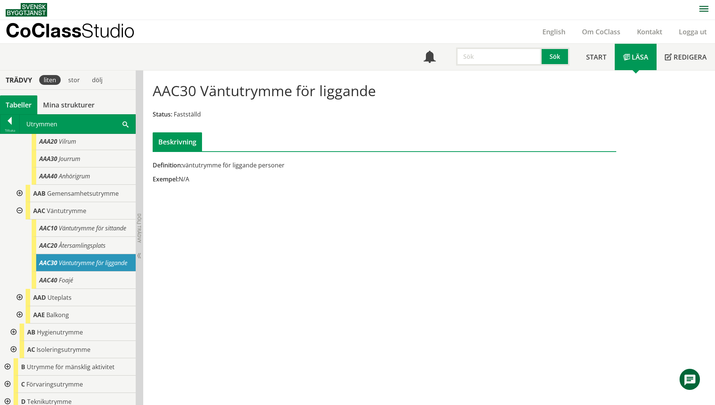
scroll to position [75, 0]
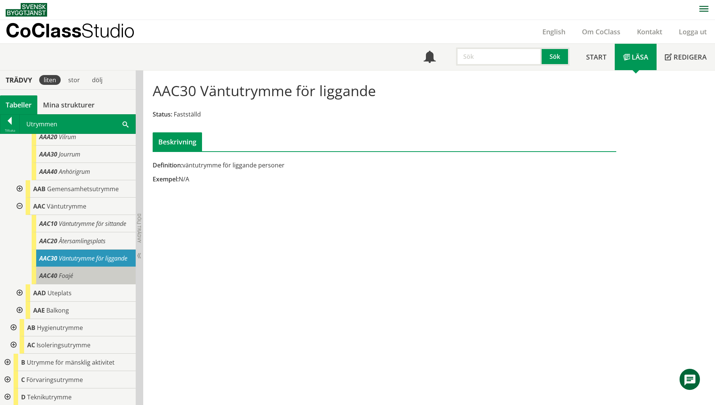
click at [90, 284] on div "AAC40 Foajé" at bounding box center [84, 275] width 104 height 17
click at [88, 284] on div "AAC40 Foajé" at bounding box center [84, 275] width 104 height 17
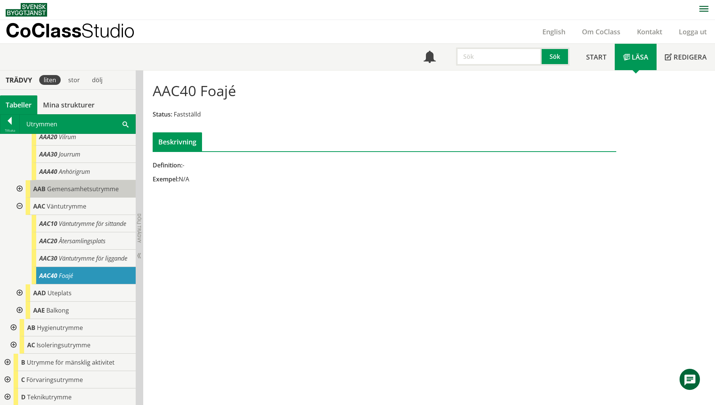
click at [52, 189] on span "Gemensamhetsutrymme" at bounding box center [83, 189] width 72 height 8
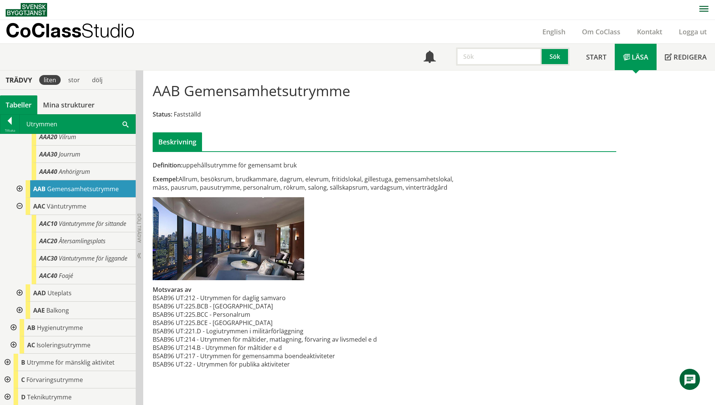
click at [18, 188] on div at bounding box center [19, 188] width 14 height 17
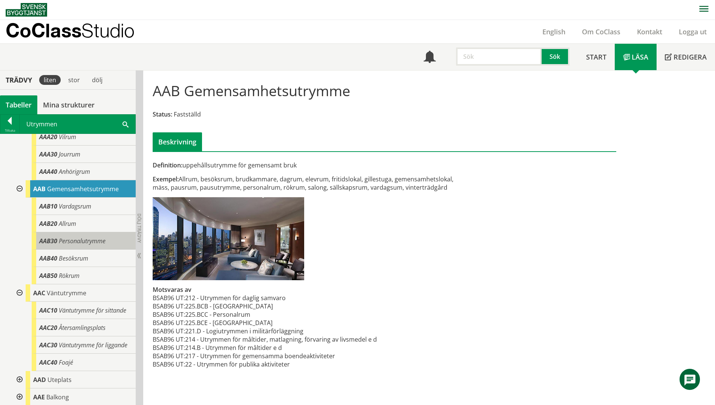
click at [71, 245] on div "AAB30 Personalutrymme" at bounding box center [84, 240] width 104 height 17
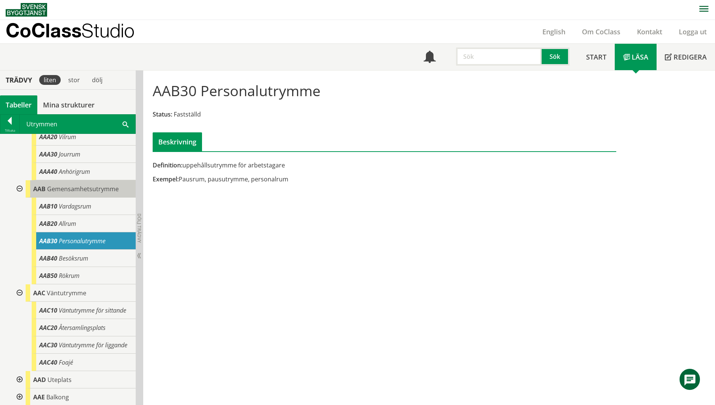
click at [58, 190] on body "AMA AMA Beskrivningsverktyg AMA Funktion BSAB Bygginfo Byggjura Byggkatalogen […" at bounding box center [357, 202] width 715 height 405
click at [87, 192] on span "Gemensamhetsutrymme" at bounding box center [83, 189] width 72 height 8
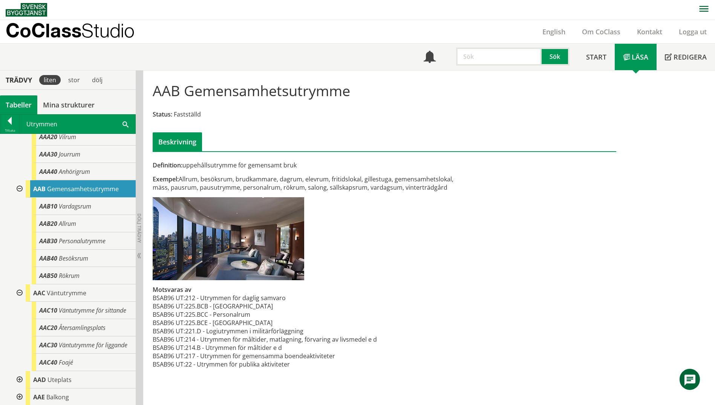
click at [124, 123] on span at bounding box center [125, 124] width 6 height 8
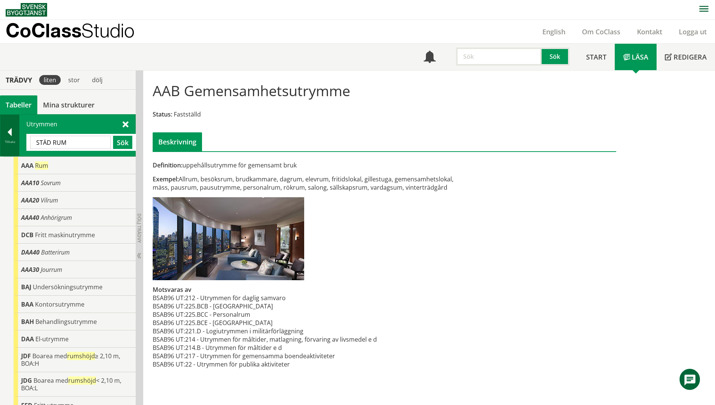
drag, startPoint x: 78, startPoint y: 142, endPoint x: 15, endPoint y: 144, distance: 62.6
click at [15, 144] on div "Tillbaka Utrymmen STÄD RUM Sök" at bounding box center [68, 135] width 136 height 42
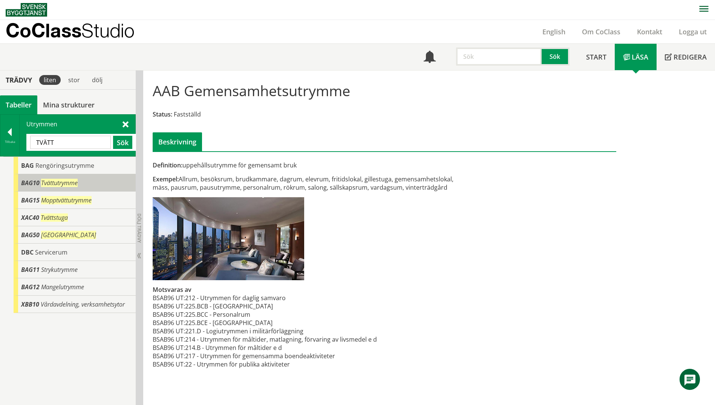
click at [39, 176] on div "BAG10 Tvättutrymme" at bounding box center [75, 182] width 122 height 17
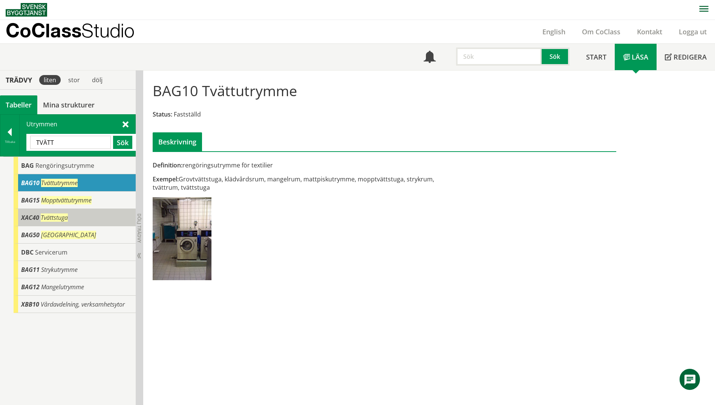
click at [32, 218] on span "XAC40" at bounding box center [30, 217] width 18 height 8
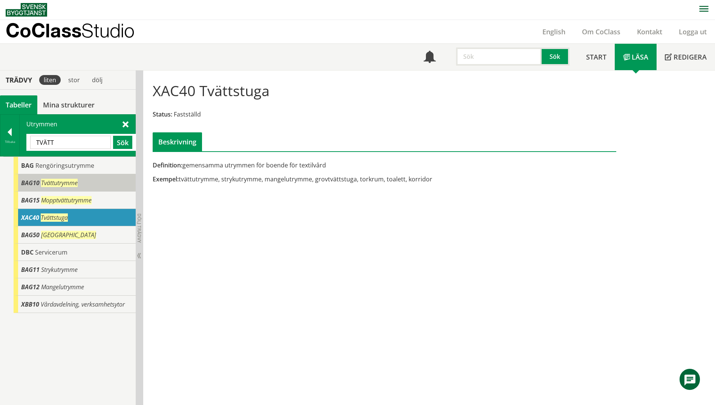
click at [29, 183] on span "BAG10" at bounding box center [30, 183] width 18 height 8
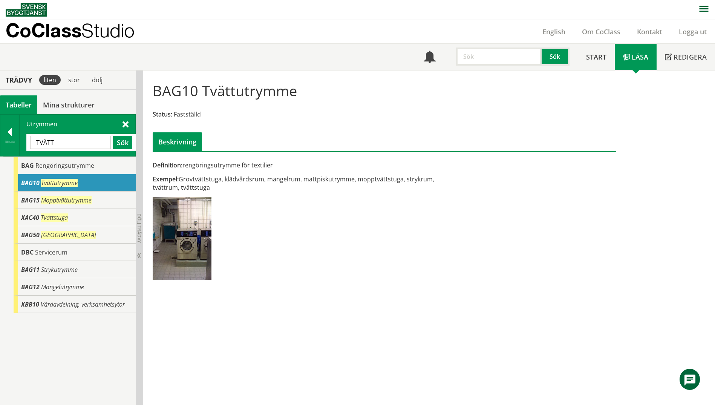
drag, startPoint x: 199, startPoint y: 92, endPoint x: 183, endPoint y: 92, distance: 15.1
click at [183, 92] on h1 "BAG10 Tvättutrymme" at bounding box center [225, 90] width 144 height 17
drag, startPoint x: 64, startPoint y: 142, endPoint x: 24, endPoint y: 139, distance: 40.1
click at [24, 139] on div "Utrymmen TVÄTT Sök" at bounding box center [78, 135] width 116 height 41
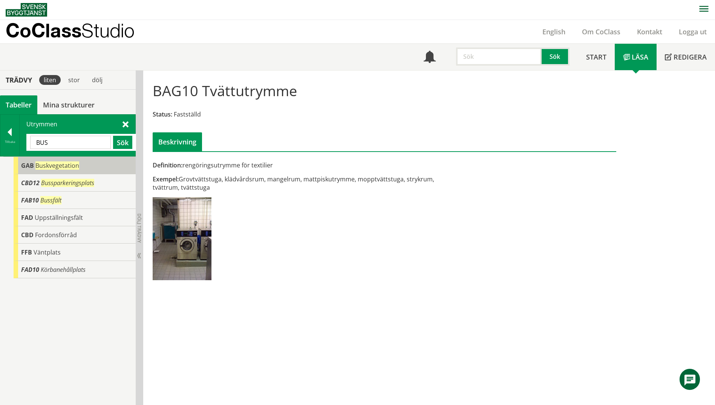
click at [52, 165] on span "Buskvegetation" at bounding box center [57, 165] width 44 height 8
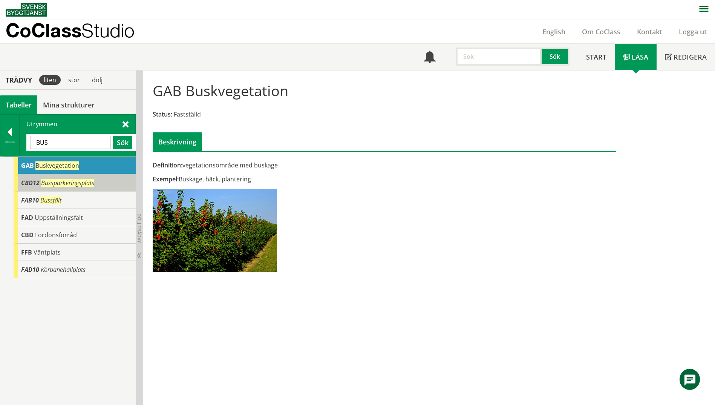
click at [63, 187] on div "CBD12 Bussparkeringsplats" at bounding box center [75, 182] width 122 height 17
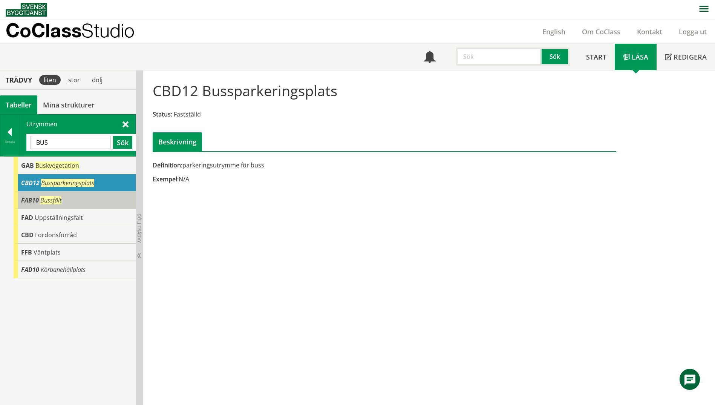
click at [62, 200] on div "FAB10 Bussfält" at bounding box center [75, 199] width 122 height 17
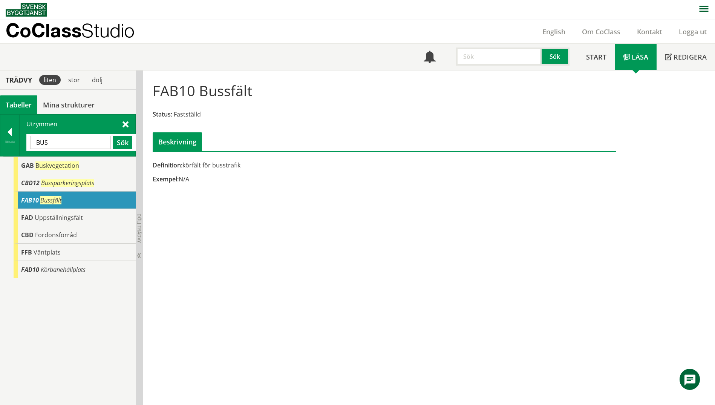
click at [55, 141] on input "BUS" at bounding box center [70, 142] width 81 height 13
click at [67, 234] on span "Fordonsförråd" at bounding box center [56, 235] width 42 height 8
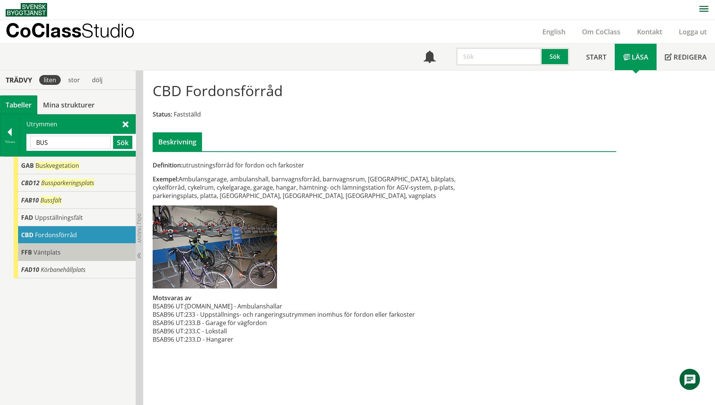
click at [66, 253] on div "FFB Väntplats" at bounding box center [75, 251] width 122 height 17
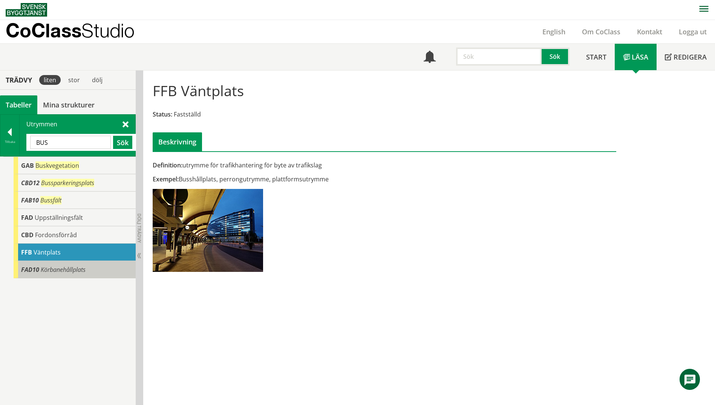
click at [67, 269] on span "Körbanehållplats" at bounding box center [63, 269] width 45 height 8
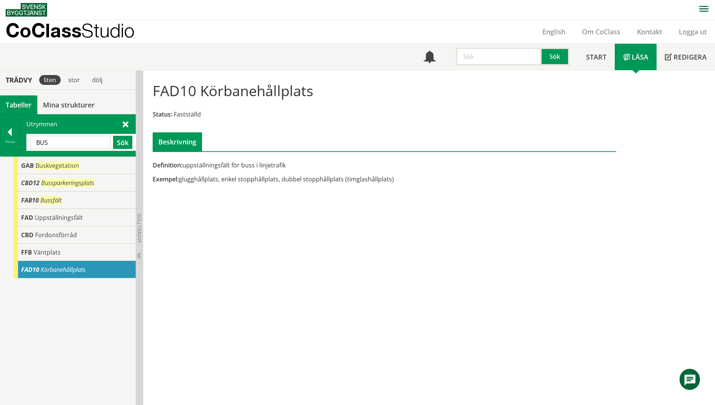
drag, startPoint x: 64, startPoint y: 142, endPoint x: -2, endPoint y: 143, distance: 65.2
click at [0, 143] on html "AMA AMA Beskrivningsverktyg AMA Funktion BSAB Bygginfo Byggjura Byggkatalogen […" at bounding box center [357, 202] width 715 height 405
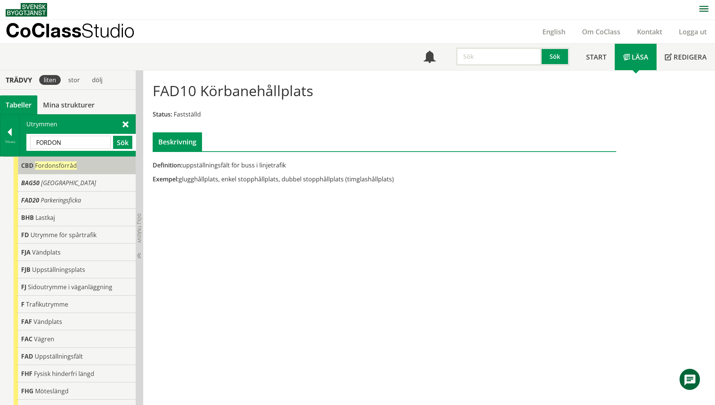
click at [50, 167] on span "Fordonsförråd" at bounding box center [56, 165] width 42 height 8
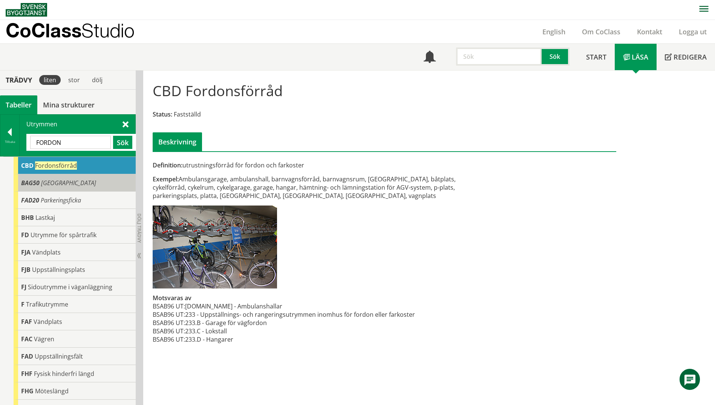
click at [53, 187] on div "BAG50 Tvätthall" at bounding box center [75, 182] width 122 height 17
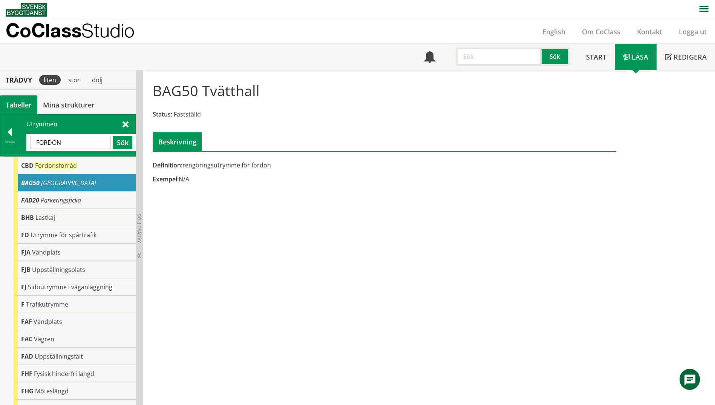
drag, startPoint x: 75, startPoint y: 143, endPoint x: 35, endPoint y: 141, distance: 39.6
click at [35, 141] on input "FORDON" at bounding box center [70, 142] width 81 height 13
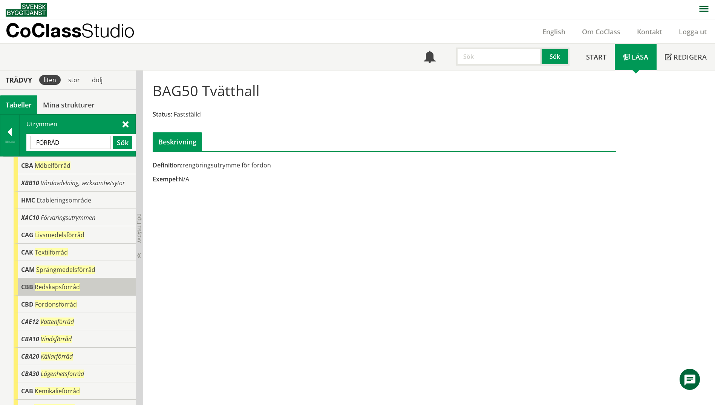
click at [65, 289] on span "Redskapsförråd" at bounding box center [57, 287] width 45 height 8
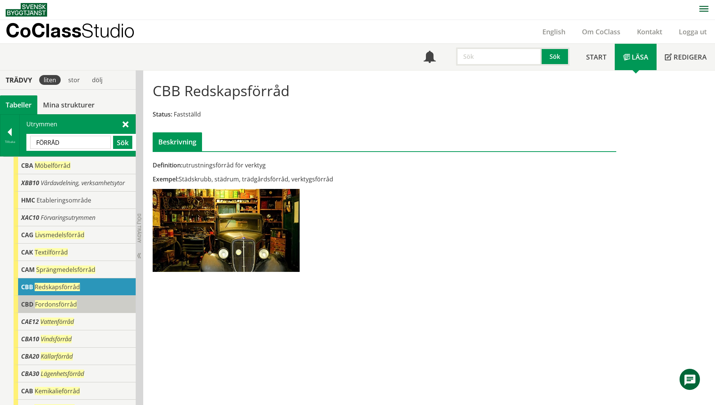
click at [61, 307] on span "Fordonsförråd" at bounding box center [56, 304] width 42 height 8
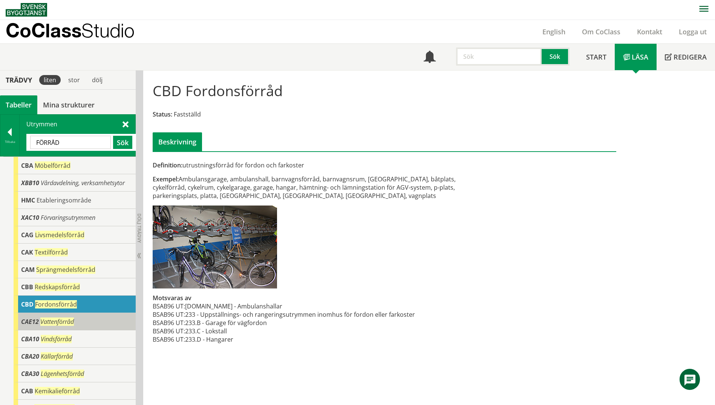
click at [74, 327] on div "CAE12 Vattenförråd" at bounding box center [75, 321] width 122 height 17
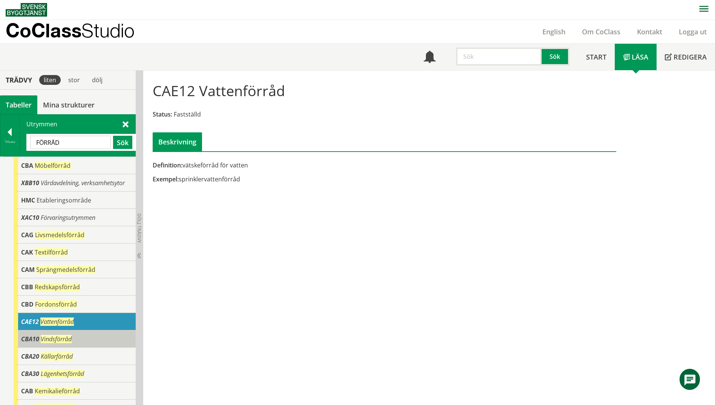
click at [84, 339] on div "CBA10 Vindsförråd" at bounding box center [75, 338] width 122 height 17
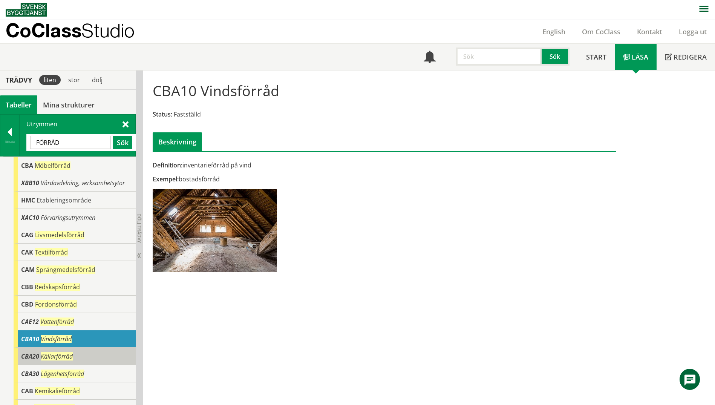
click at [84, 355] on div "CBA20 Källarförråd" at bounding box center [75, 355] width 122 height 17
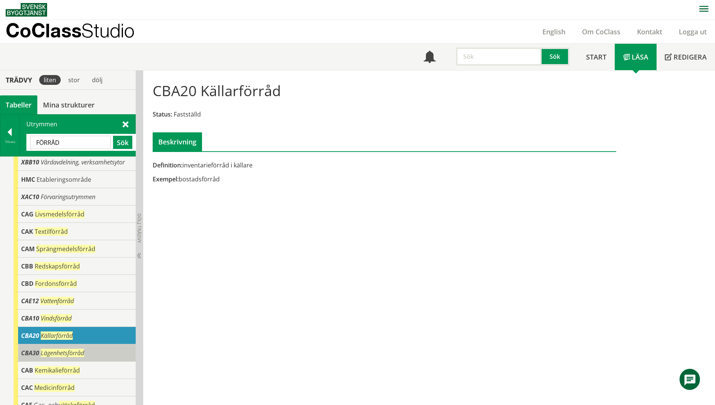
scroll to position [38, 0]
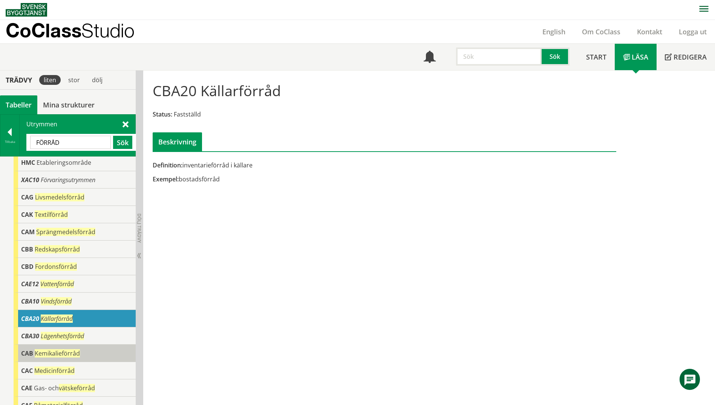
click at [92, 353] on div "CAB Kemikalieförråd" at bounding box center [75, 352] width 122 height 17
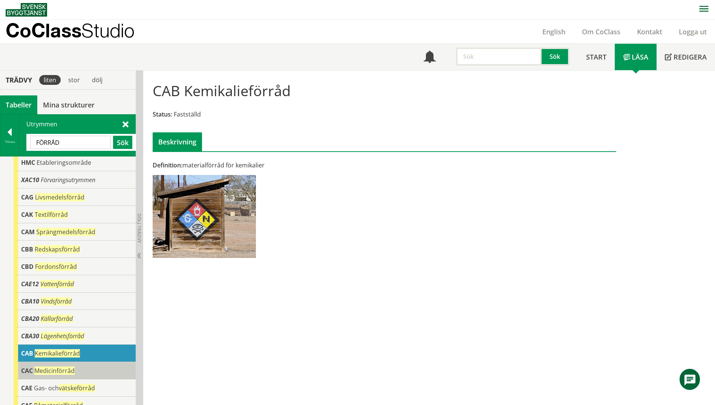
click at [95, 366] on div "CAC Medicinförråd" at bounding box center [75, 370] width 122 height 17
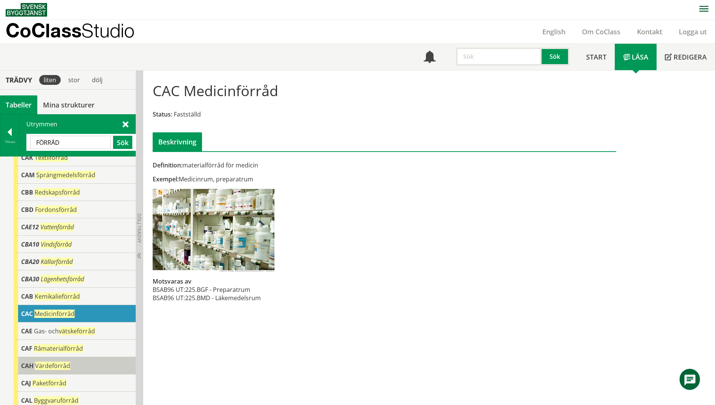
scroll to position [98, 0]
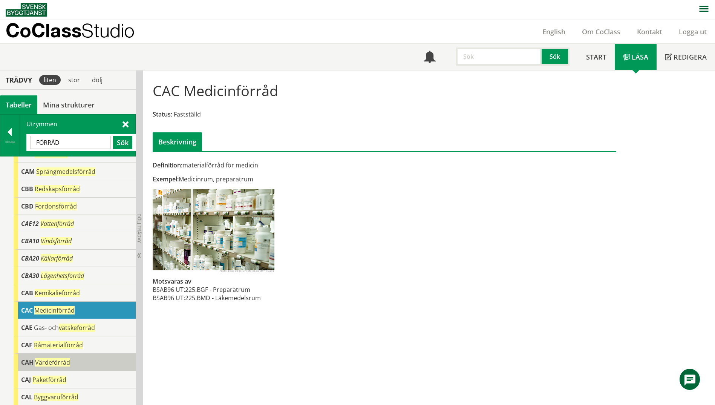
click at [102, 355] on div "CAH Värdeförråd" at bounding box center [75, 361] width 122 height 17
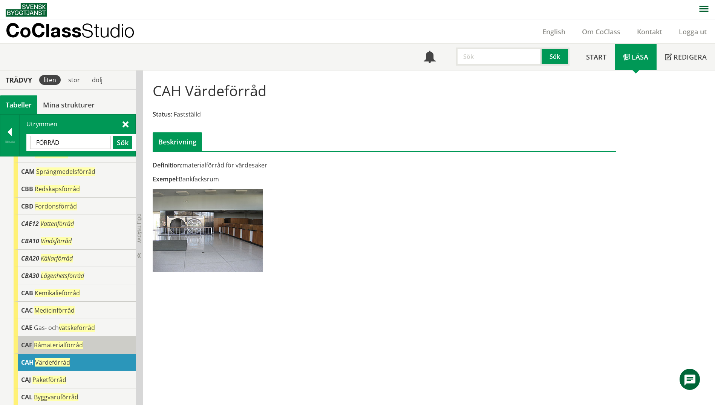
click at [102, 343] on div "CAF Råmaterialförråd" at bounding box center [75, 344] width 122 height 17
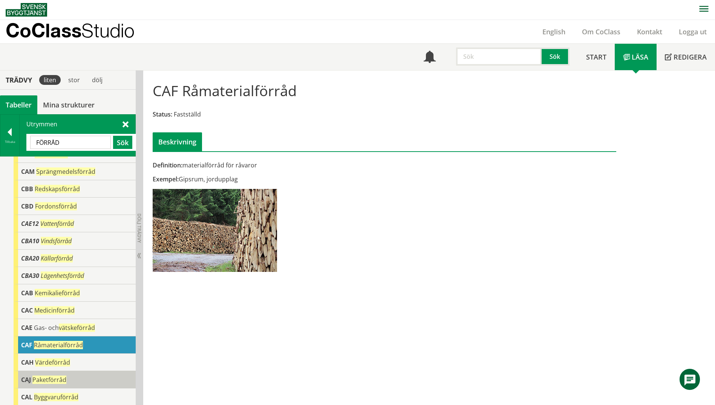
click at [98, 377] on div "CAJ Paketförråd" at bounding box center [75, 379] width 122 height 17
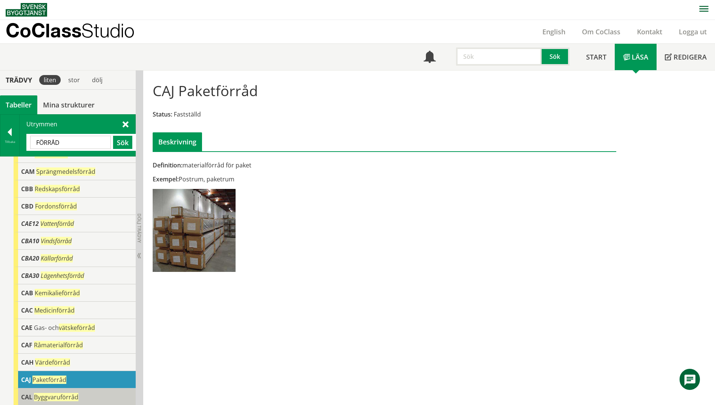
click at [81, 391] on div "CAL Byggvaruförråd" at bounding box center [75, 396] width 122 height 17
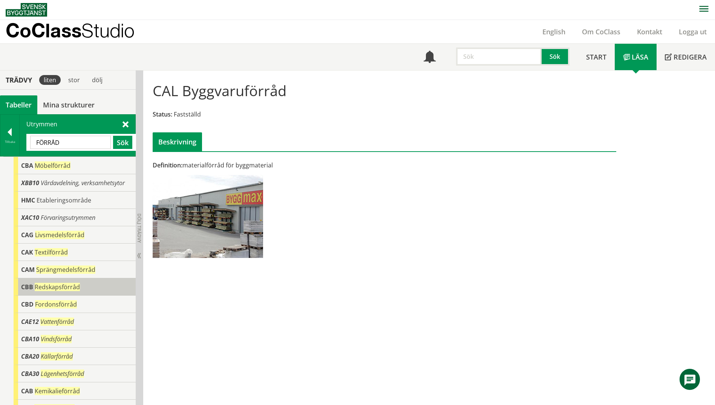
click at [86, 292] on div "CBB Redskapsförråd" at bounding box center [75, 286] width 122 height 17
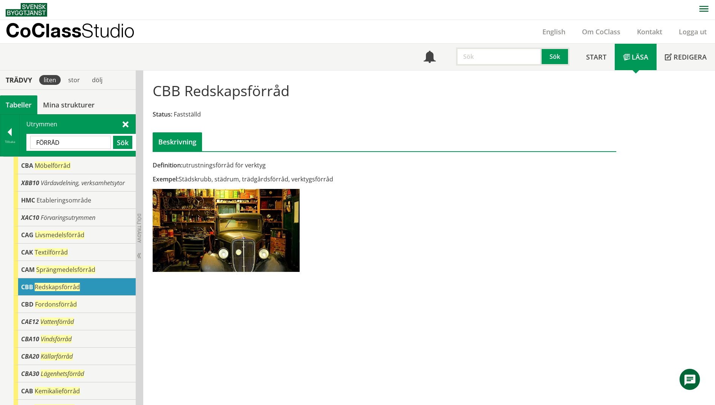
drag, startPoint x: 76, startPoint y: 144, endPoint x: 28, endPoint y: 141, distance: 48.3
click at [28, 141] on div "FÖRRÅD Sök" at bounding box center [81, 142] width 110 height 17
paste input "ventilation"
type input "ventilation"
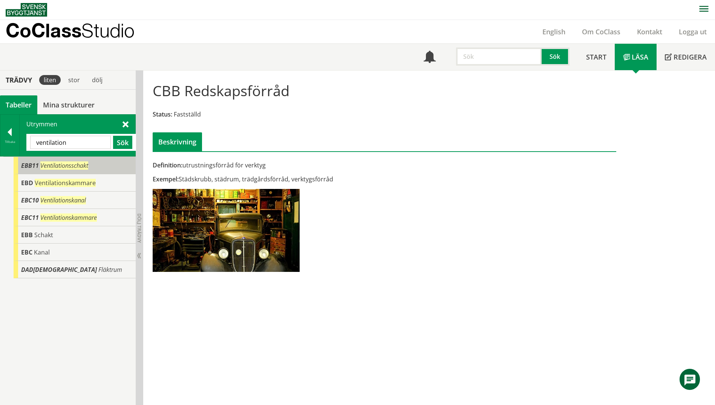
click at [55, 163] on span "Ventilationsschakt" at bounding box center [64, 165] width 48 height 8
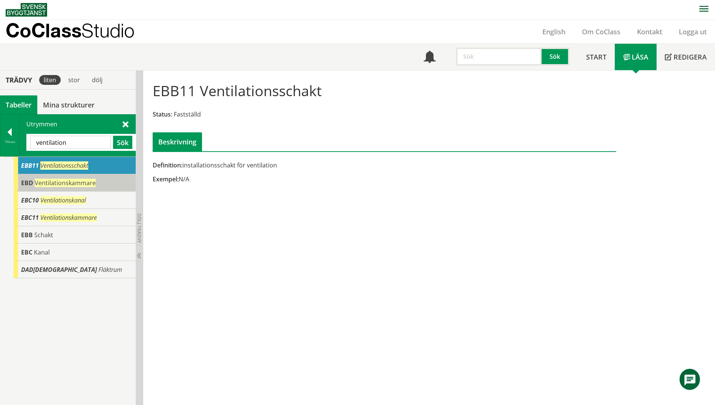
click at [57, 187] on span "Ventilationskammare" at bounding box center [65, 183] width 61 height 8
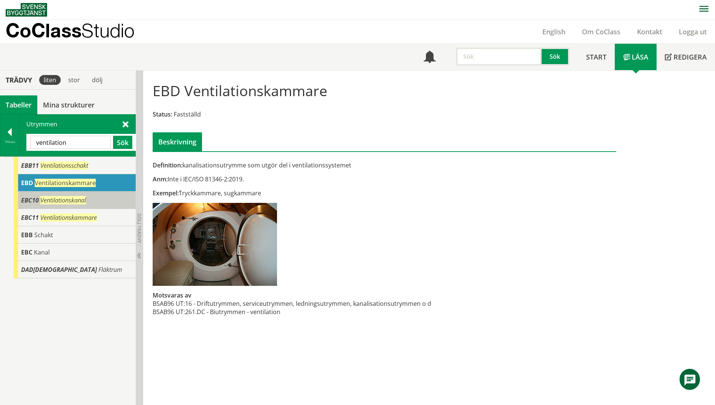
click at [103, 203] on div "EBC10 Ventilationskanal" at bounding box center [75, 199] width 122 height 17
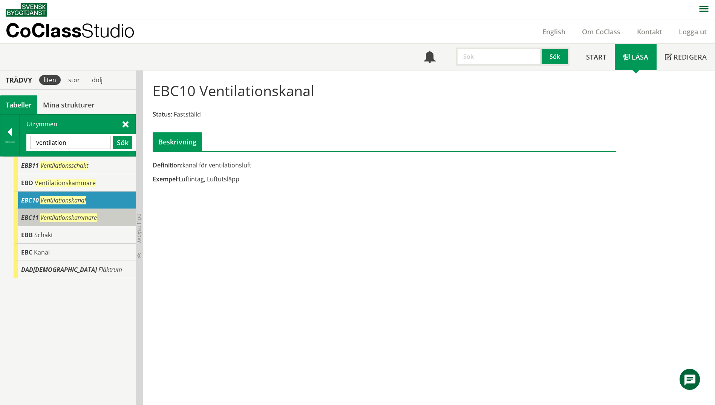
click at [104, 216] on div "EBC11 Ventilationskammare" at bounding box center [75, 217] width 122 height 17
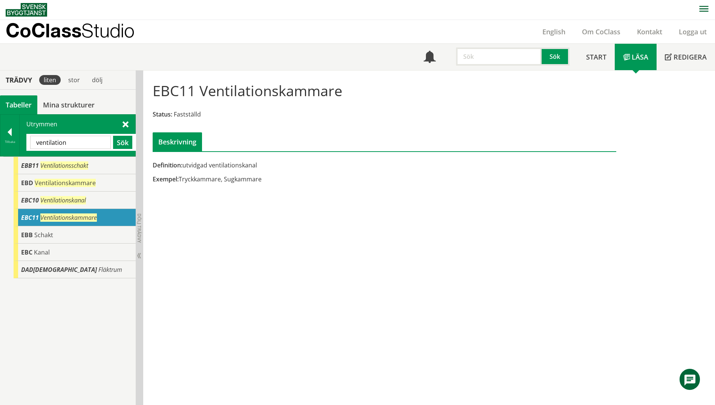
click at [244, 177] on div "Exempel: Tryckkammare, Sugkammare" at bounding box center [305, 179] width 305 height 8
click at [91, 218] on span "Ventilationskammare" at bounding box center [68, 217] width 57 height 8
click at [13, 128] on div at bounding box center [9, 133] width 19 height 11
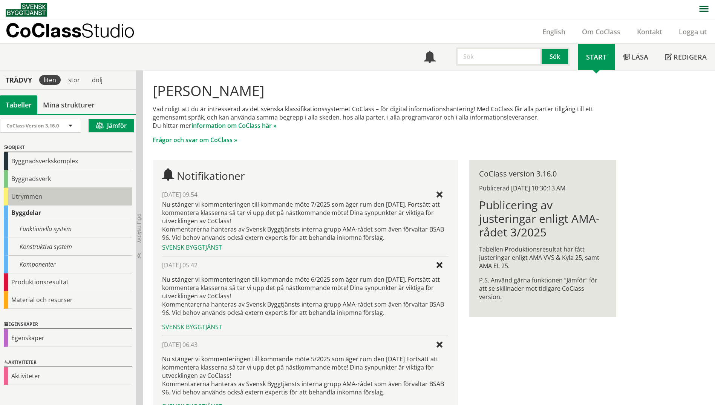
click at [14, 200] on div "Utrymmen" at bounding box center [68, 197] width 128 height 18
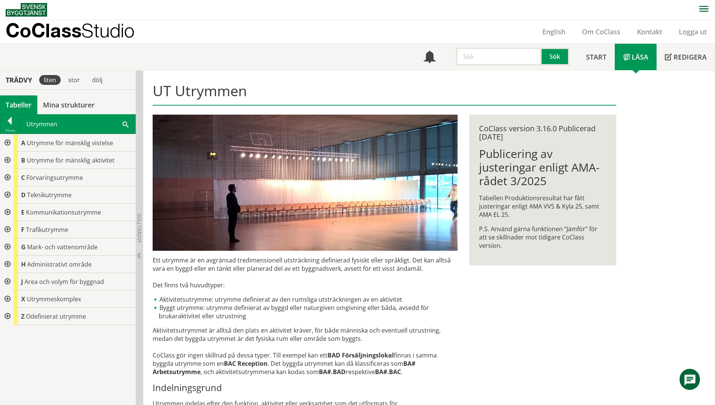
click at [9, 213] on div at bounding box center [7, 211] width 14 height 17
click at [12, 246] on div at bounding box center [13, 246] width 14 height 17
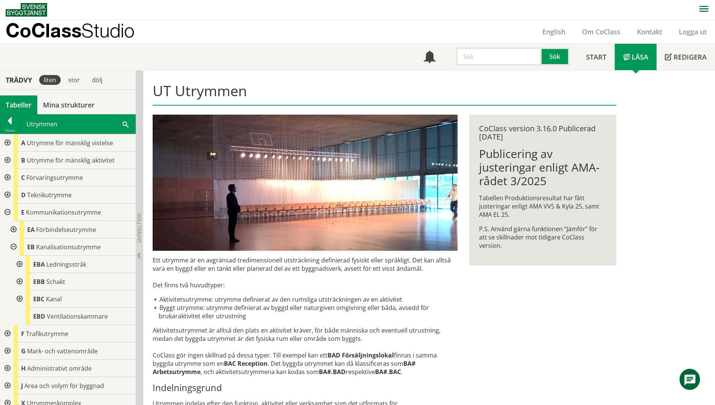
click at [18, 300] on div at bounding box center [19, 298] width 14 height 17
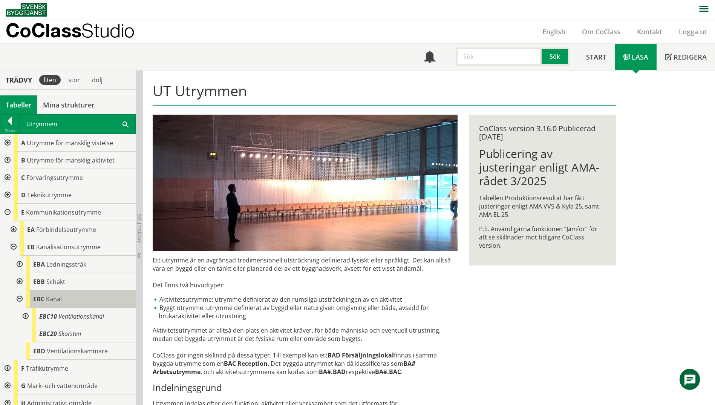
click at [74, 293] on div "EBC Kanal" at bounding box center [81, 298] width 110 height 17
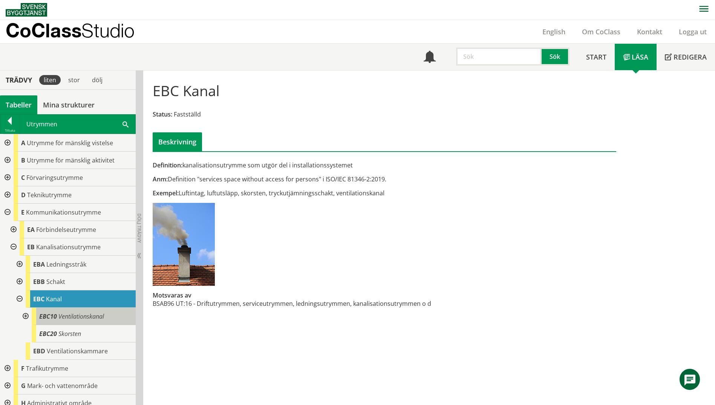
click at [76, 313] on span "Ventilationskanal" at bounding box center [81, 316] width 46 height 8
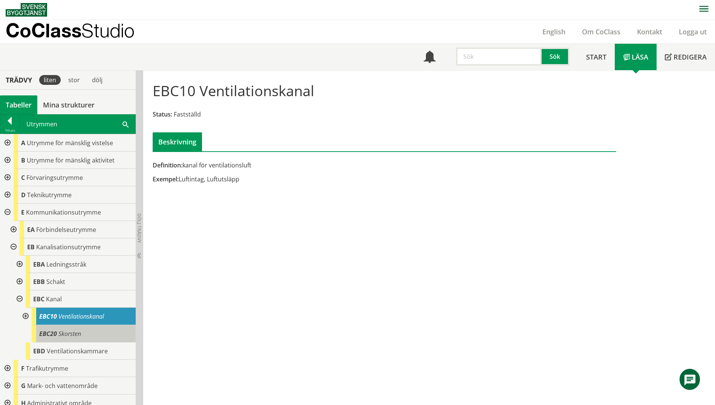
click at [74, 329] on span "Skorsten" at bounding box center [69, 333] width 23 height 8
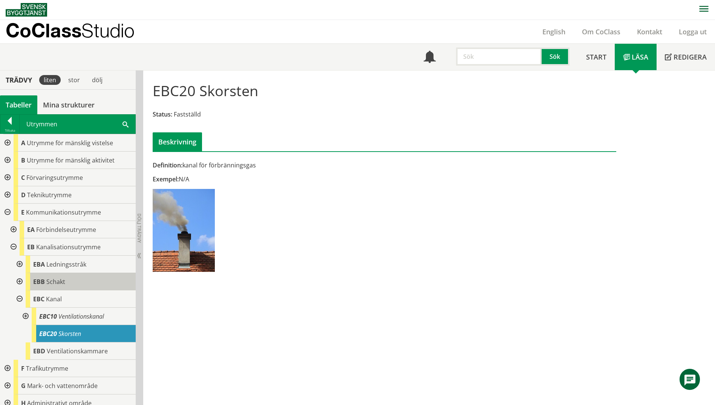
click at [50, 283] on span "Schakt" at bounding box center [55, 281] width 19 height 8
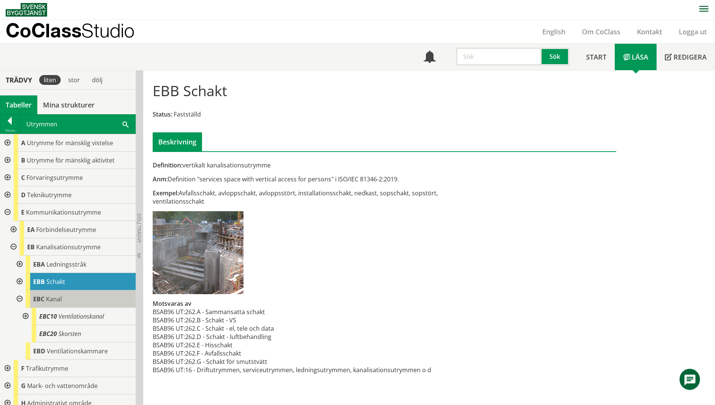
click at [50, 300] on span "Kanal" at bounding box center [54, 299] width 16 height 8
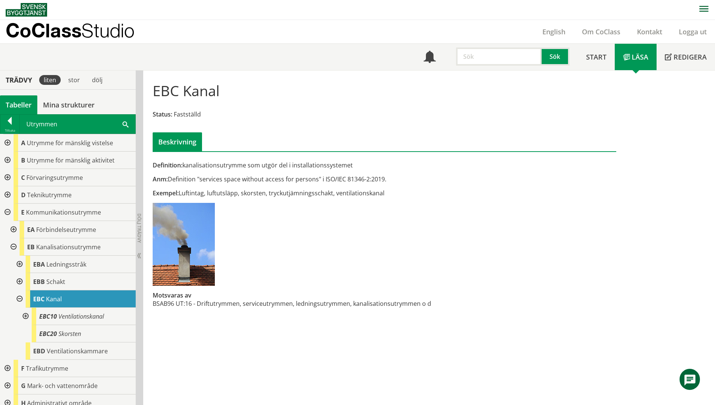
click at [21, 298] on div at bounding box center [19, 298] width 14 height 17
click at [12, 249] on div at bounding box center [13, 246] width 14 height 17
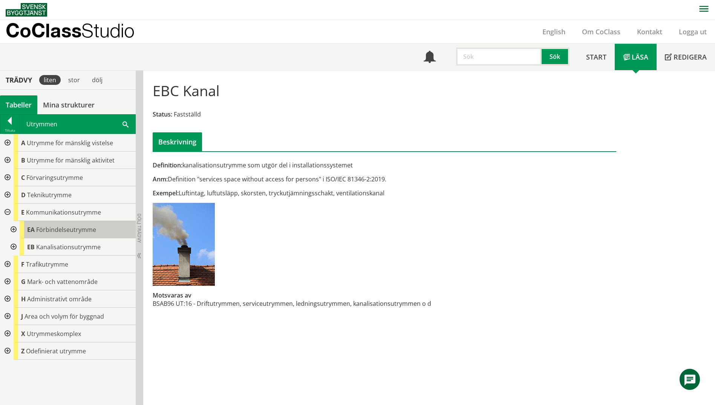
click at [62, 230] on span "Förbindelseutrymme" at bounding box center [66, 229] width 60 height 8
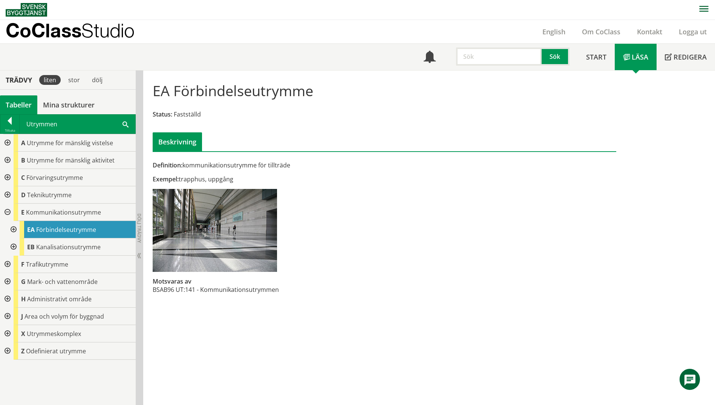
click at [14, 229] on div at bounding box center [13, 229] width 14 height 17
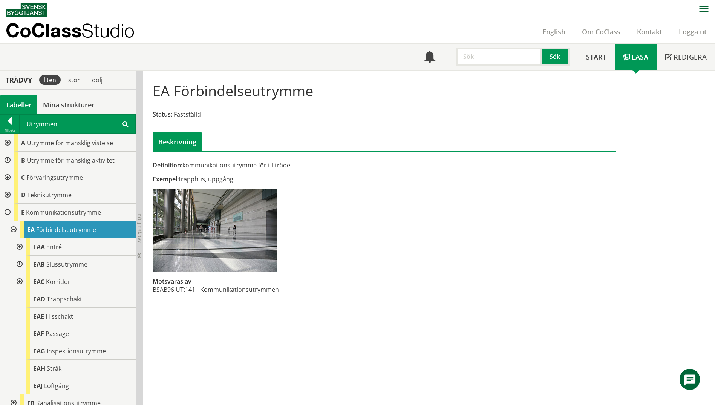
click at [14, 229] on div at bounding box center [13, 229] width 14 height 17
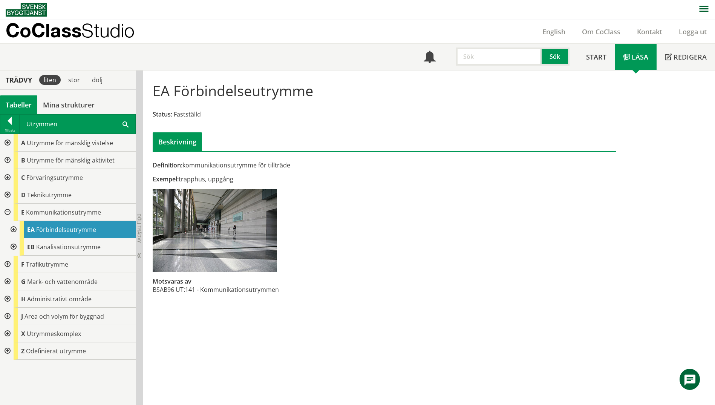
click at [14, 229] on div at bounding box center [13, 229] width 14 height 17
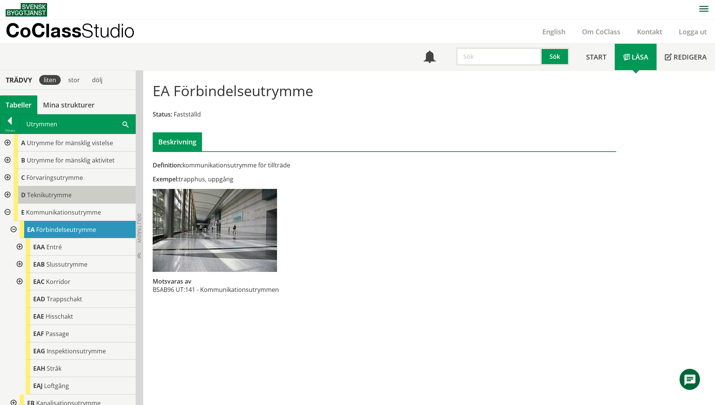
click at [57, 196] on span "Teknikutrymme" at bounding box center [49, 195] width 44 height 8
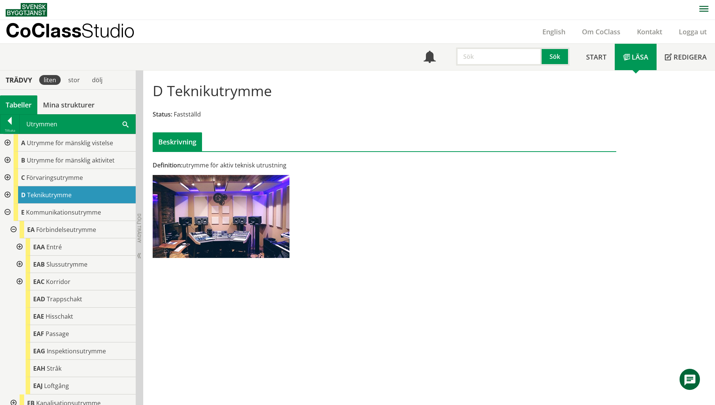
click at [8, 194] on div at bounding box center [7, 194] width 14 height 17
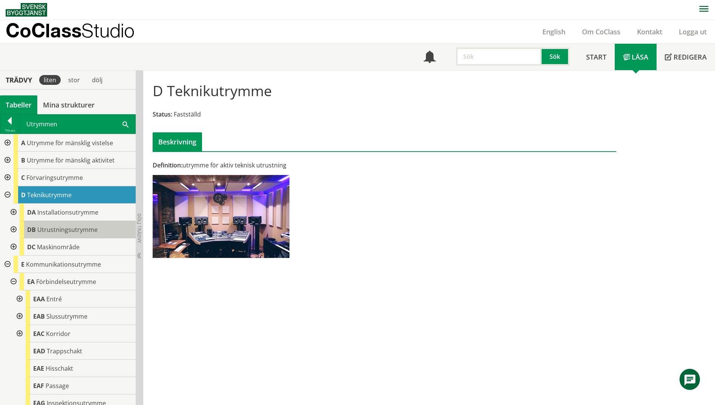
click at [64, 228] on span "Utrustningsutrymme" at bounding box center [67, 229] width 60 height 8
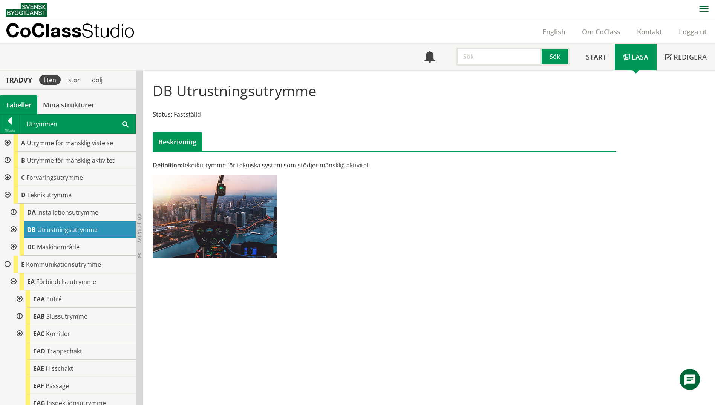
click at [10, 178] on div at bounding box center [7, 177] width 14 height 17
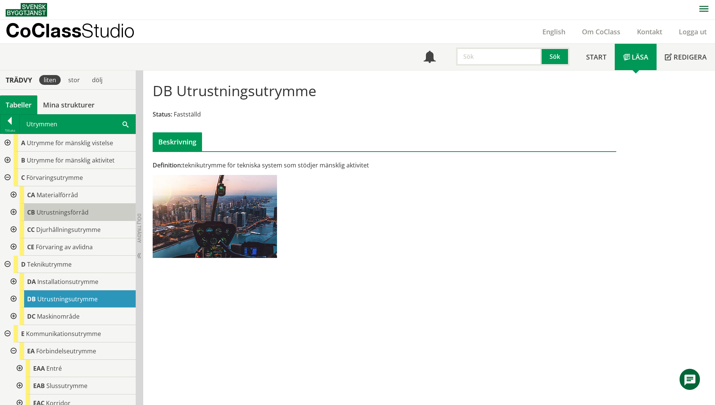
click at [82, 214] on span "Utrustningsförråd" at bounding box center [63, 212] width 52 height 8
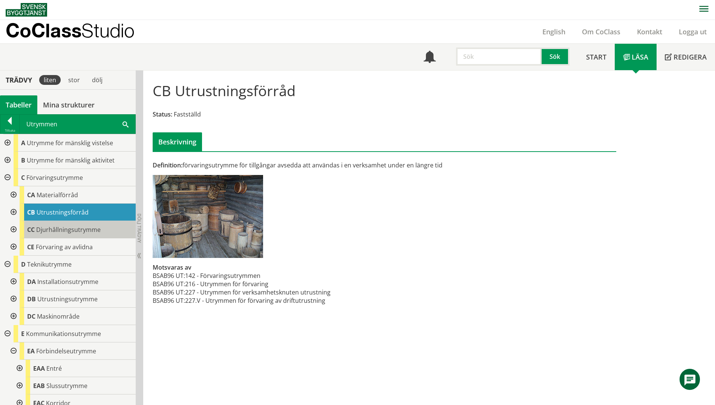
click at [79, 235] on div "CC Djurhållningsutrymme" at bounding box center [78, 229] width 116 height 17
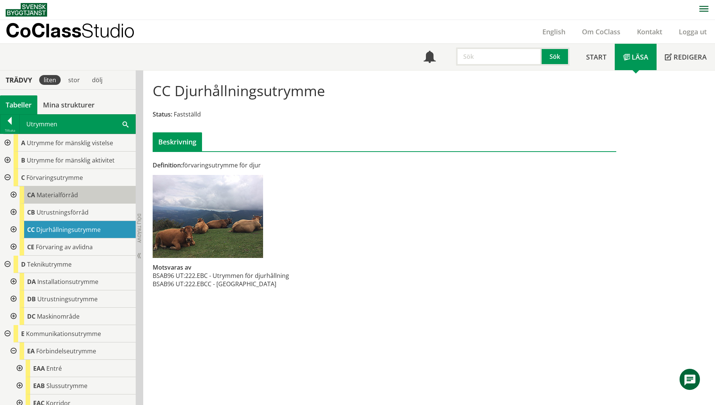
click at [66, 199] on div "CA Materialförråd" at bounding box center [78, 194] width 116 height 17
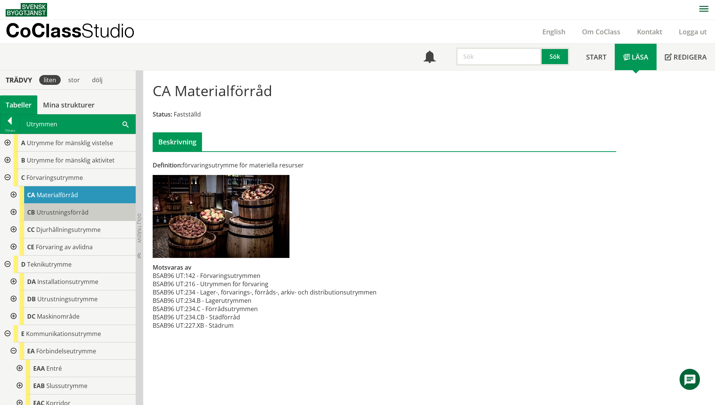
click at [65, 213] on span "Utrustningsförråd" at bounding box center [63, 212] width 52 height 8
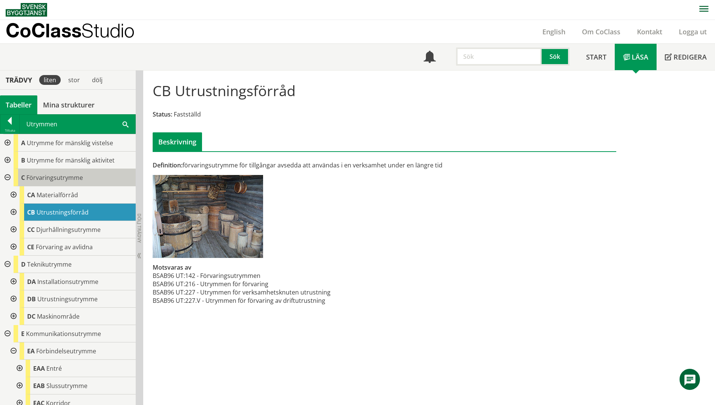
click at [44, 178] on span "Förvaringsutrymme" at bounding box center [54, 177] width 57 height 8
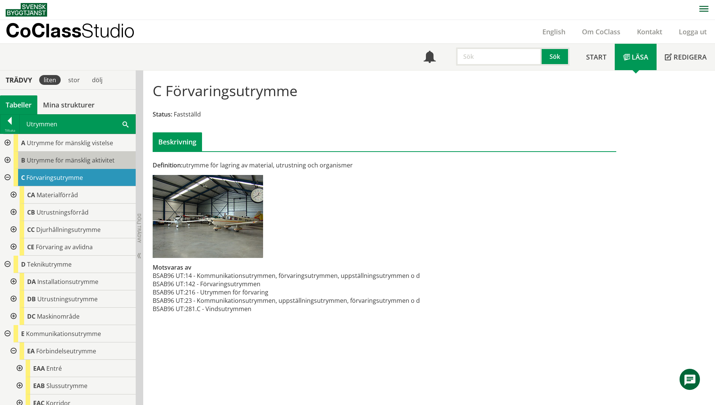
click at [42, 157] on span "Utrymme för mänsklig aktivitet" at bounding box center [71, 160] width 88 height 8
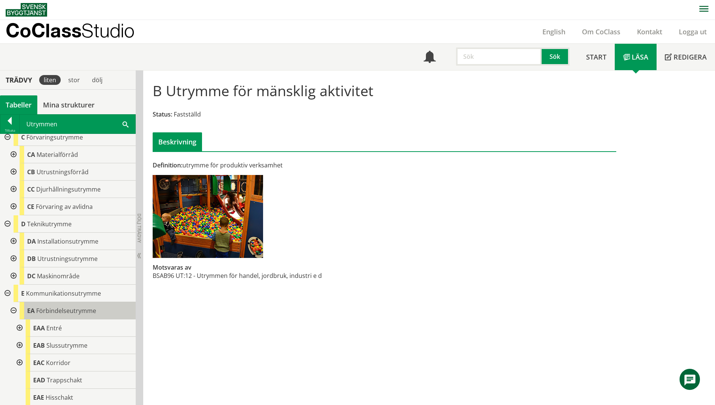
scroll to position [38, 0]
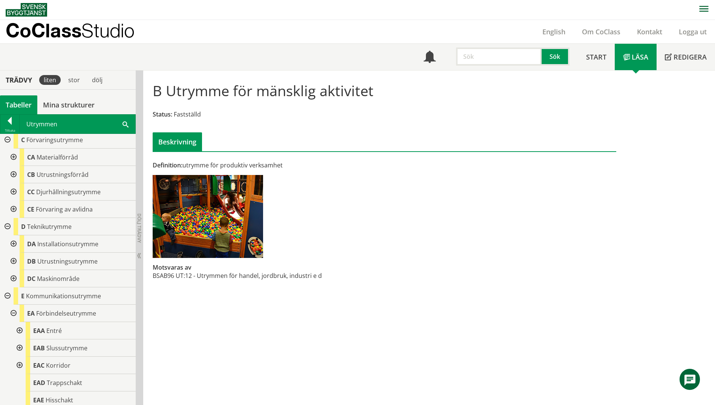
click at [13, 314] on div at bounding box center [13, 312] width 14 height 17
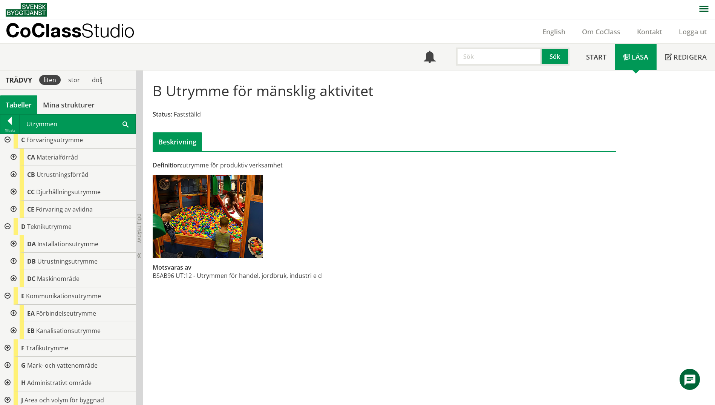
click at [6, 296] on div at bounding box center [7, 295] width 14 height 17
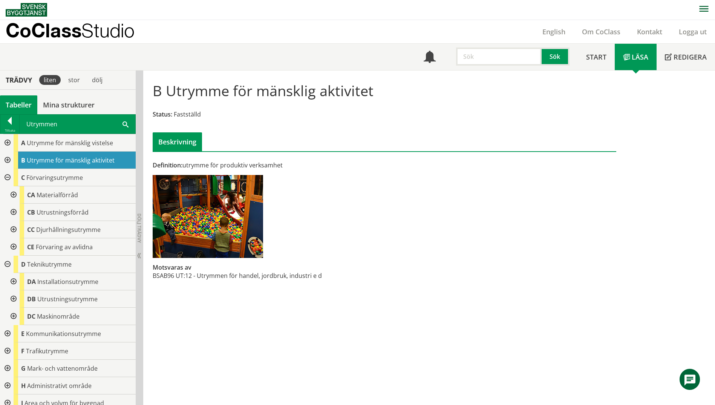
click at [6, 263] on div at bounding box center [7, 263] width 14 height 17
